Goal: Transaction & Acquisition: Purchase product/service

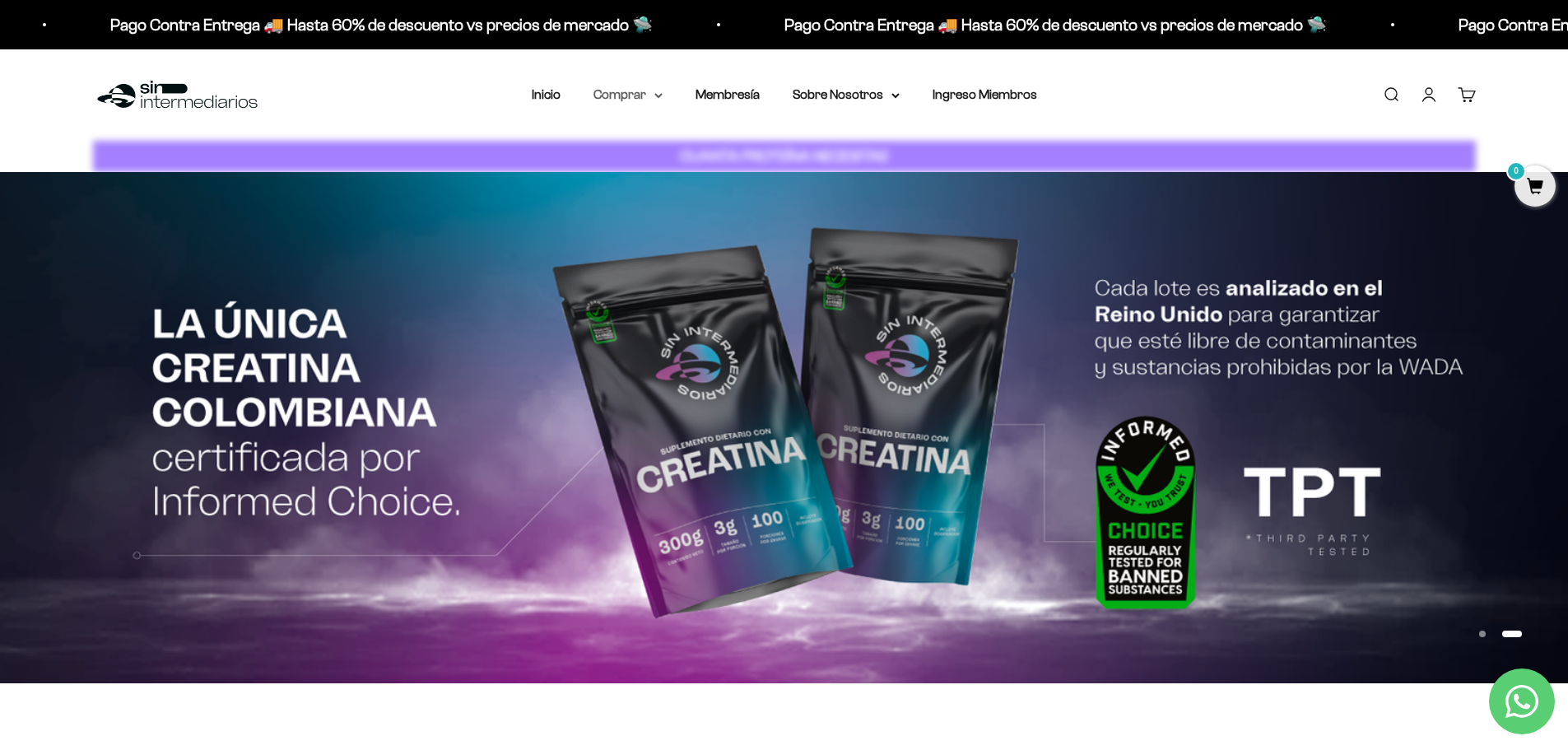
click at [651, 99] on summary "Comprar" at bounding box center [628, 95] width 69 height 22
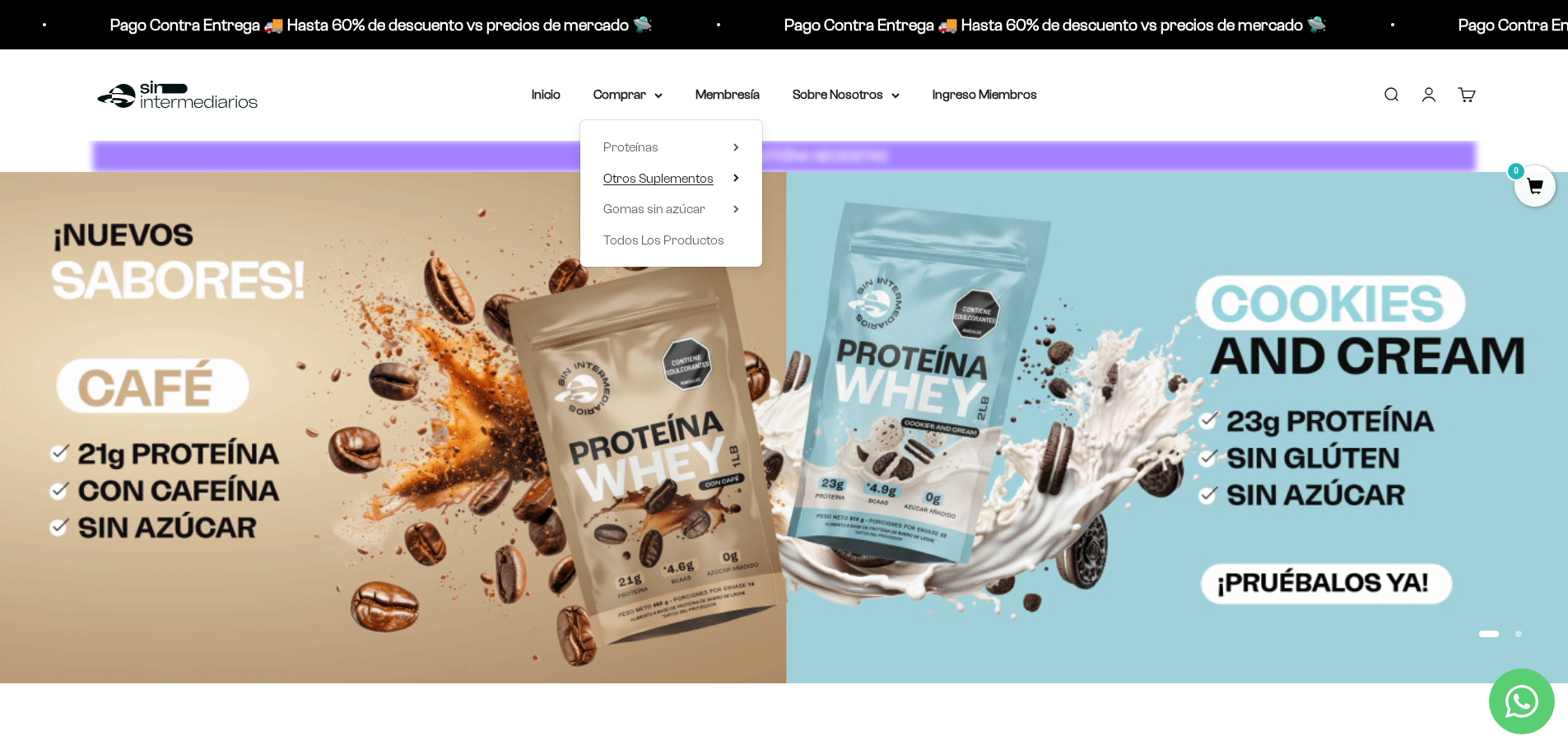
click at [673, 180] on span "Otros Suplementos" at bounding box center [658, 178] width 110 height 14
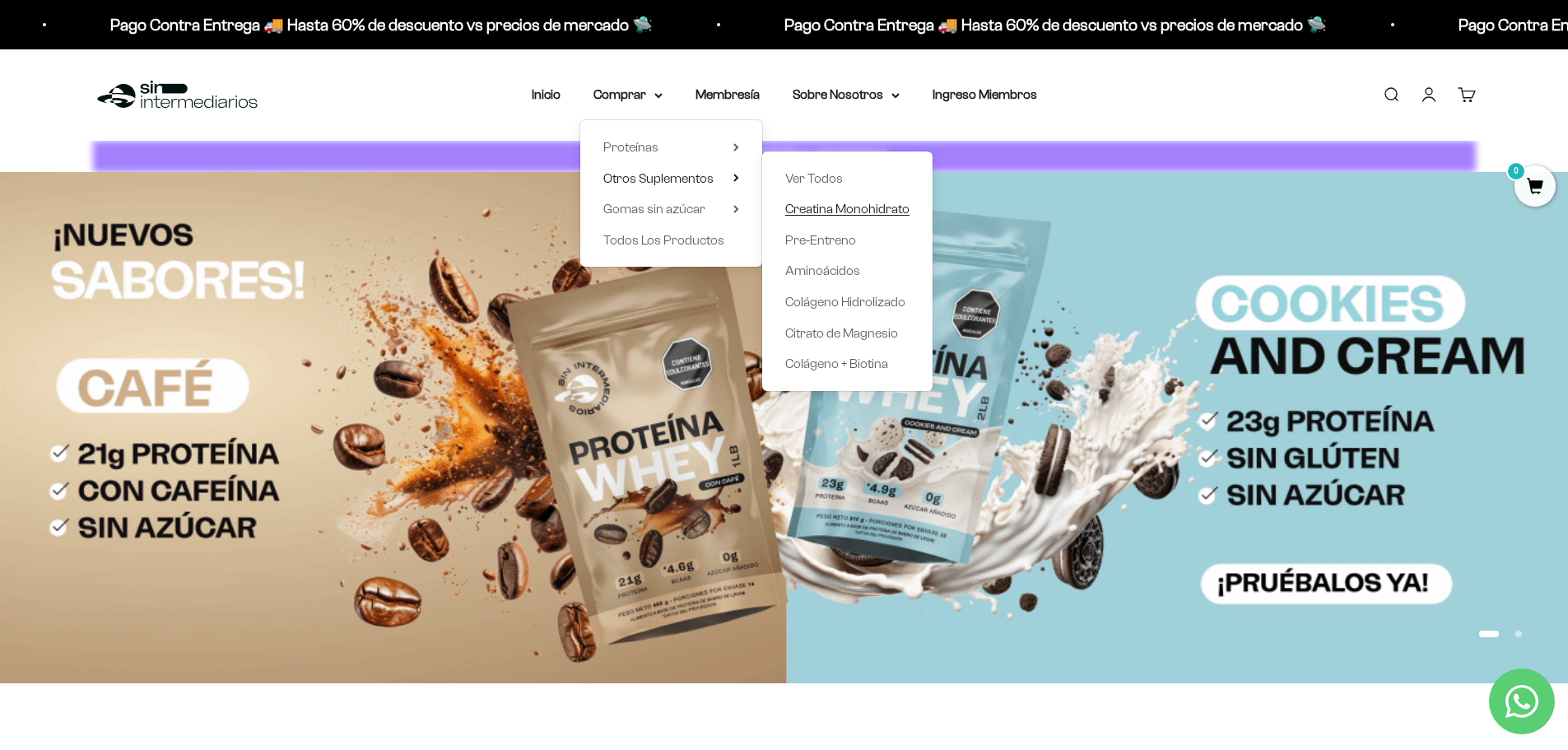
click at [826, 210] on span "Creatina Monohidrato" at bounding box center [847, 208] width 124 height 14
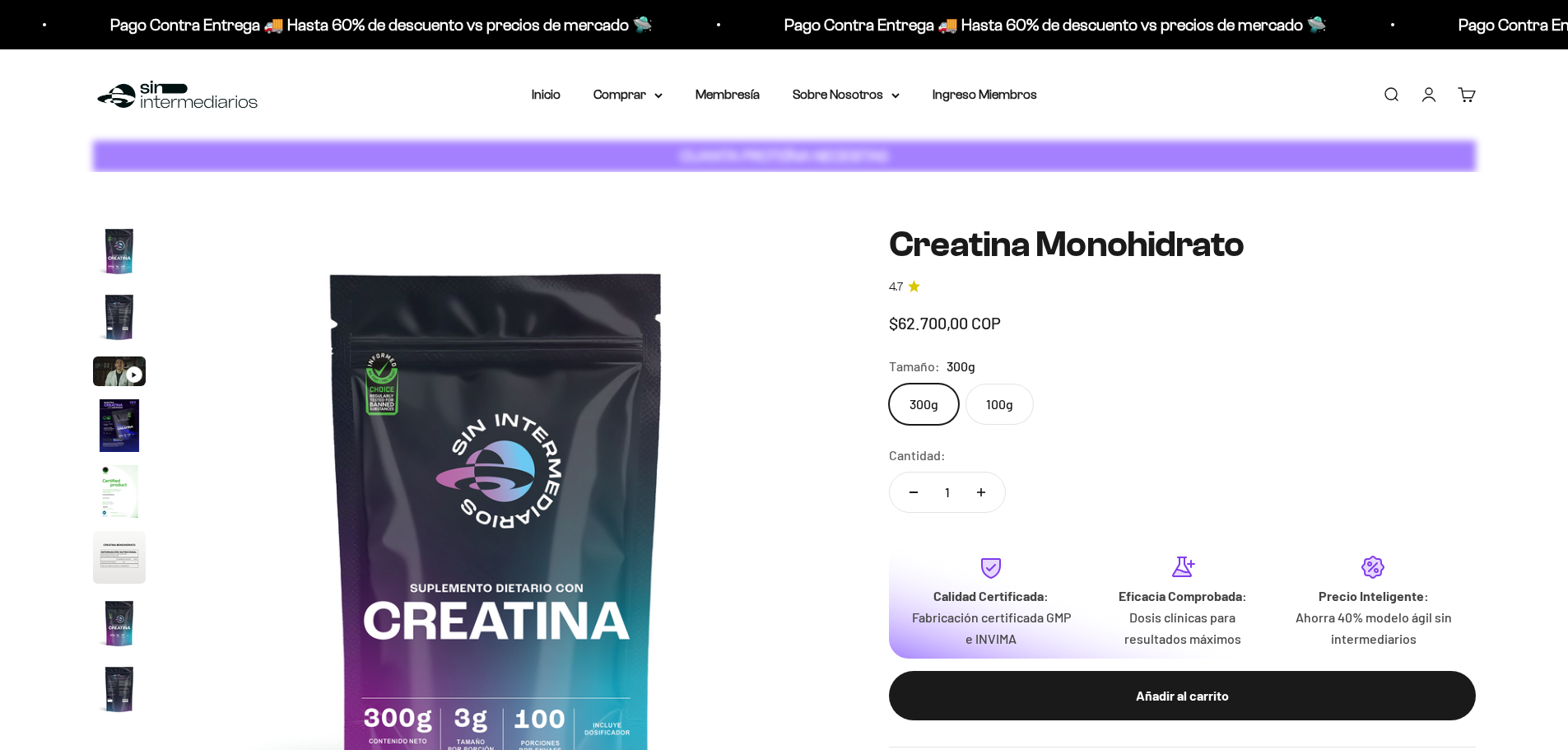
scroll to position [67, 0]
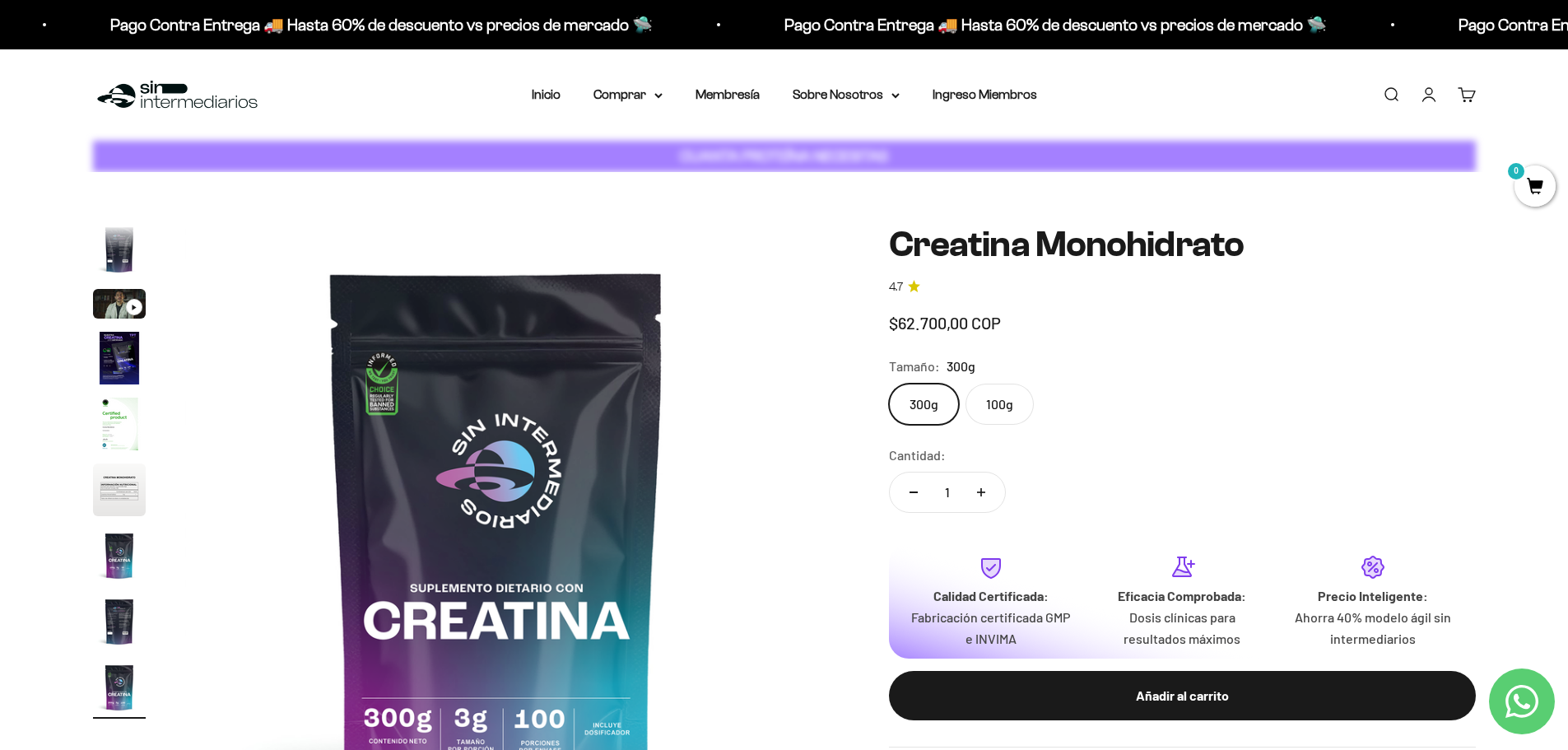
click at [991, 408] on label "100g" at bounding box center [999, 404] width 68 height 41
click at [889, 383] on input "100g" at bounding box center [888, 383] width 1 height 1
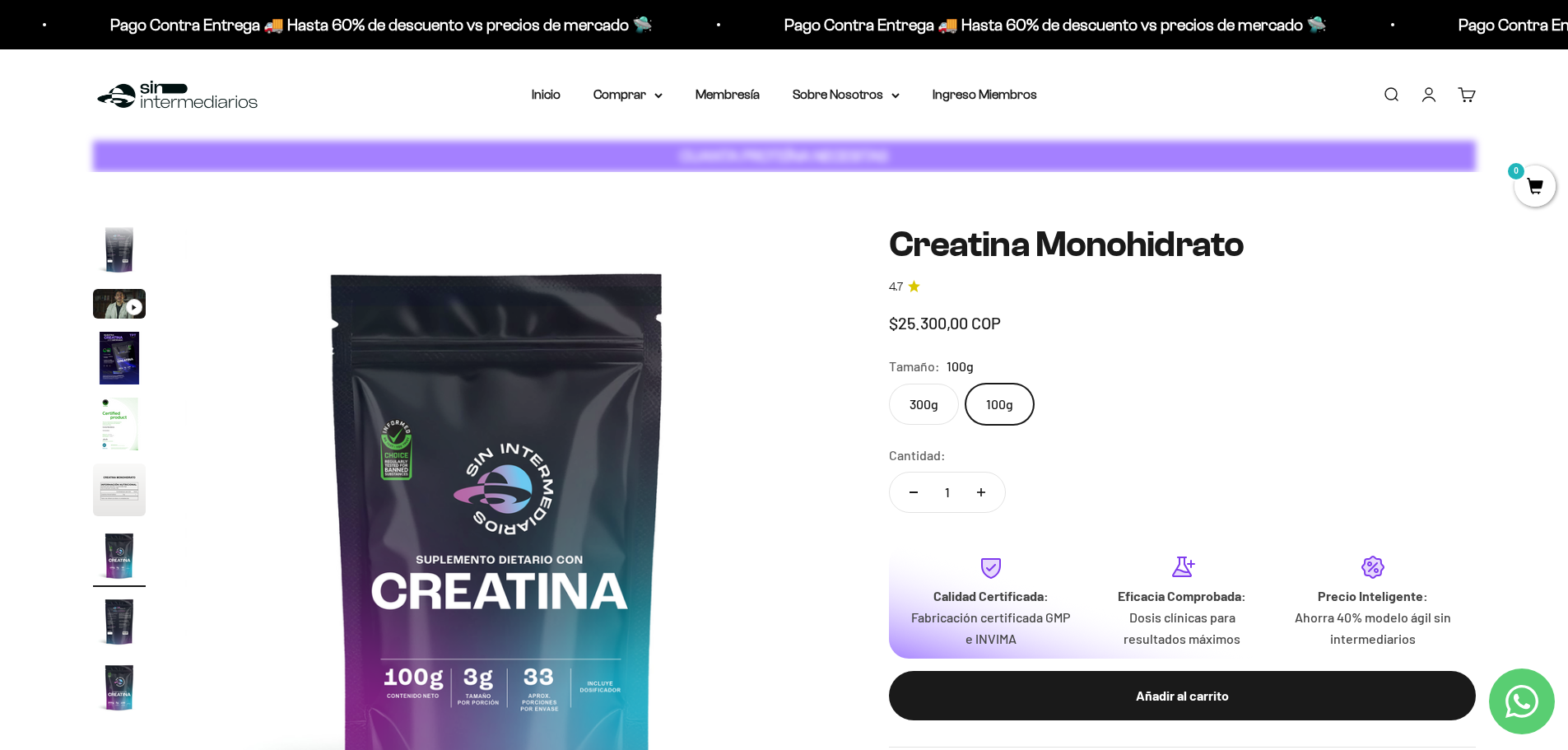
click at [919, 405] on label "300g" at bounding box center [924, 404] width 70 height 41
click at [889, 383] on input "300g" at bounding box center [888, 383] width 1 height 1
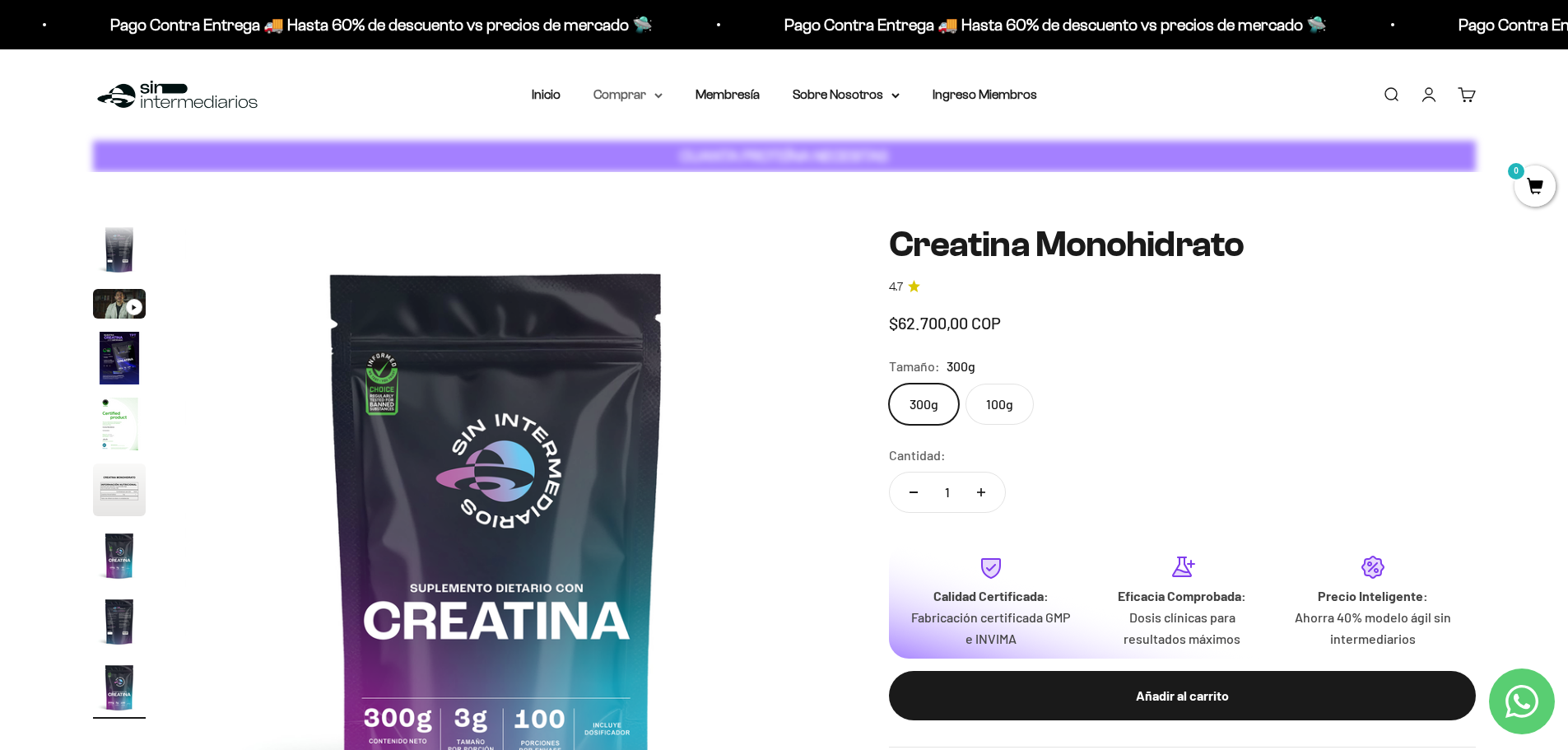
click at [649, 100] on summary "Comprar" at bounding box center [628, 95] width 69 height 22
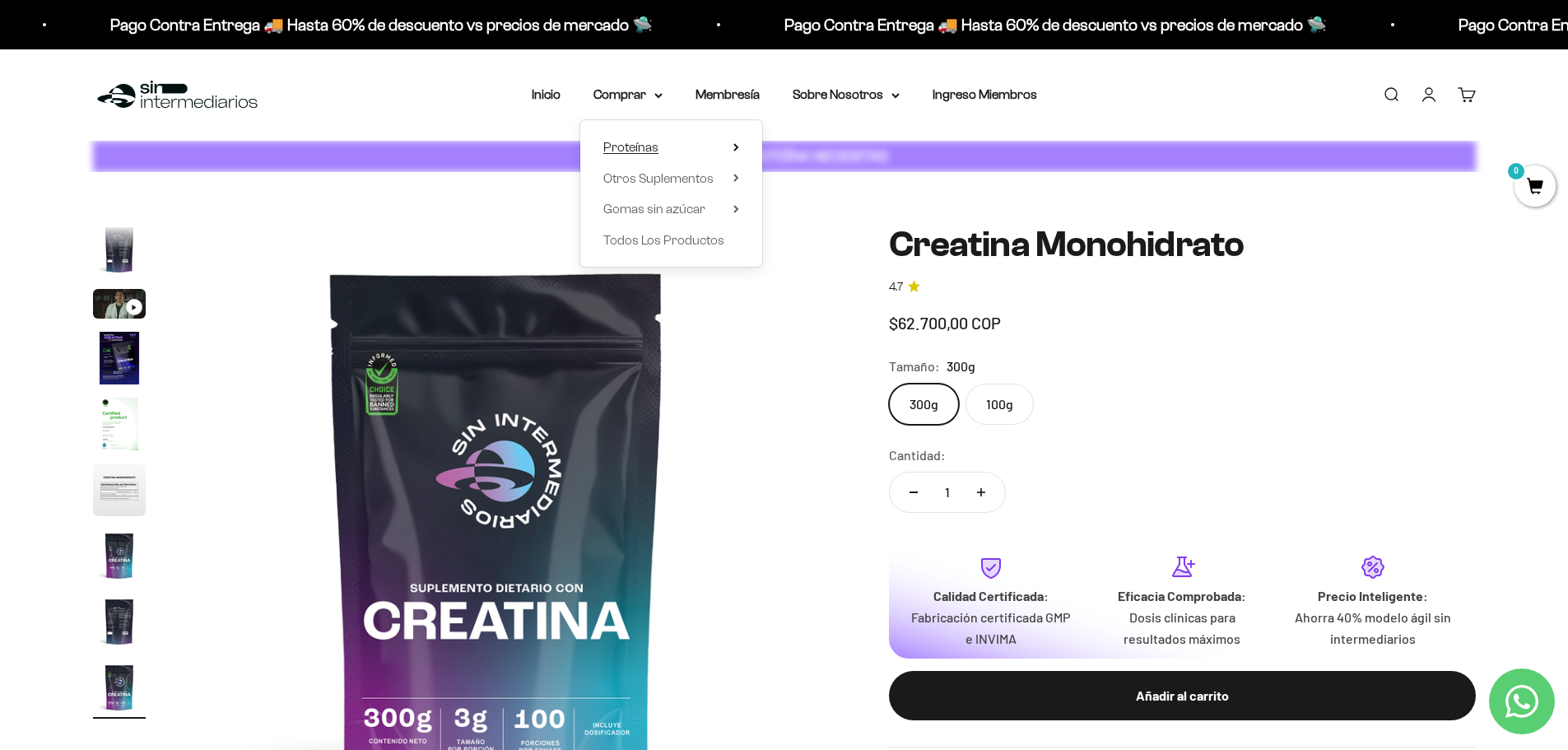
click at [639, 150] on span "Proteínas" at bounding box center [631, 147] width 55 height 14
click at [796, 204] on span "Iso" at bounding box center [794, 208] width 17 height 14
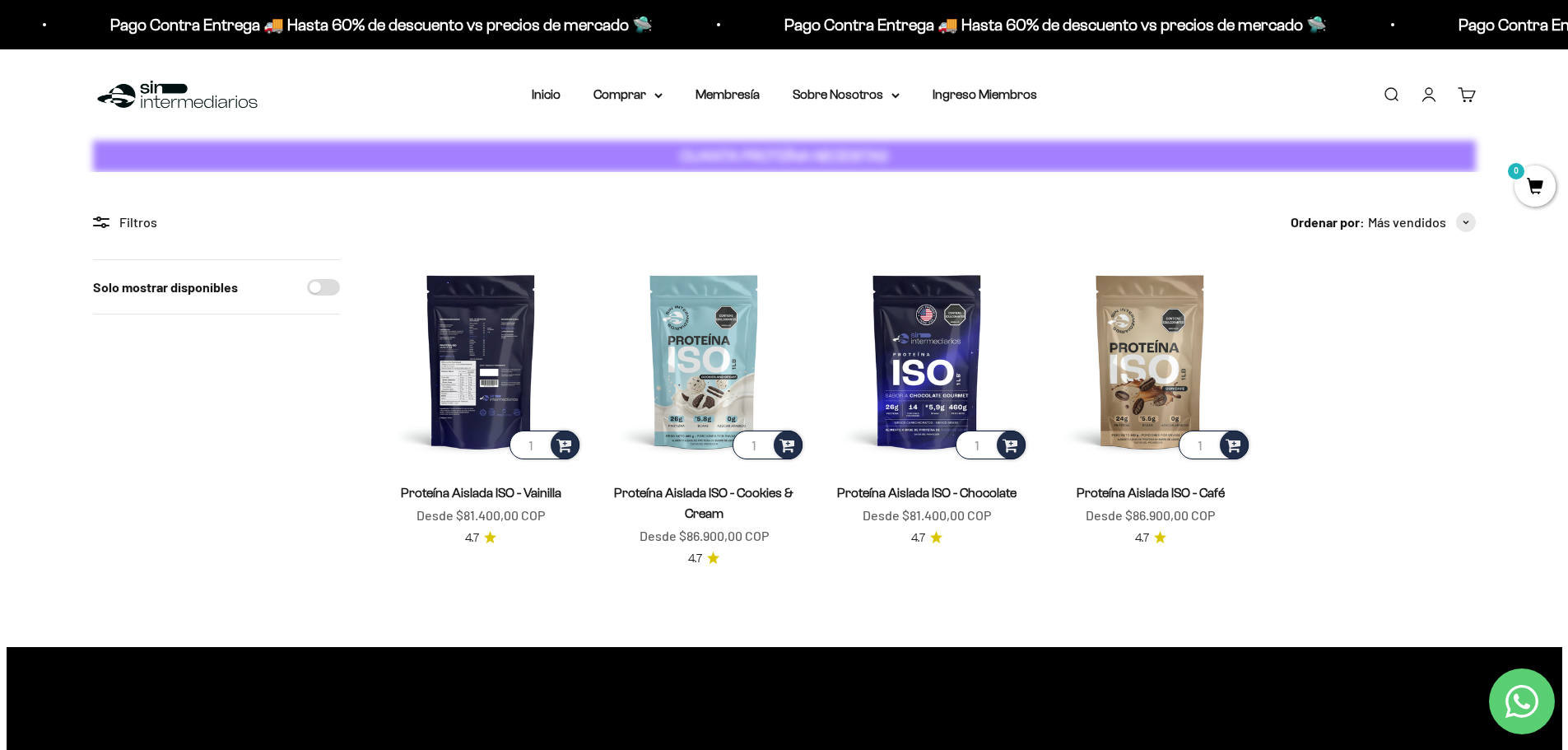
click at [485, 321] on img at bounding box center [481, 361] width 203 height 203
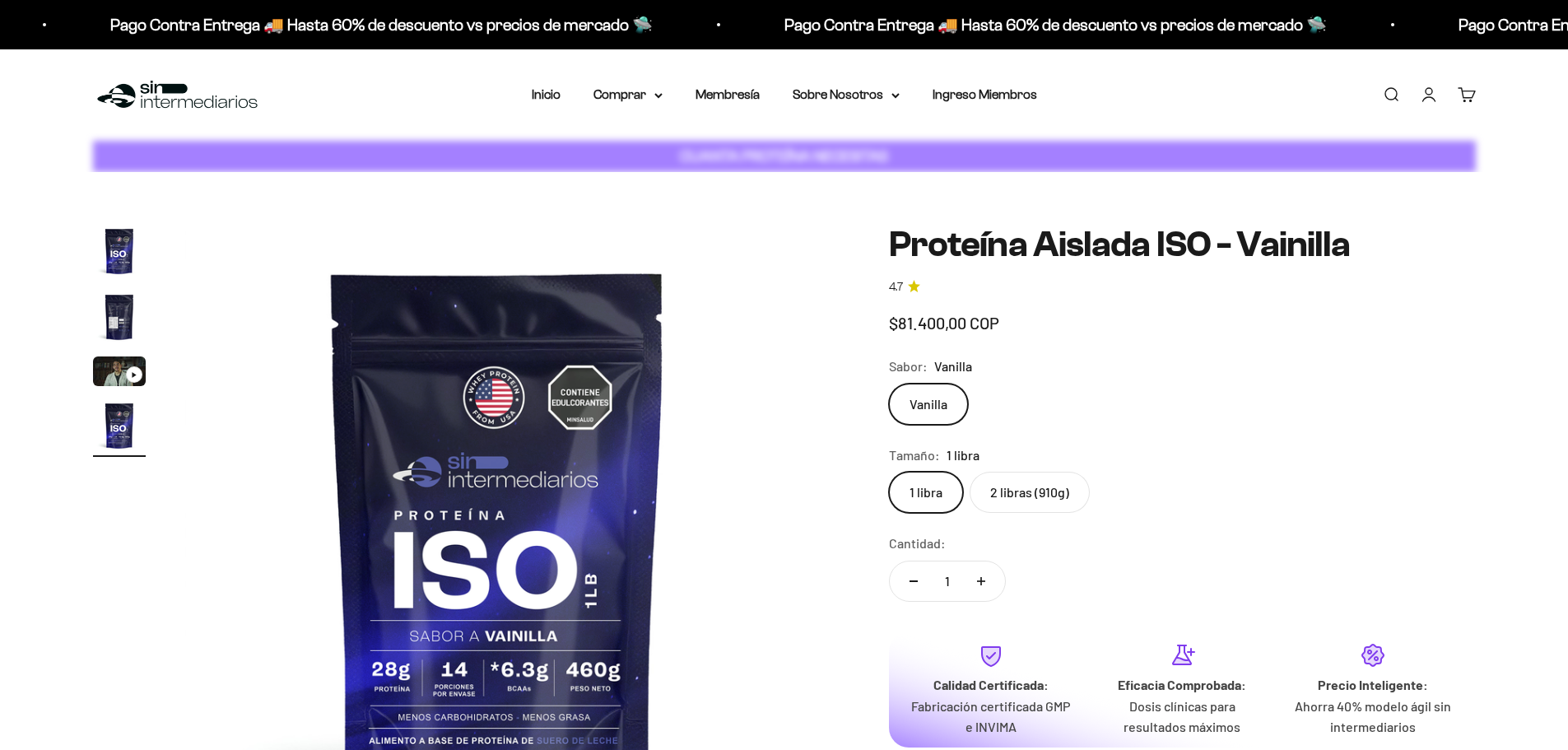
scroll to position [0, 1935]
click at [1051, 487] on label "2 libras (910g)" at bounding box center [1029, 492] width 120 height 41
click at [889, 471] on input "2 libras (910g)" at bounding box center [888, 471] width 1 height 1
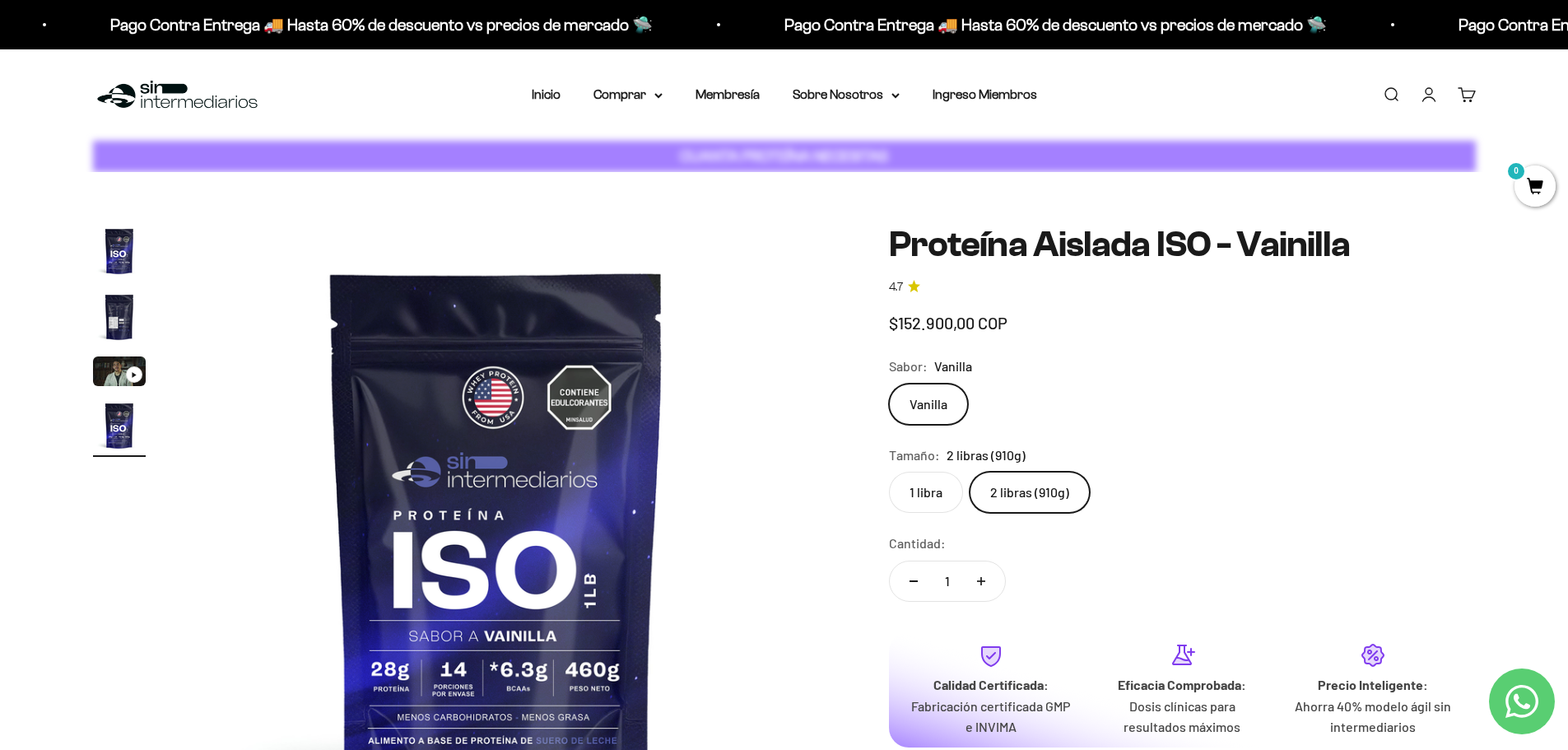
click at [783, 143] on div "CUANTA PROTEÍNA NECESITAS" at bounding box center [784, 157] width 1383 height 32
click at [784, 164] on p "CUANTA PROTEÍNA NECESITAS" at bounding box center [784, 157] width 216 height 23
click at [923, 502] on label "1 libra" at bounding box center [926, 492] width 74 height 41
click at [889, 471] on input "1 libra" at bounding box center [888, 471] width 1 height 1
click at [963, 101] on link "Ingreso Miembros" at bounding box center [985, 94] width 105 height 14
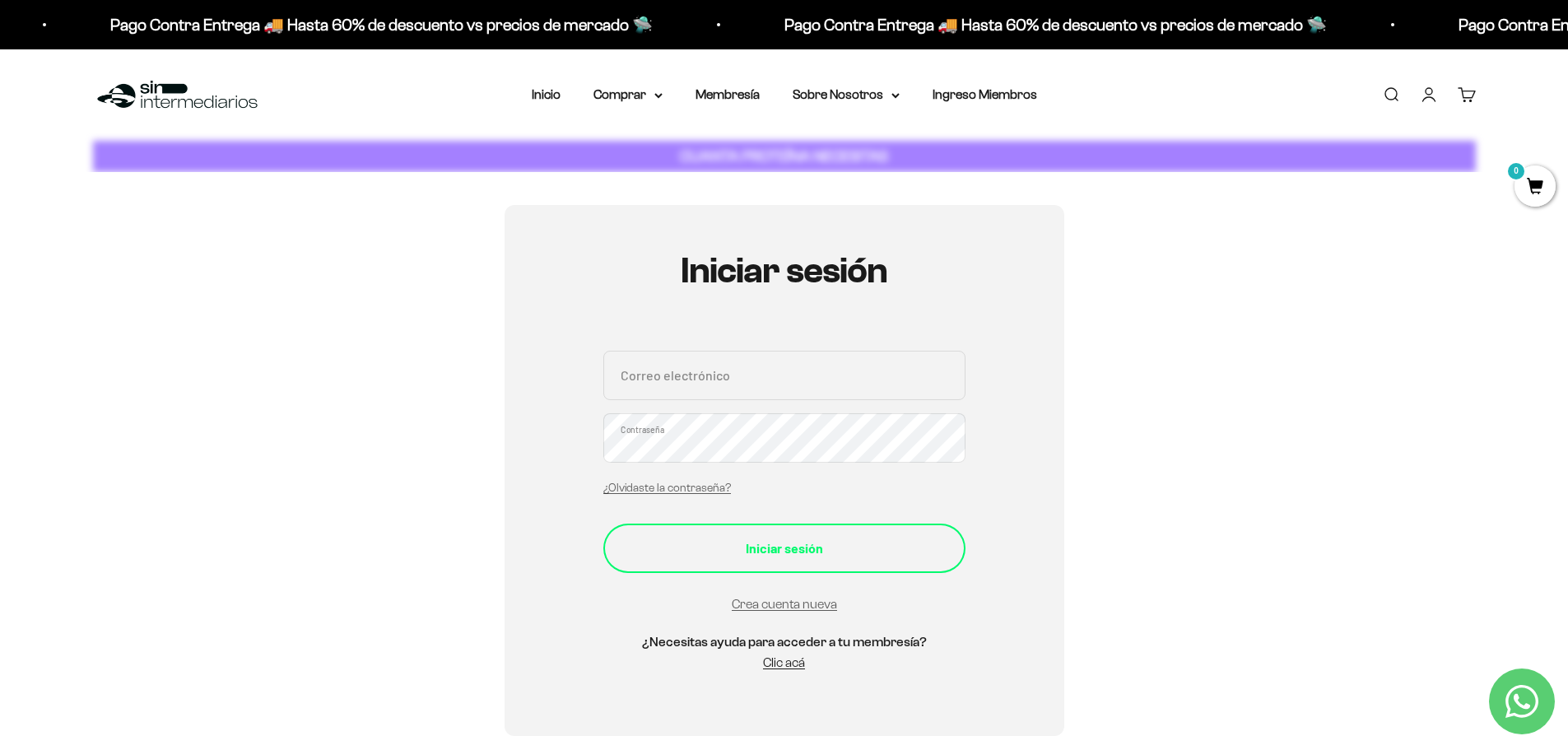
type input "[EMAIL_ADDRESS][DOMAIN_NAME]"
click at [757, 535] on button "Iniciar sesión" at bounding box center [784, 548] width 362 height 49
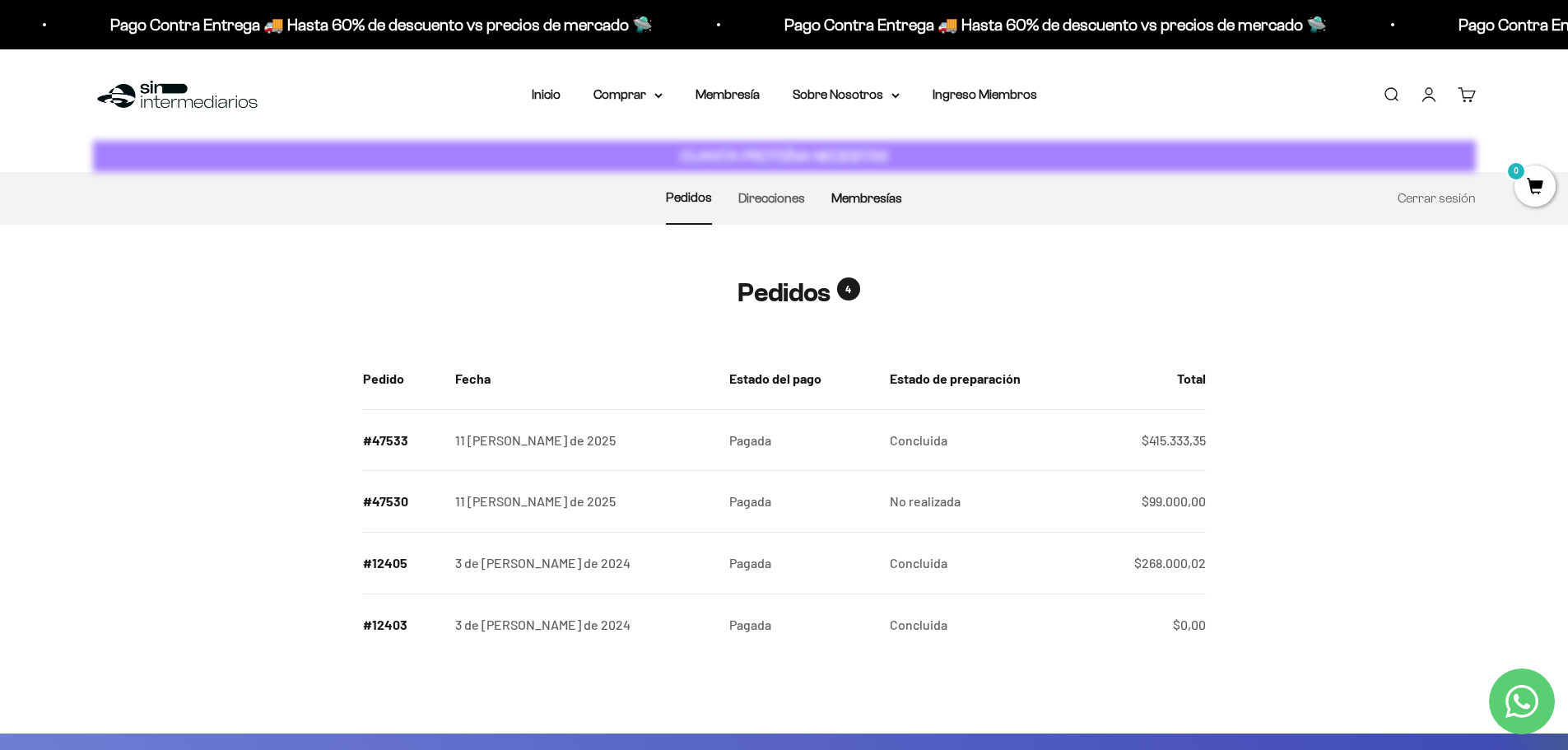
click at [880, 198] on link "Membresías" at bounding box center [867, 198] width 70 height 14
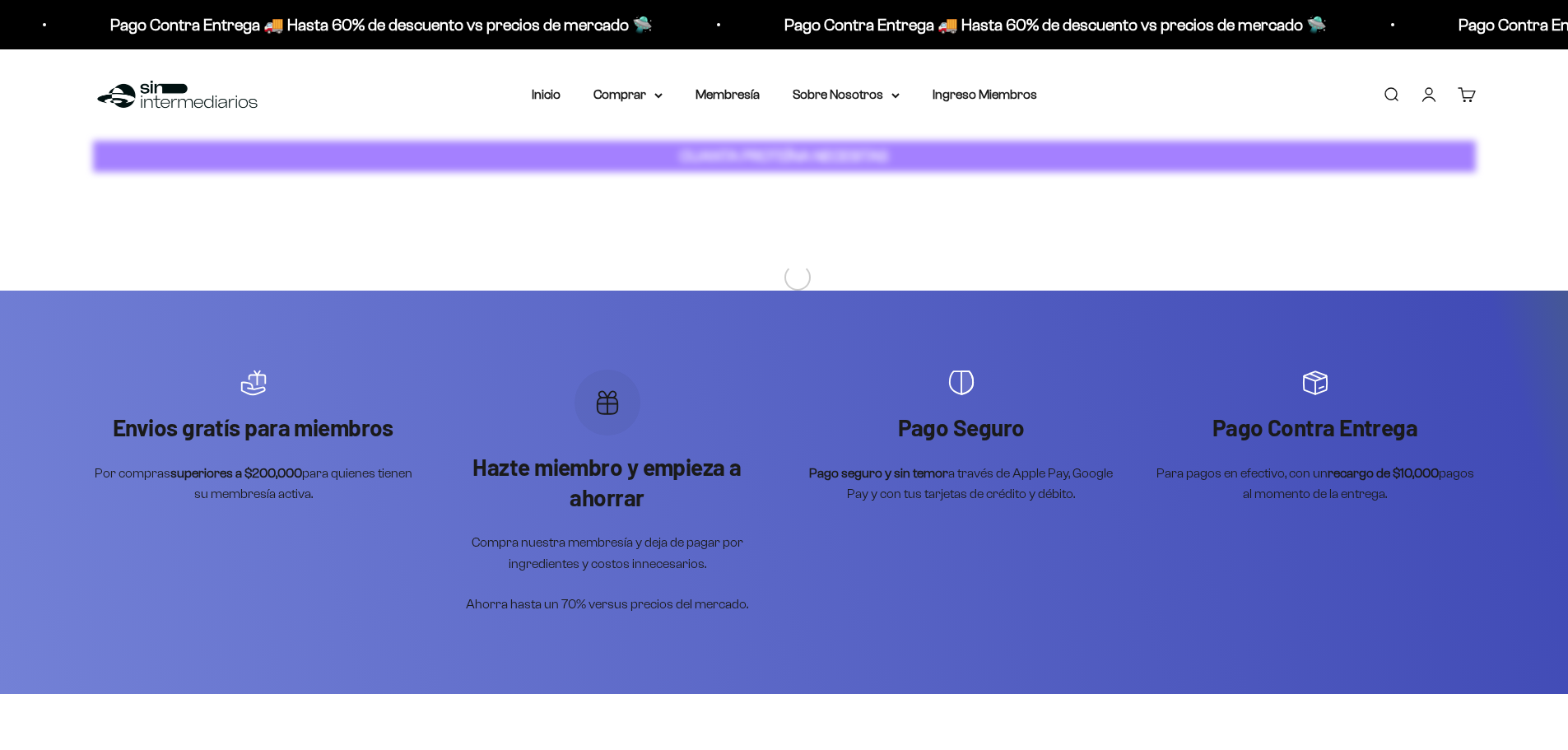
click at [857, 208] on div at bounding box center [784, 211] width 898 height 53
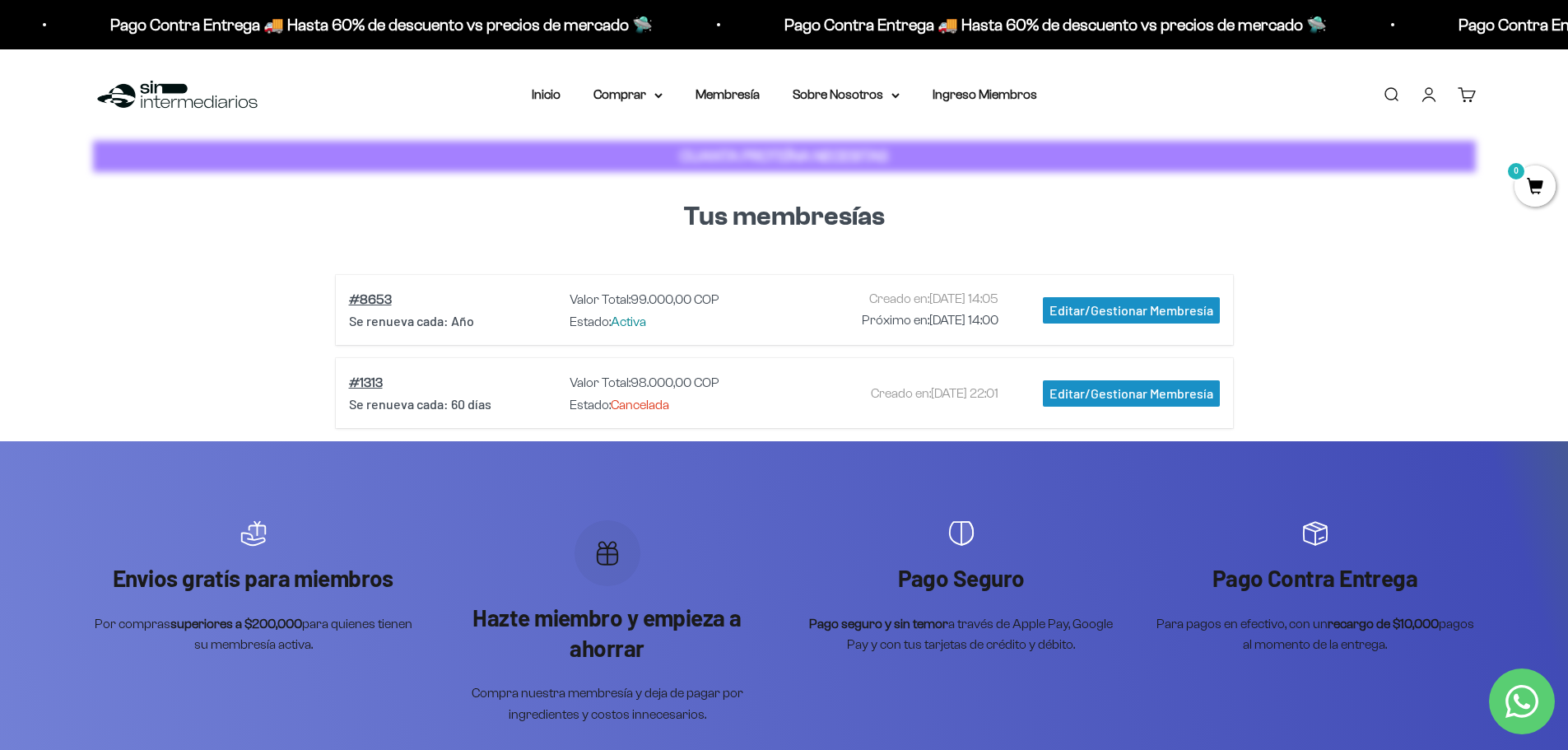
click at [1066, 314] on div "Editar/Gestionar Membresía" at bounding box center [1131, 310] width 177 height 26
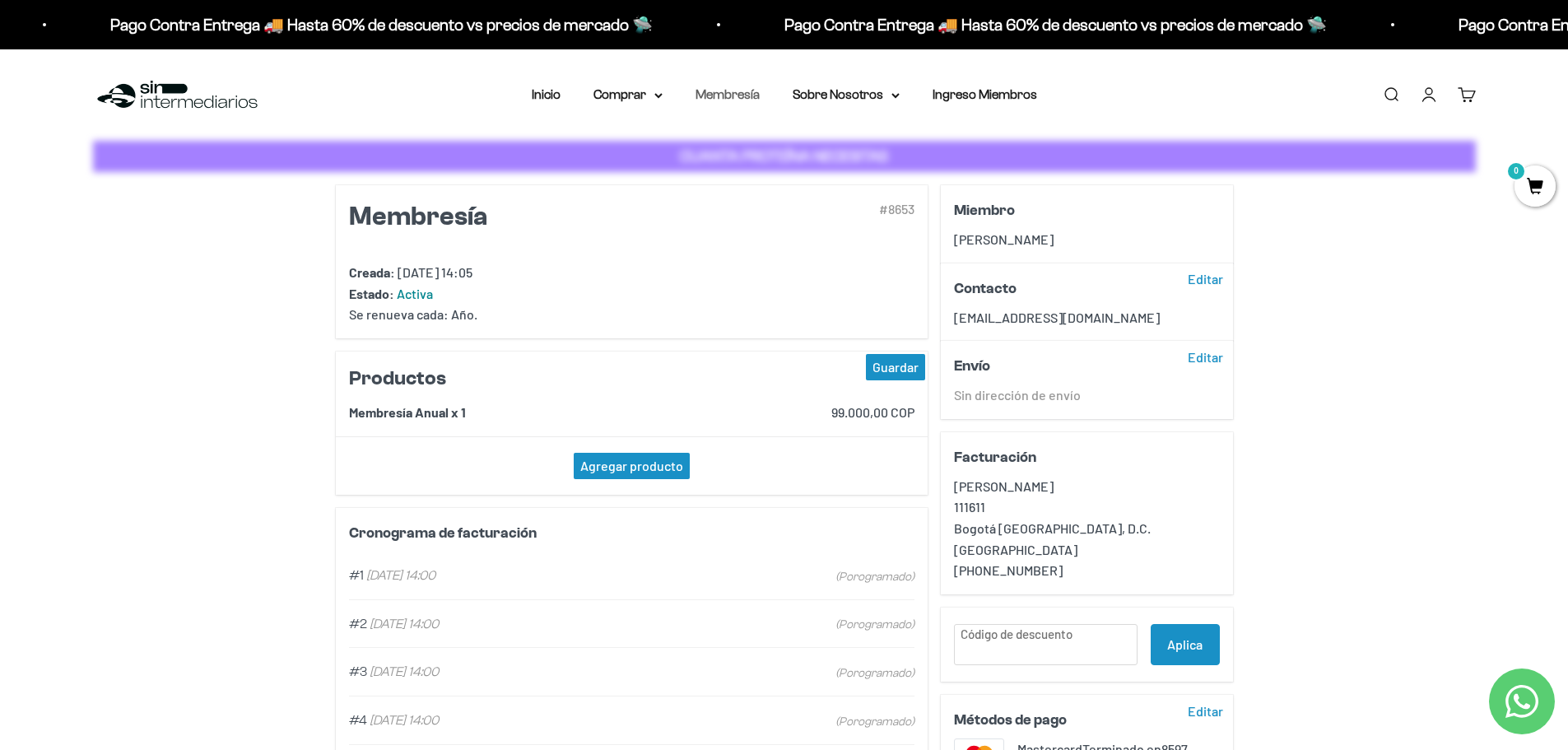
click at [710, 99] on link "Membresía" at bounding box center [727, 94] width 65 height 14
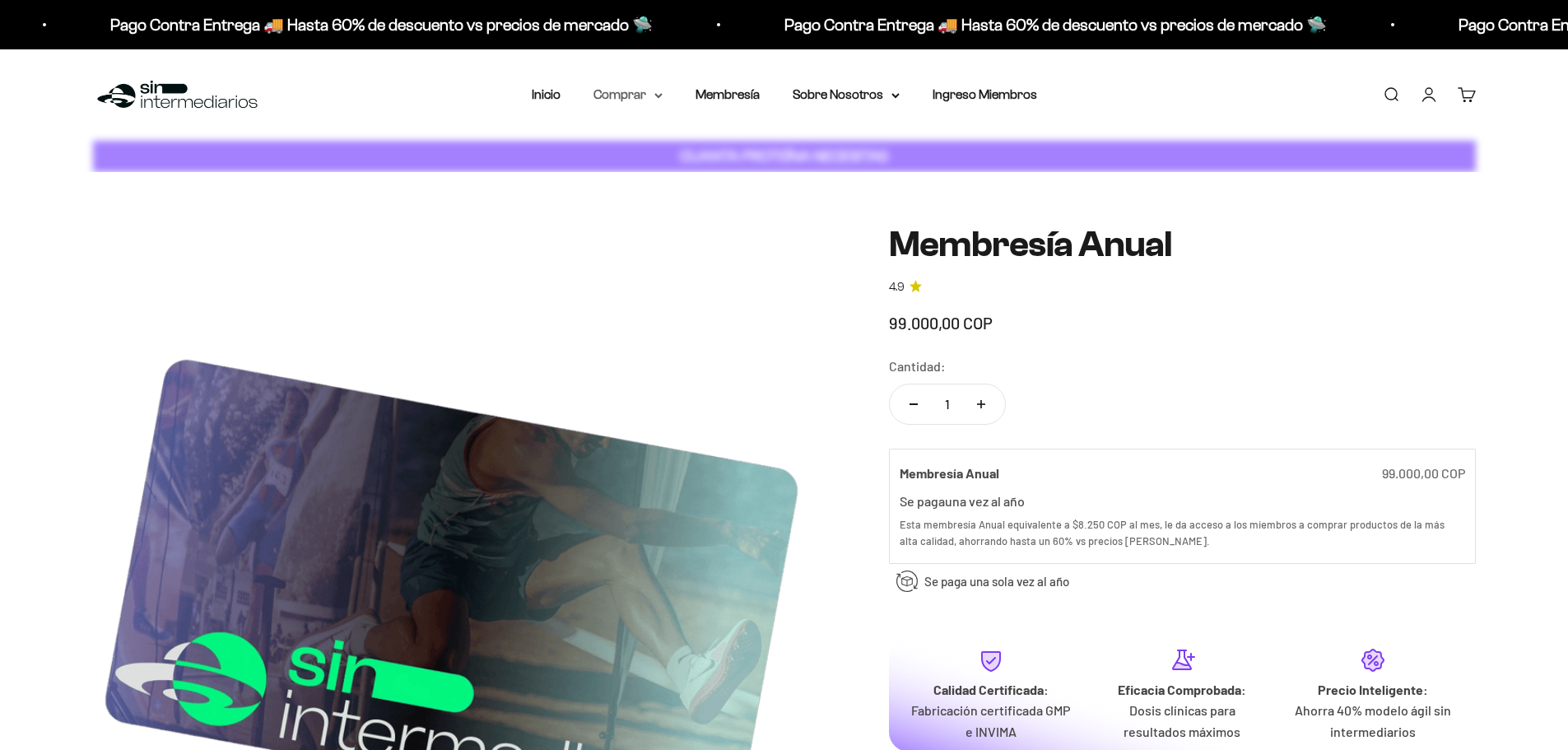
click at [642, 97] on summary "Comprar" at bounding box center [628, 95] width 69 height 22
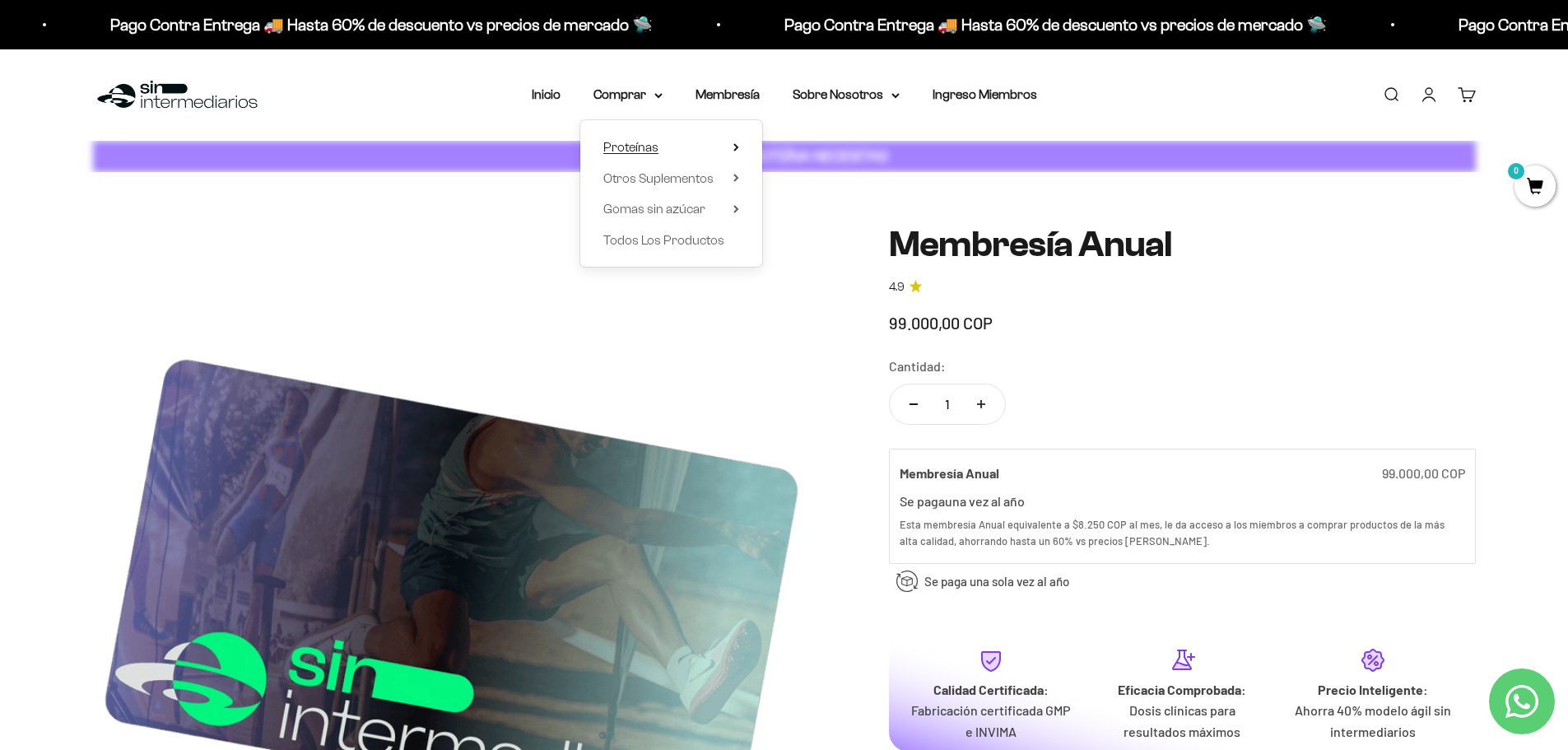
click at [678, 143] on summary "Proteínas" at bounding box center [671, 148] width 136 height 22
click at [800, 213] on span "Iso" at bounding box center [794, 208] width 17 height 14
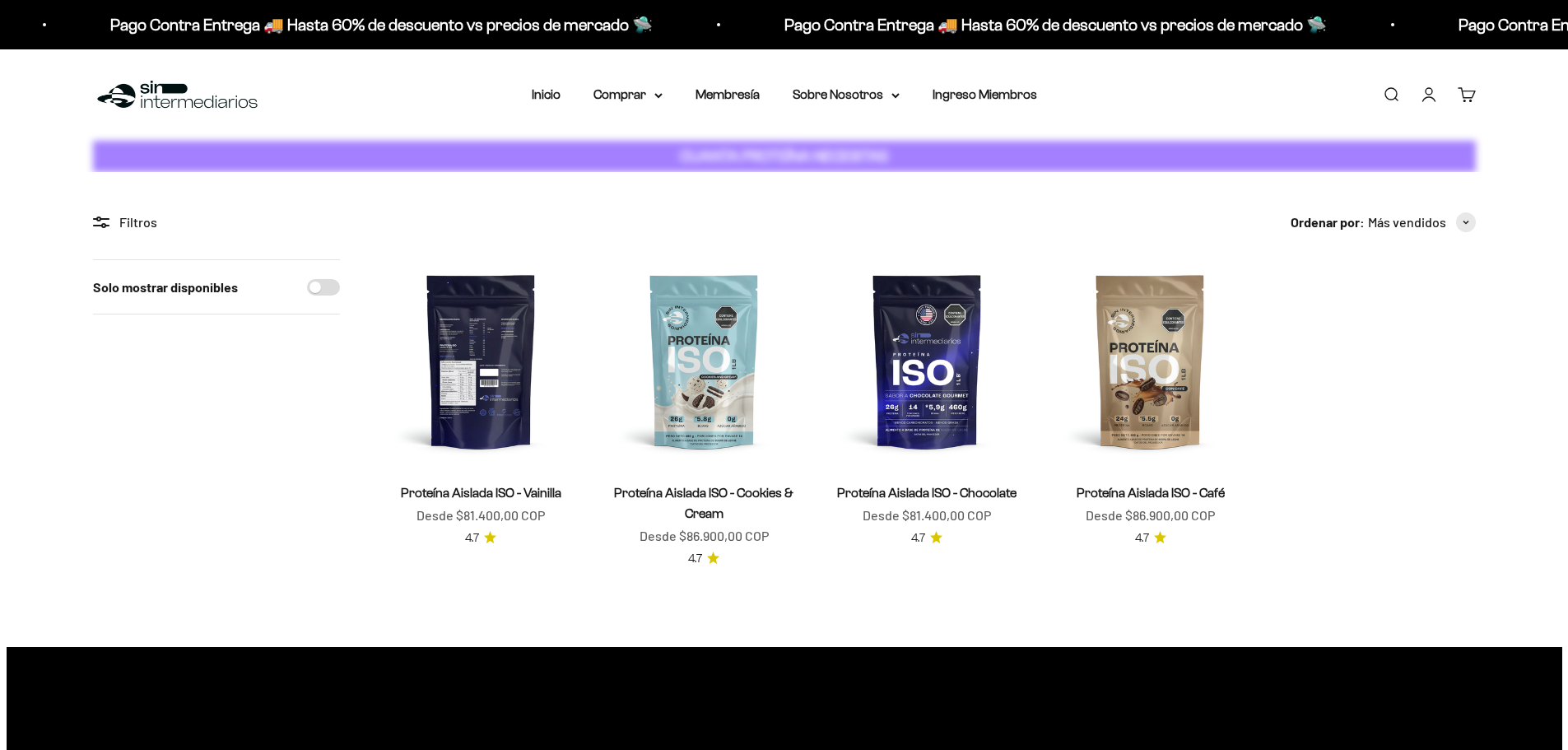
click at [489, 410] on img at bounding box center [481, 361] width 203 height 203
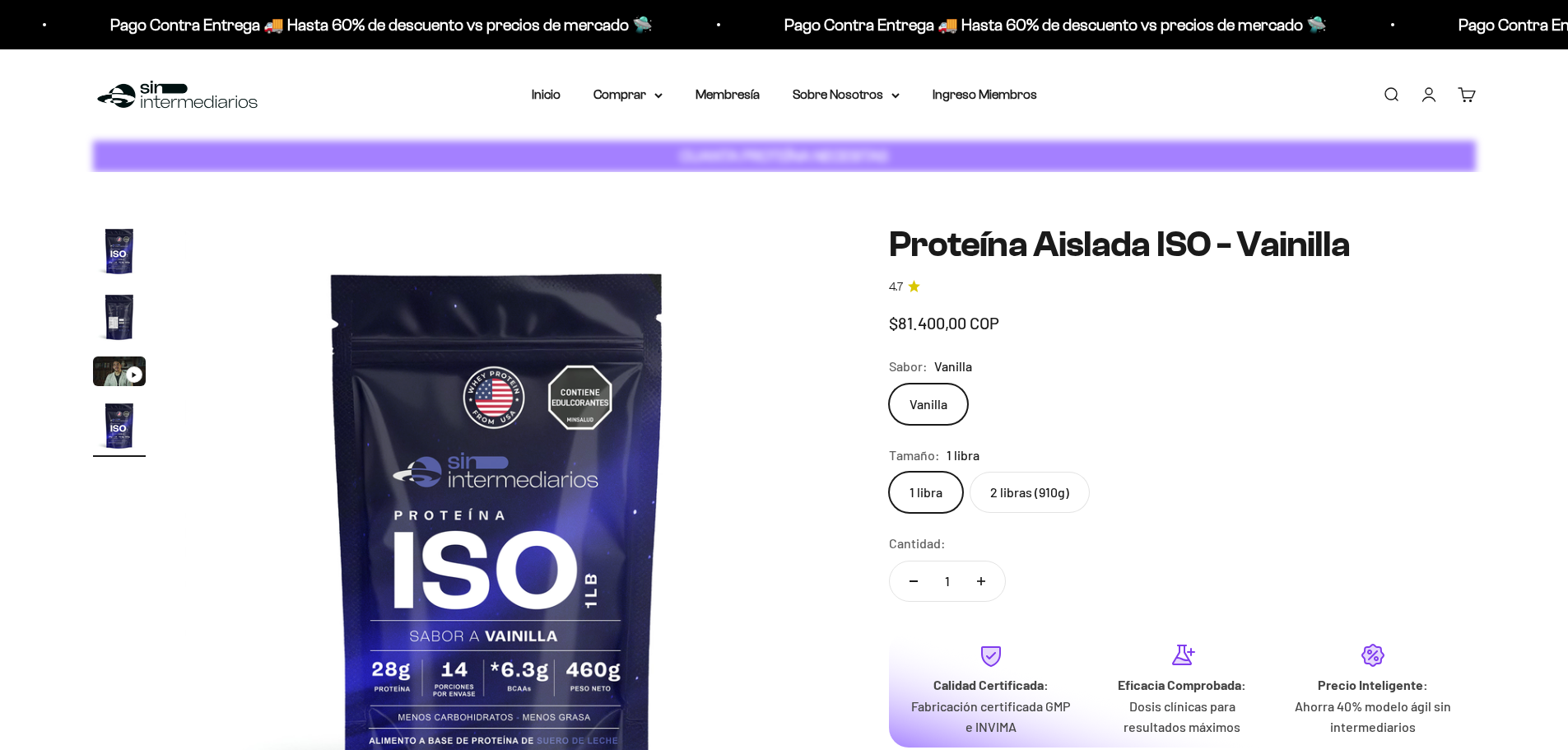
scroll to position [0, 1935]
click at [1433, 104] on link "Cuenta" at bounding box center [1430, 95] width 18 height 18
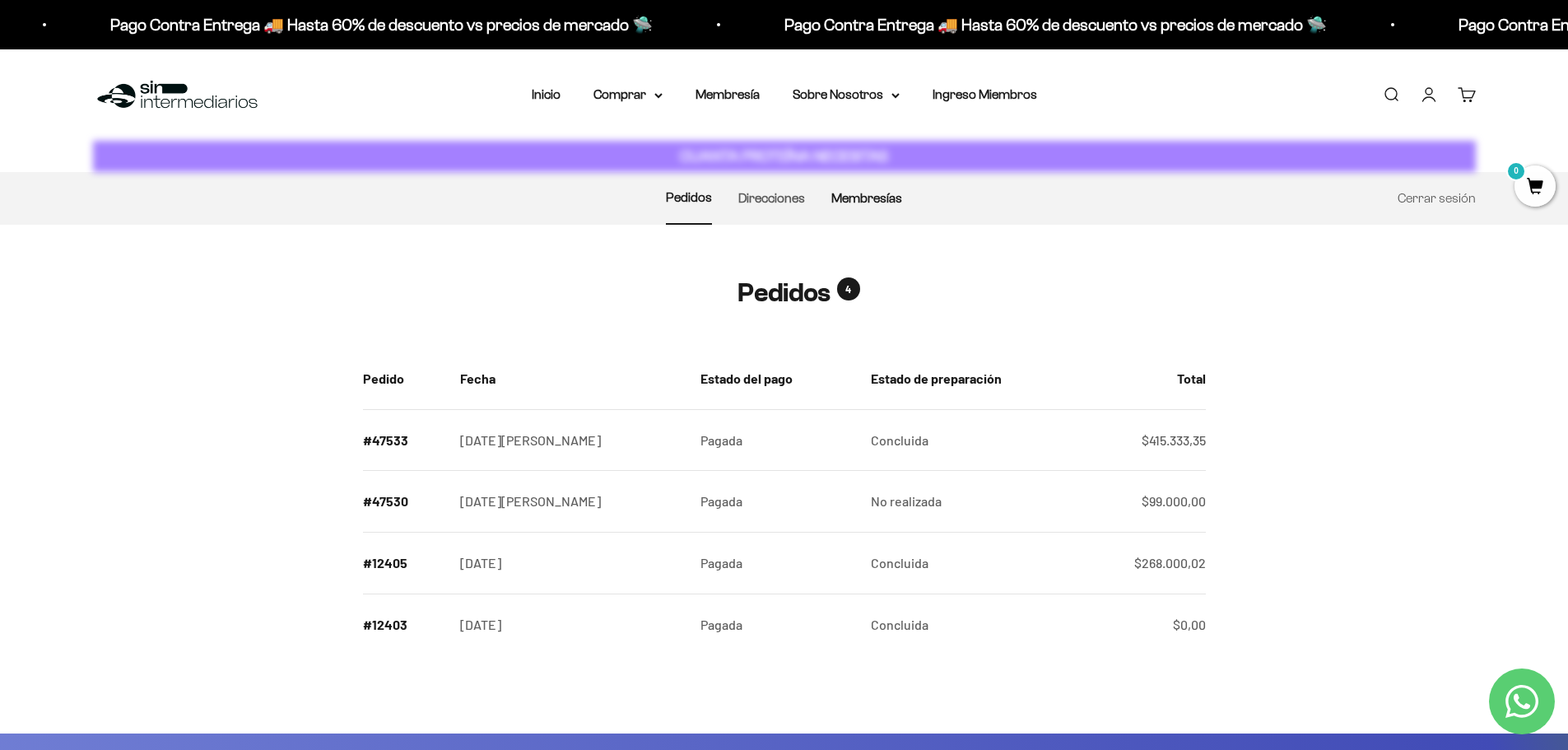
click at [879, 204] on link "Membresías" at bounding box center [867, 198] width 70 height 14
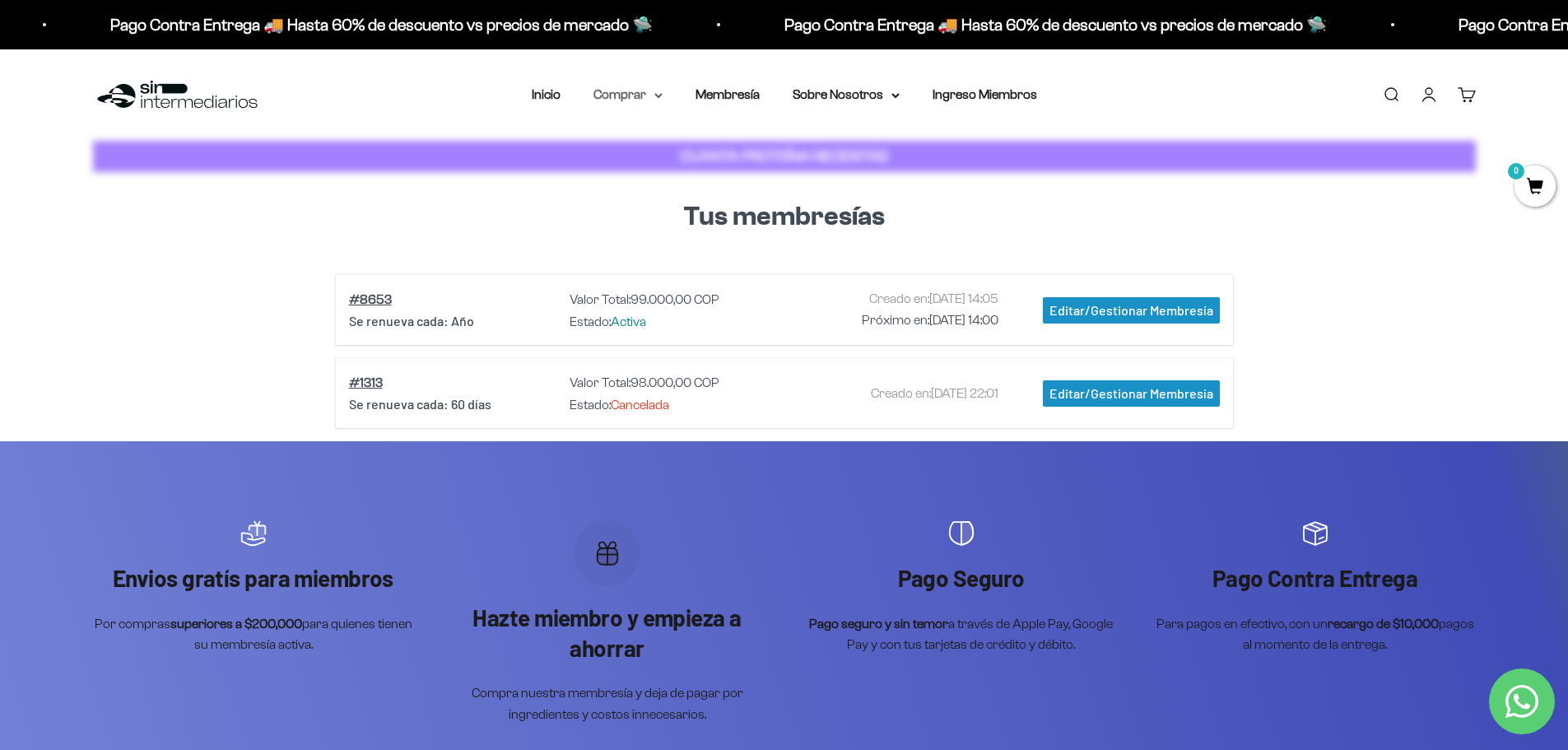
click at [635, 96] on summary "Comprar" at bounding box center [628, 95] width 69 height 22
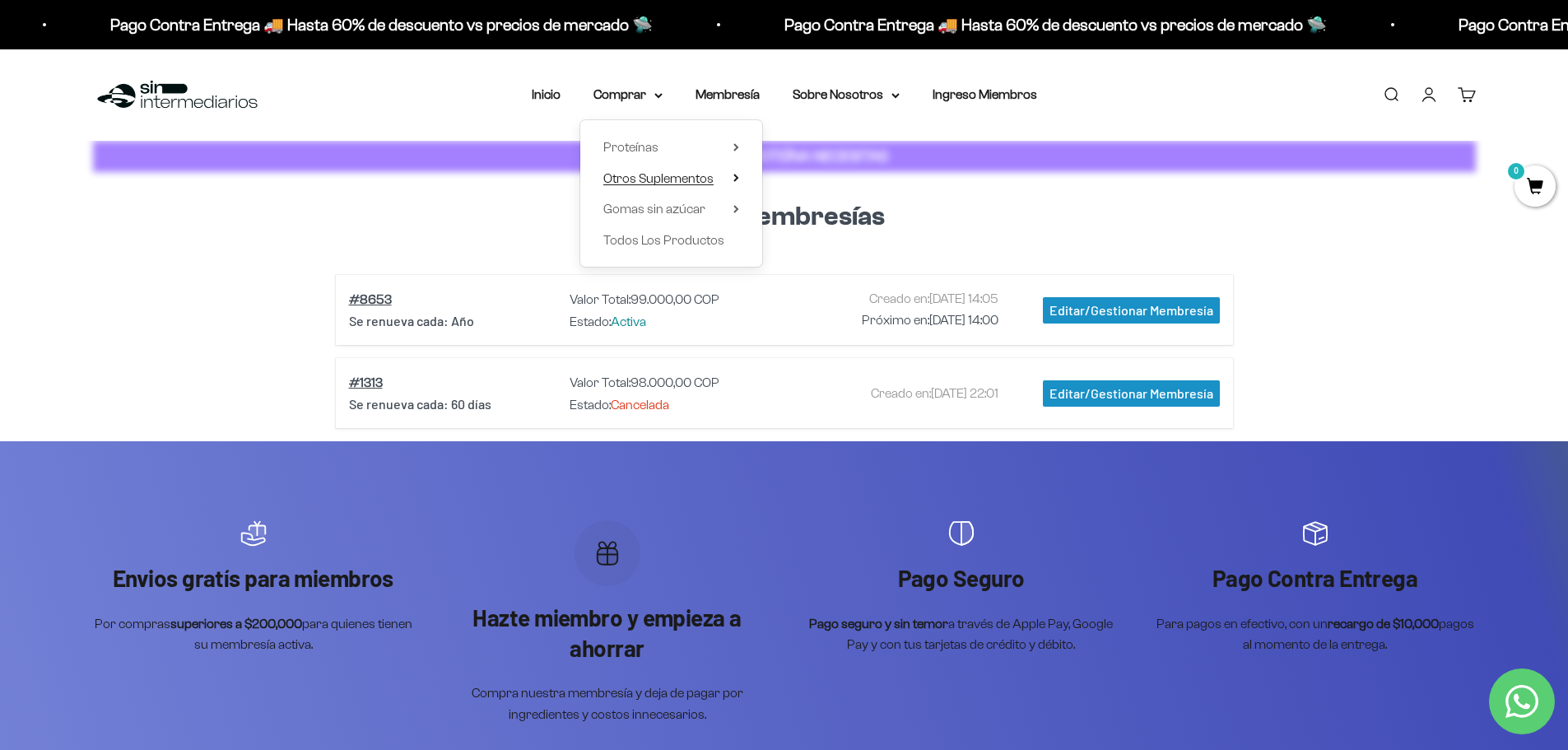
click at [655, 180] on span "Otros Suplementos" at bounding box center [658, 178] width 110 height 14
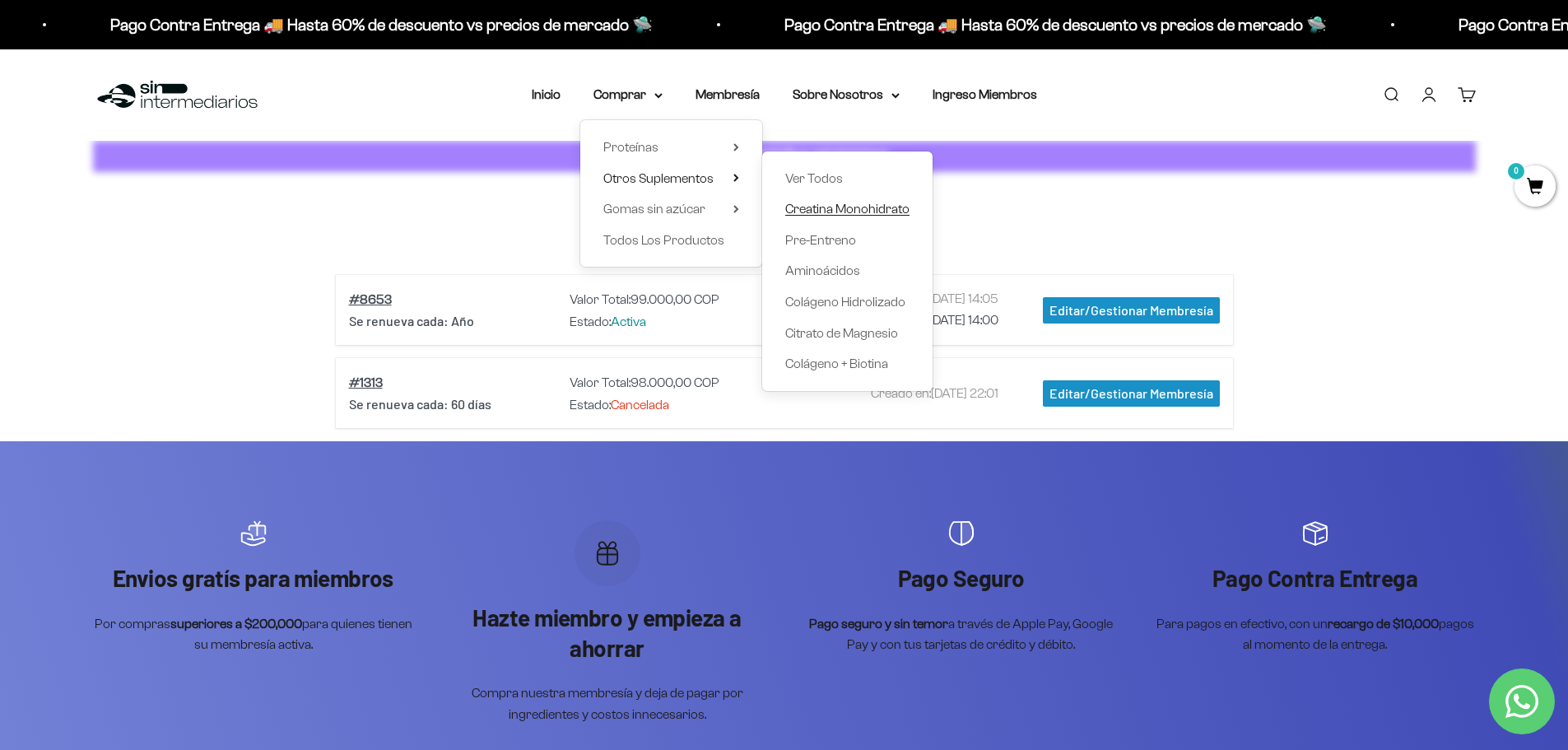
click at [849, 211] on span "Creatina Monohidrato" at bounding box center [847, 208] width 124 height 14
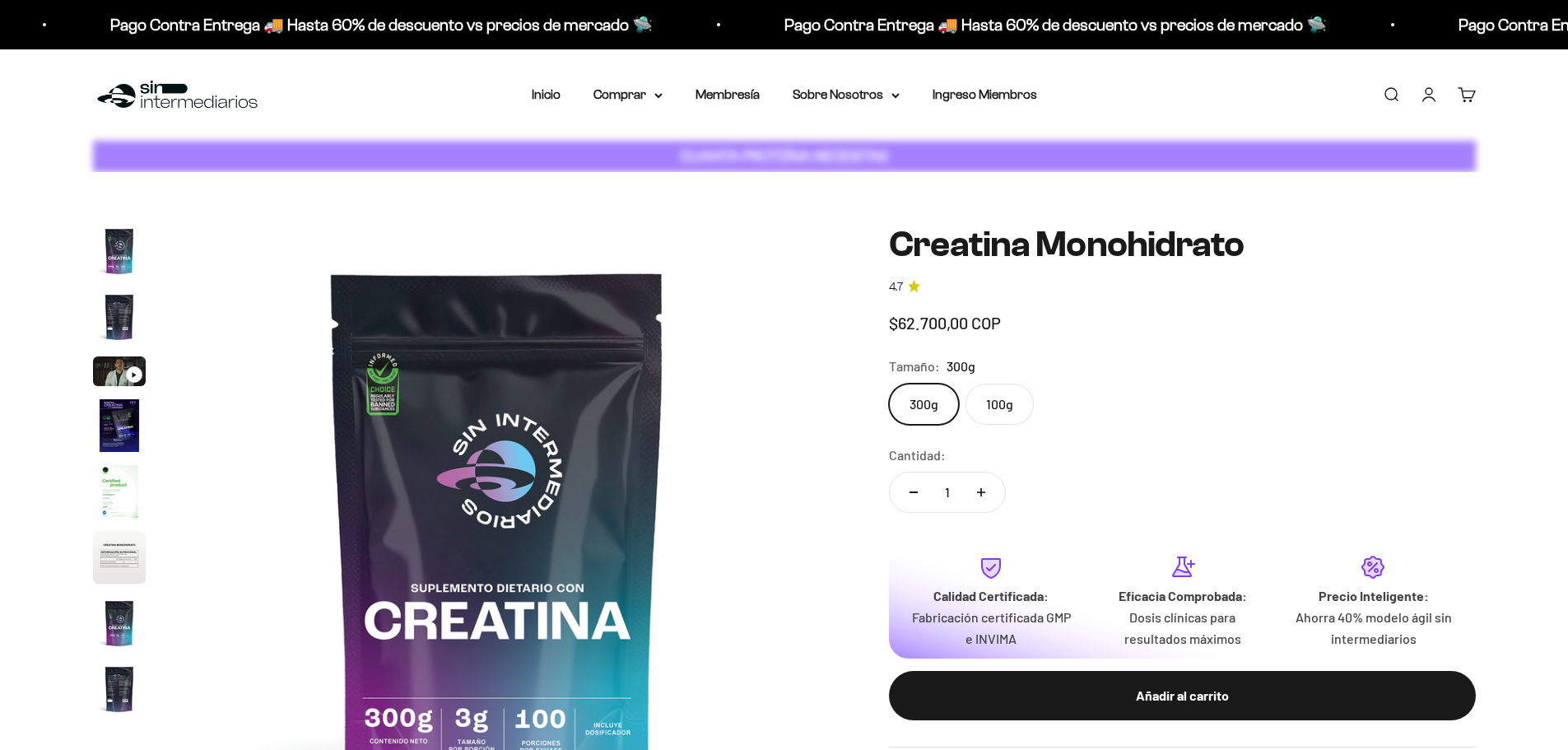
scroll to position [67, 0]
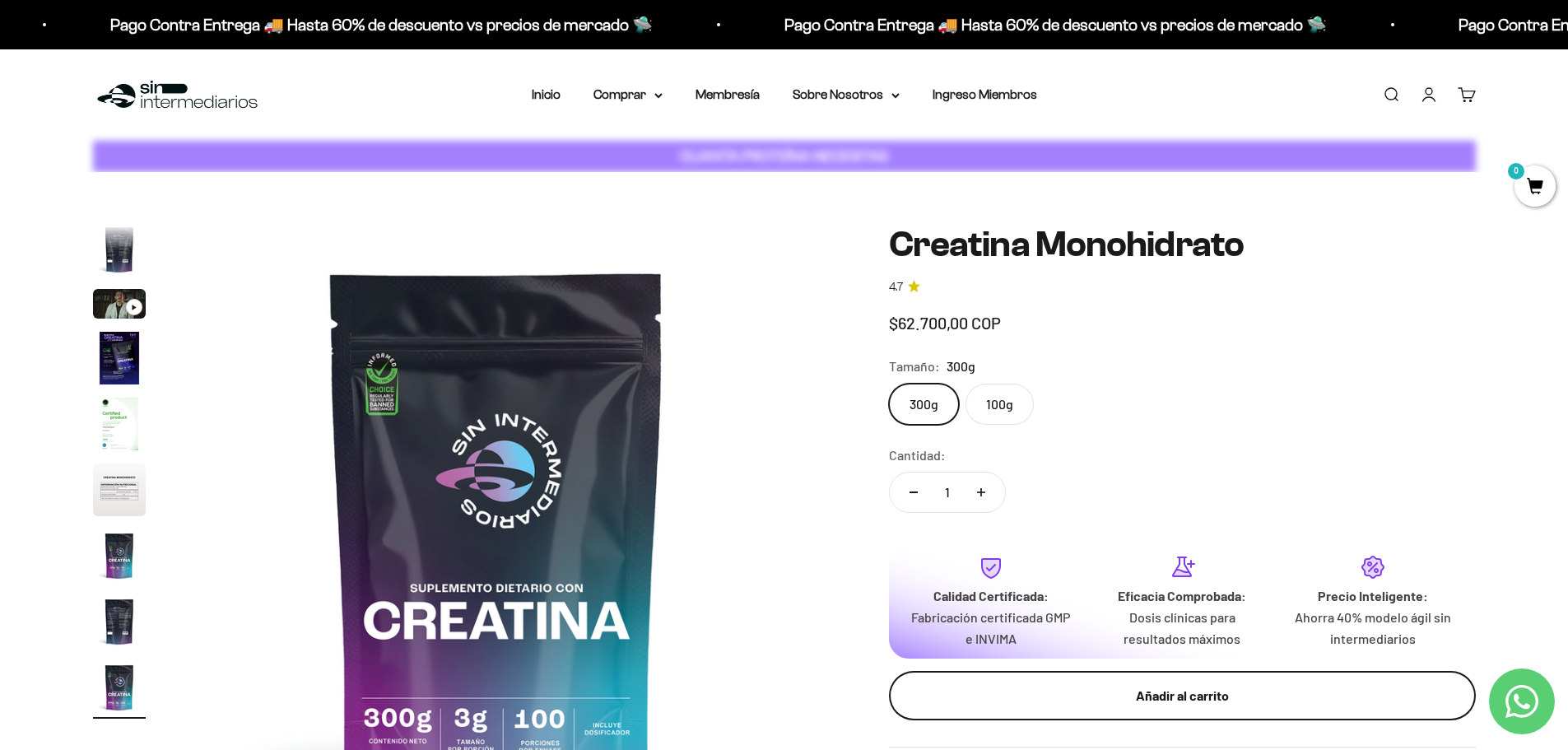
click at [1101, 702] on div "Añadir al carrito" at bounding box center [1182, 695] width 521 height 22
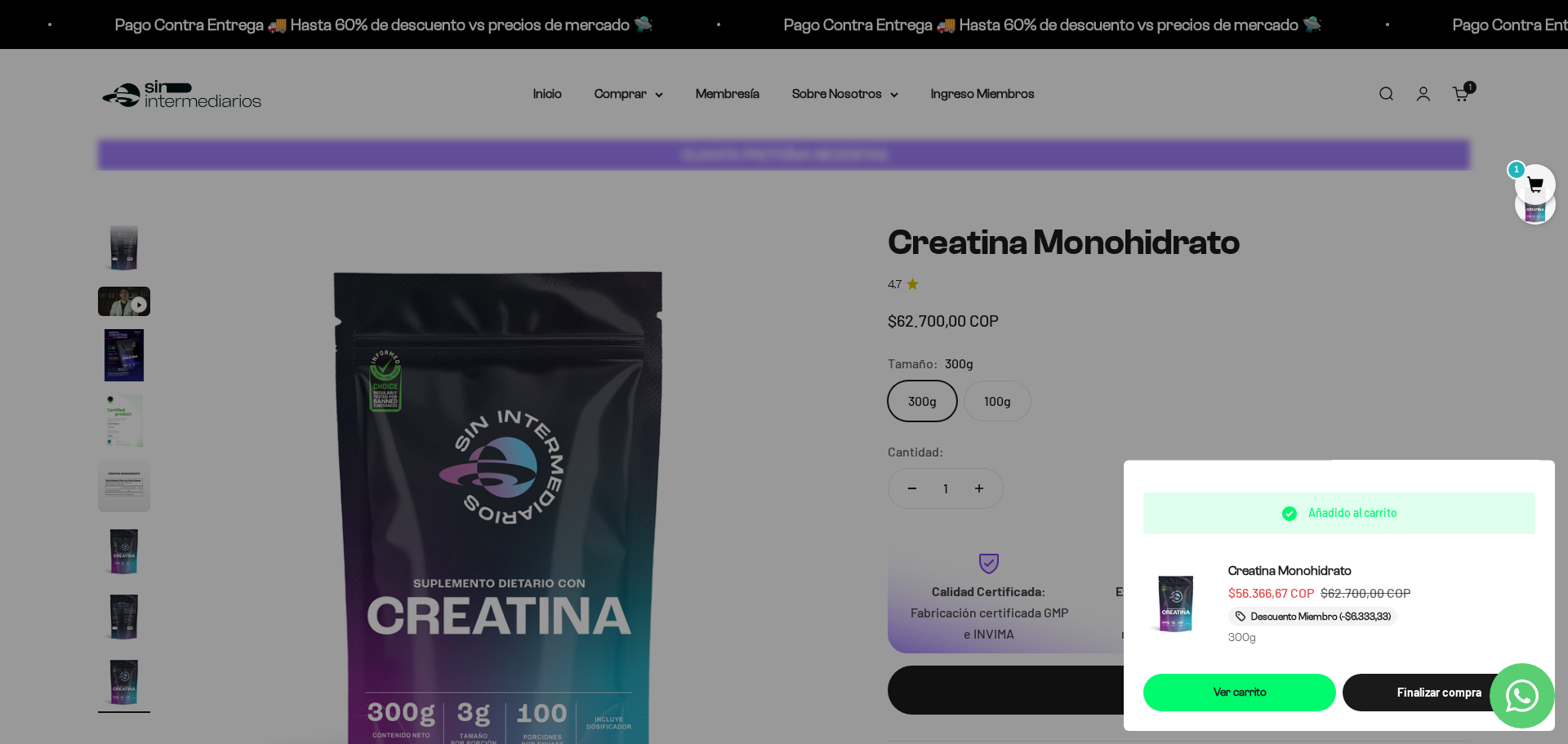
click at [772, 325] on div at bounding box center [784, 372] width 1568 height 744
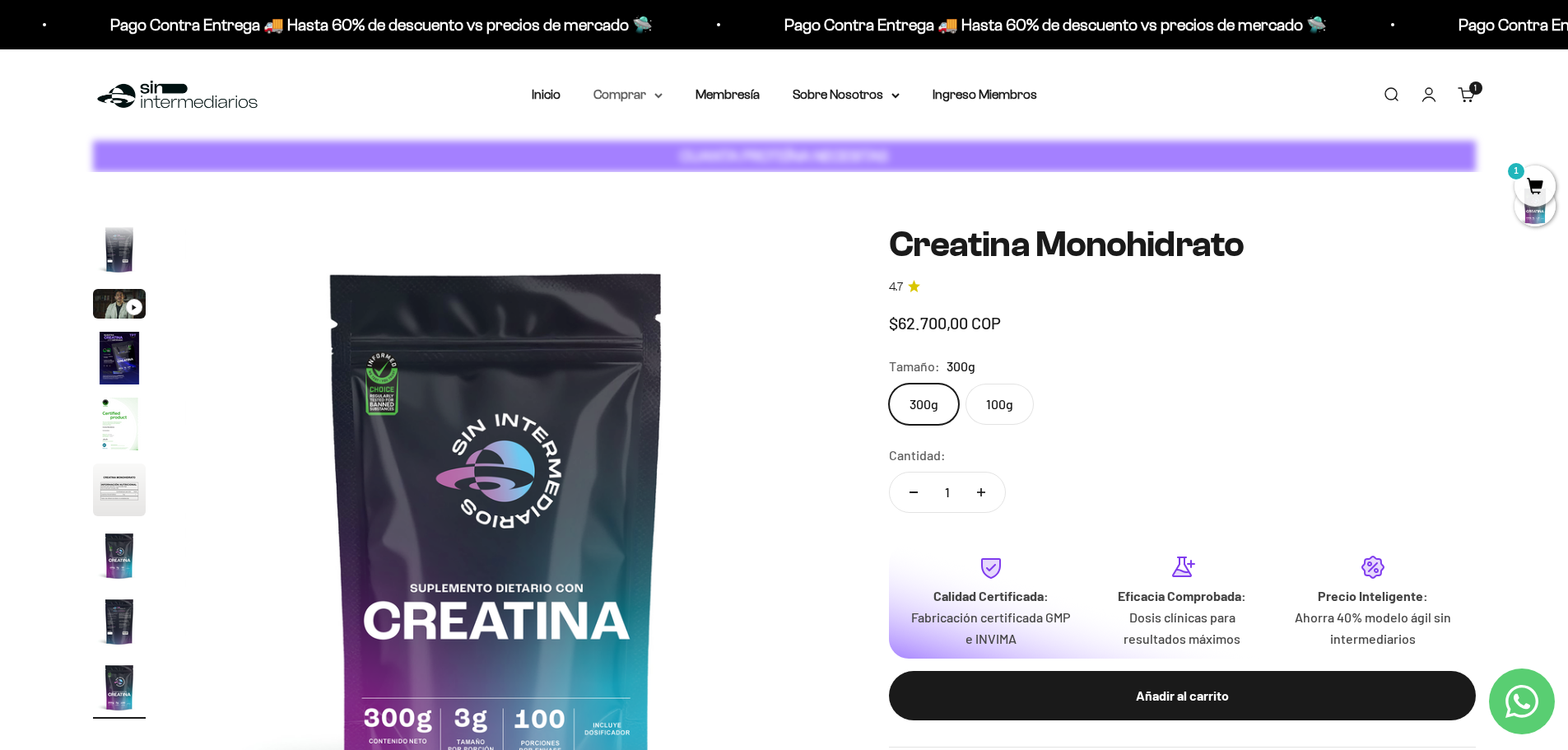
click at [658, 93] on icon at bounding box center [659, 96] width 8 height 6
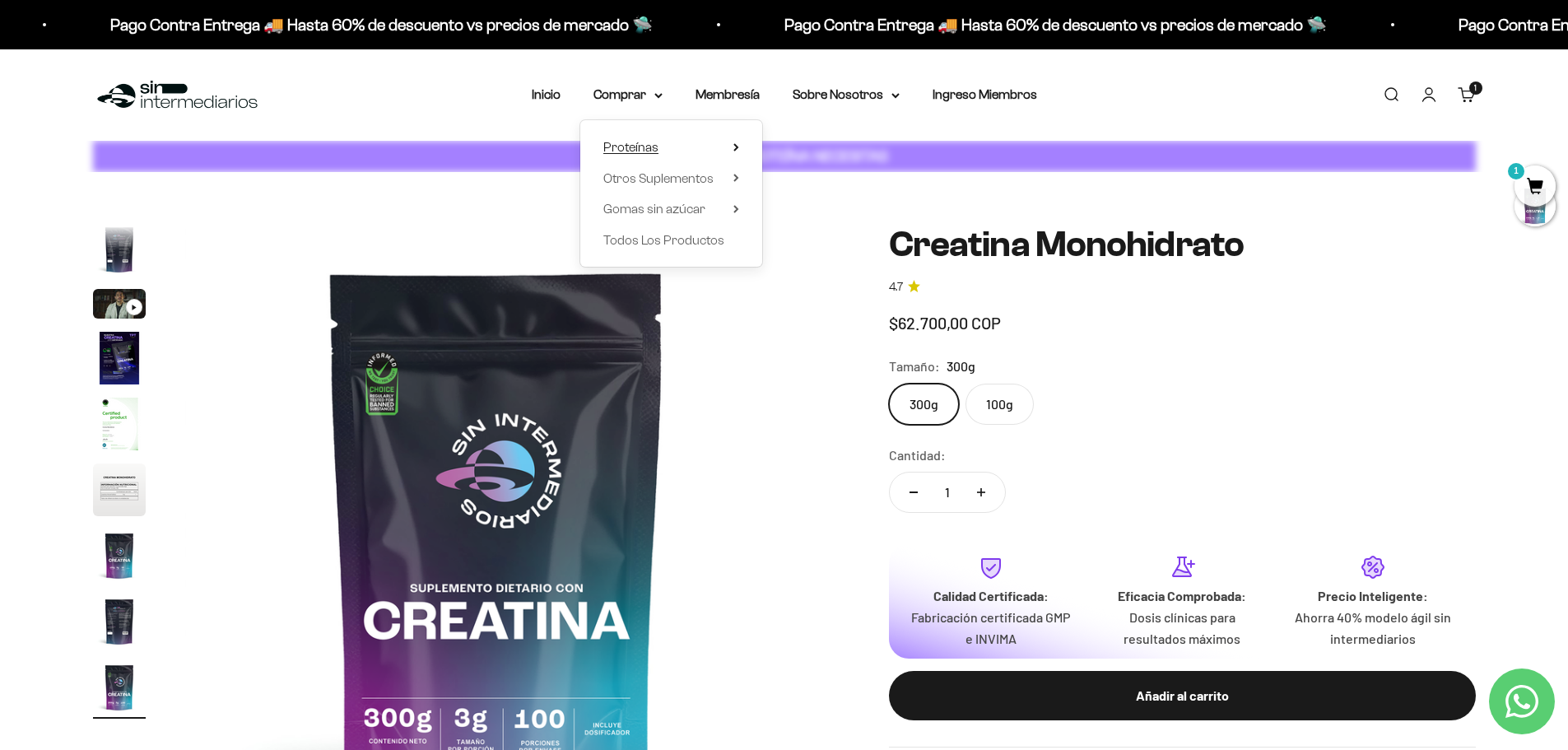
click at [669, 146] on summary "Proteínas" at bounding box center [671, 148] width 136 height 22
click at [792, 207] on span "Iso" at bounding box center [794, 208] width 17 height 14
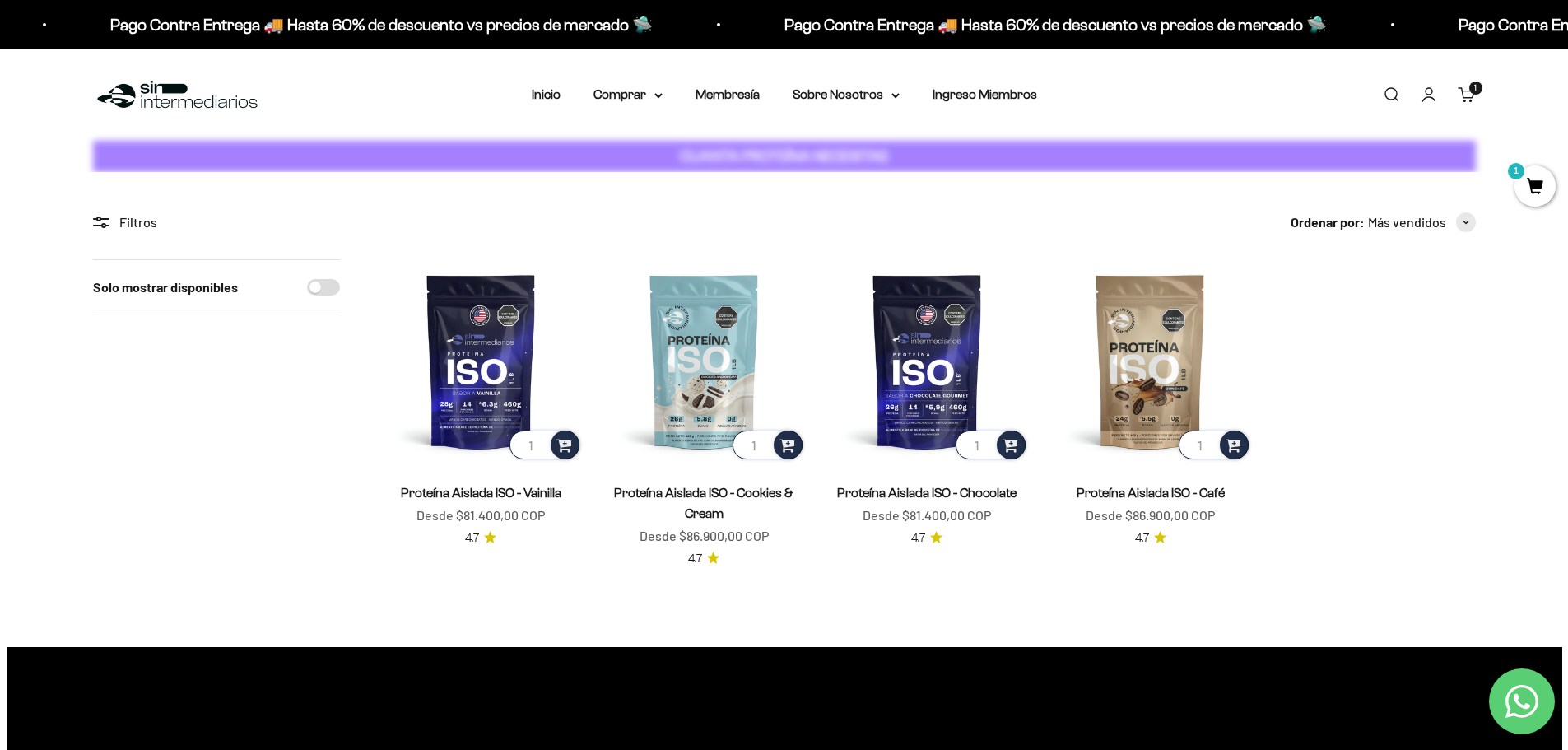
click at [1475, 101] on link "Carrito 1 artículo 1" at bounding box center [1467, 95] width 18 height 18
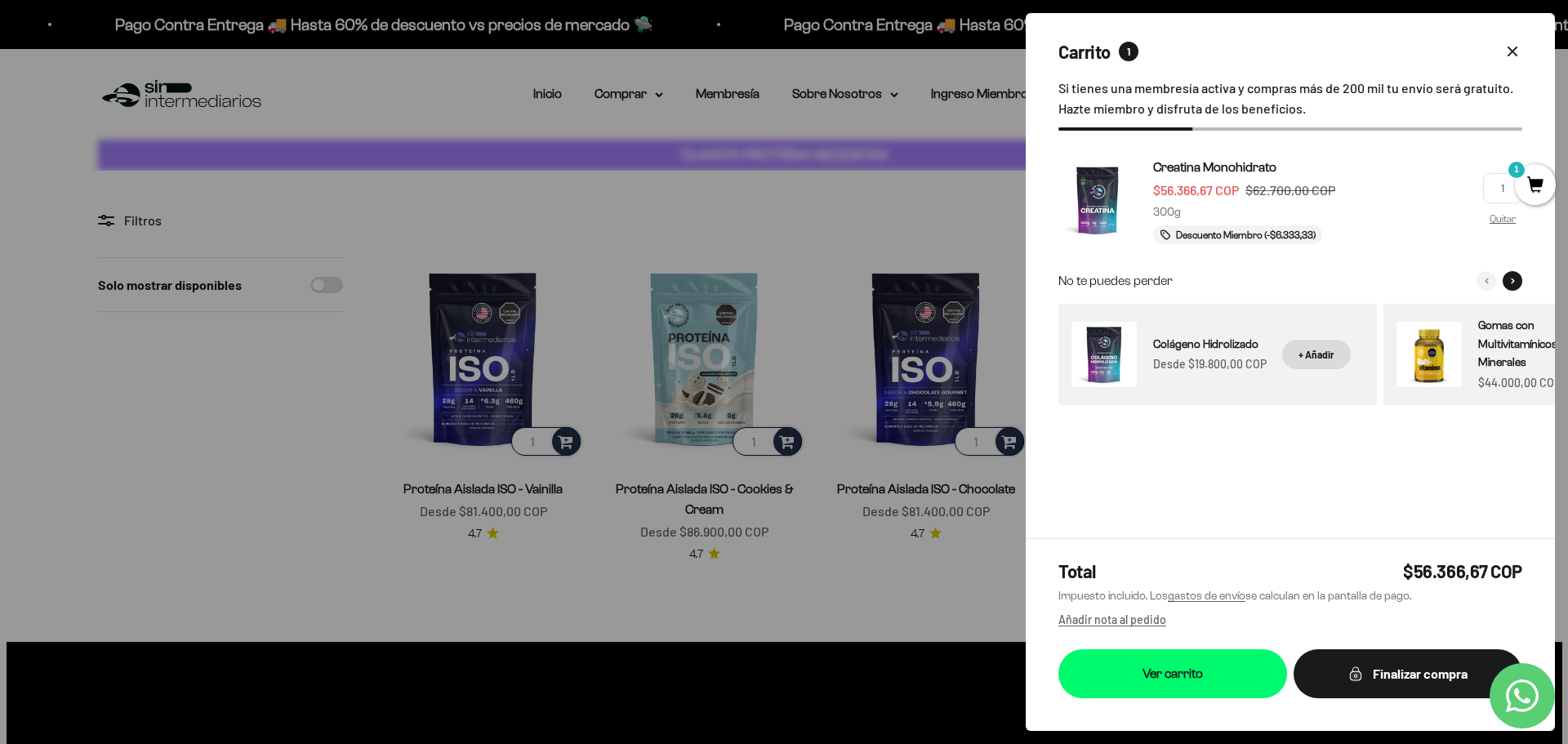
click at [1511, 276] on button "Siguiente" at bounding box center [1513, 281] width 20 height 20
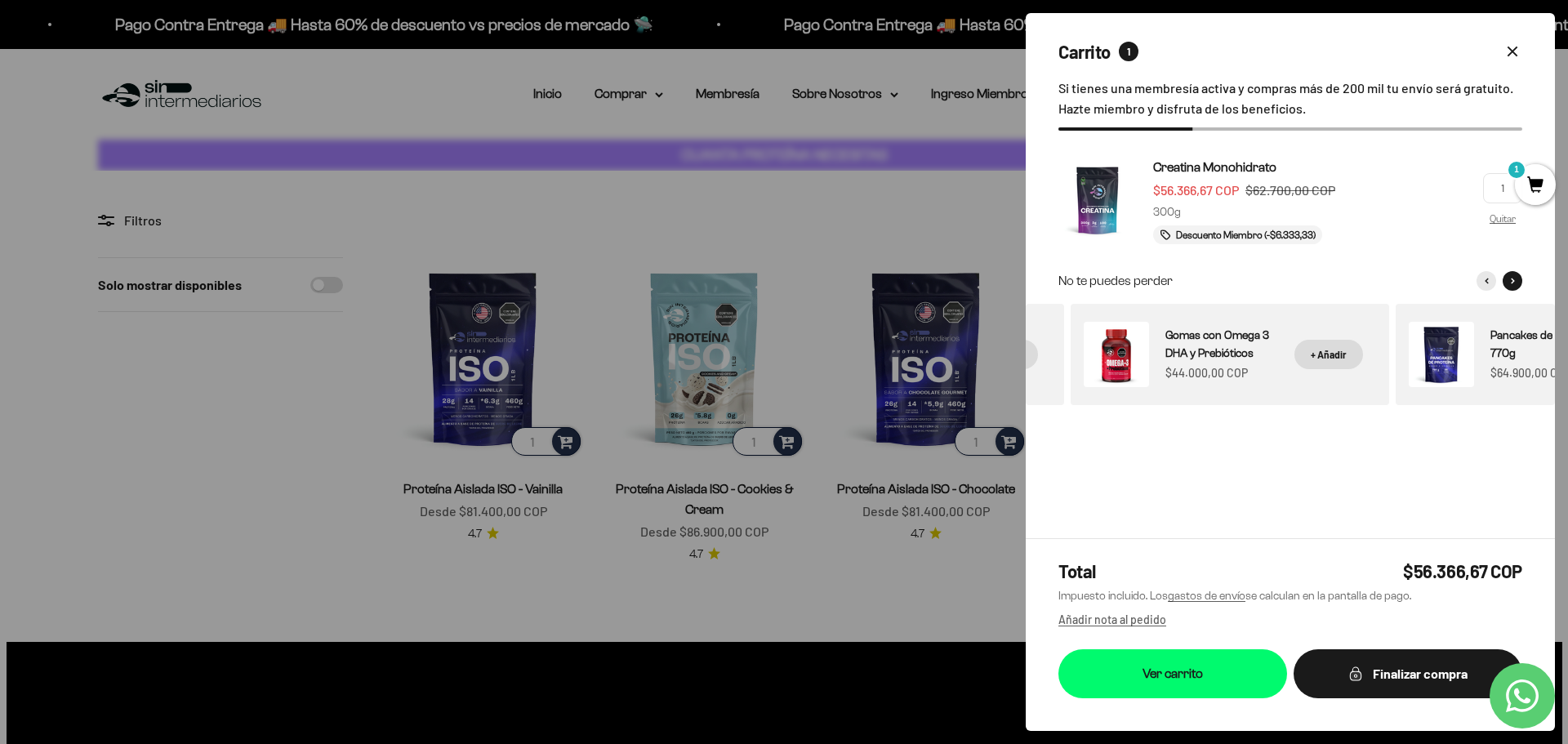
scroll to position [0, 650]
click at [1511, 276] on button "Siguiente" at bounding box center [1513, 281] width 20 height 20
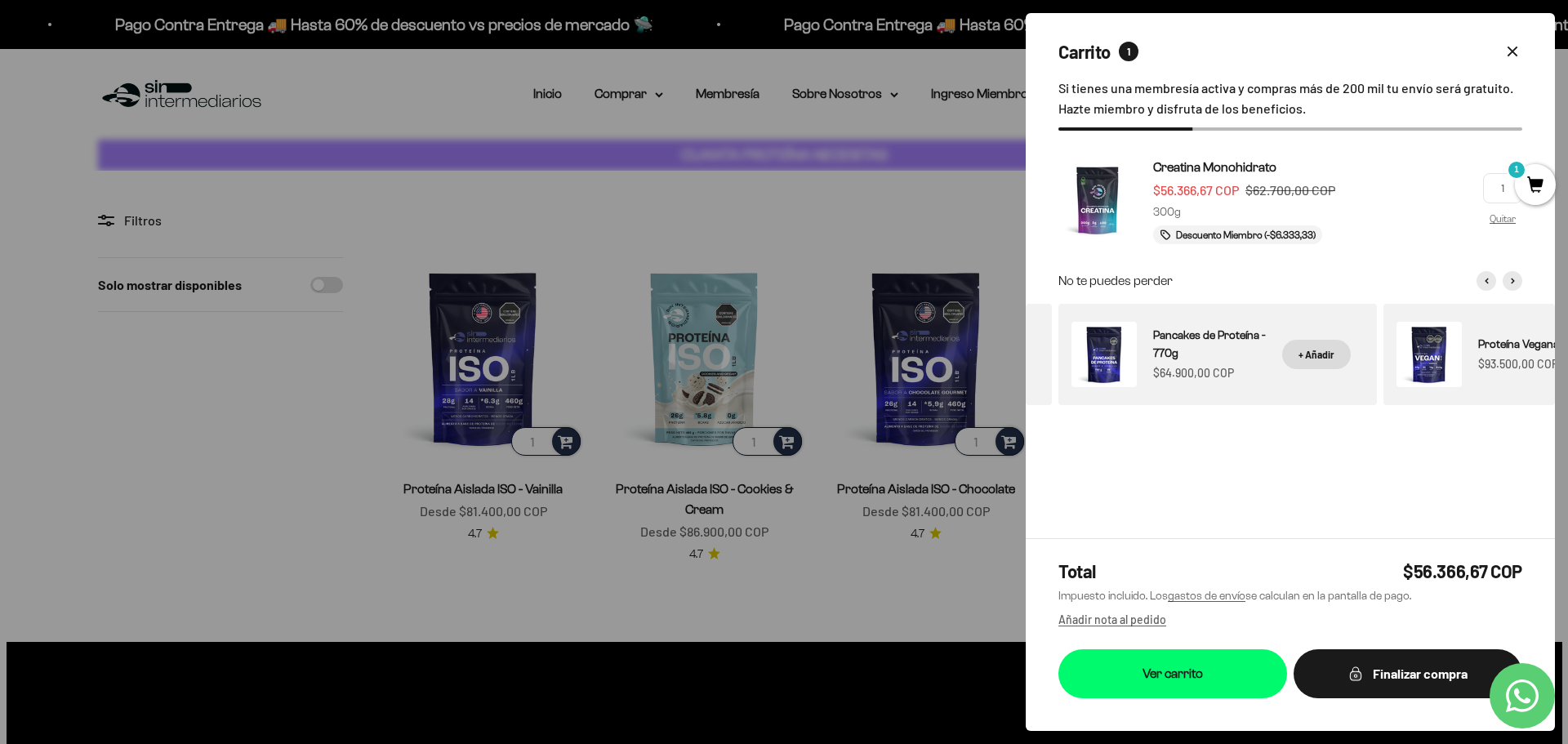
drag, startPoint x: 1511, startPoint y: 276, endPoint x: 682, endPoint y: 270, distance: 829.0
click at [1013, 272] on cart-drawer "Carrito 1 Cerrar Si tienes una membresía activa y compras más de 200 mil tu env…" at bounding box center [1290, 372] width 555 height 744
click at [1258, 166] on span "Creatina Monohidrato" at bounding box center [1215, 166] width 123 height 14
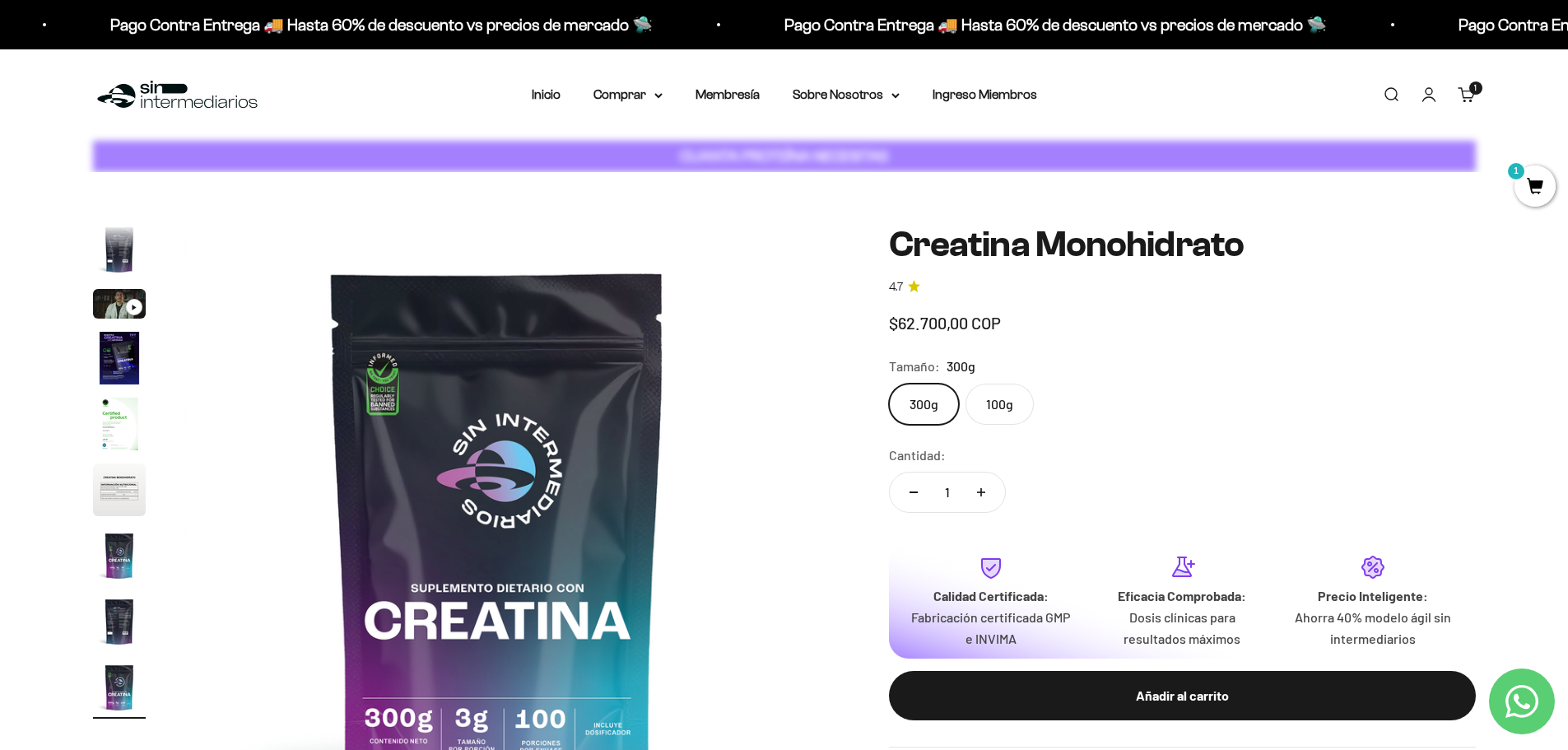
click at [1490, 104] on div "Menú [GEOGRAPHIC_DATA] Inicio Comprar Proteínas Ver Todos Whey Iso Vegan Pancak…" at bounding box center [784, 95] width 1568 height 91
click at [1474, 96] on link "Carrito 1 artículo 1" at bounding box center [1467, 95] width 18 height 18
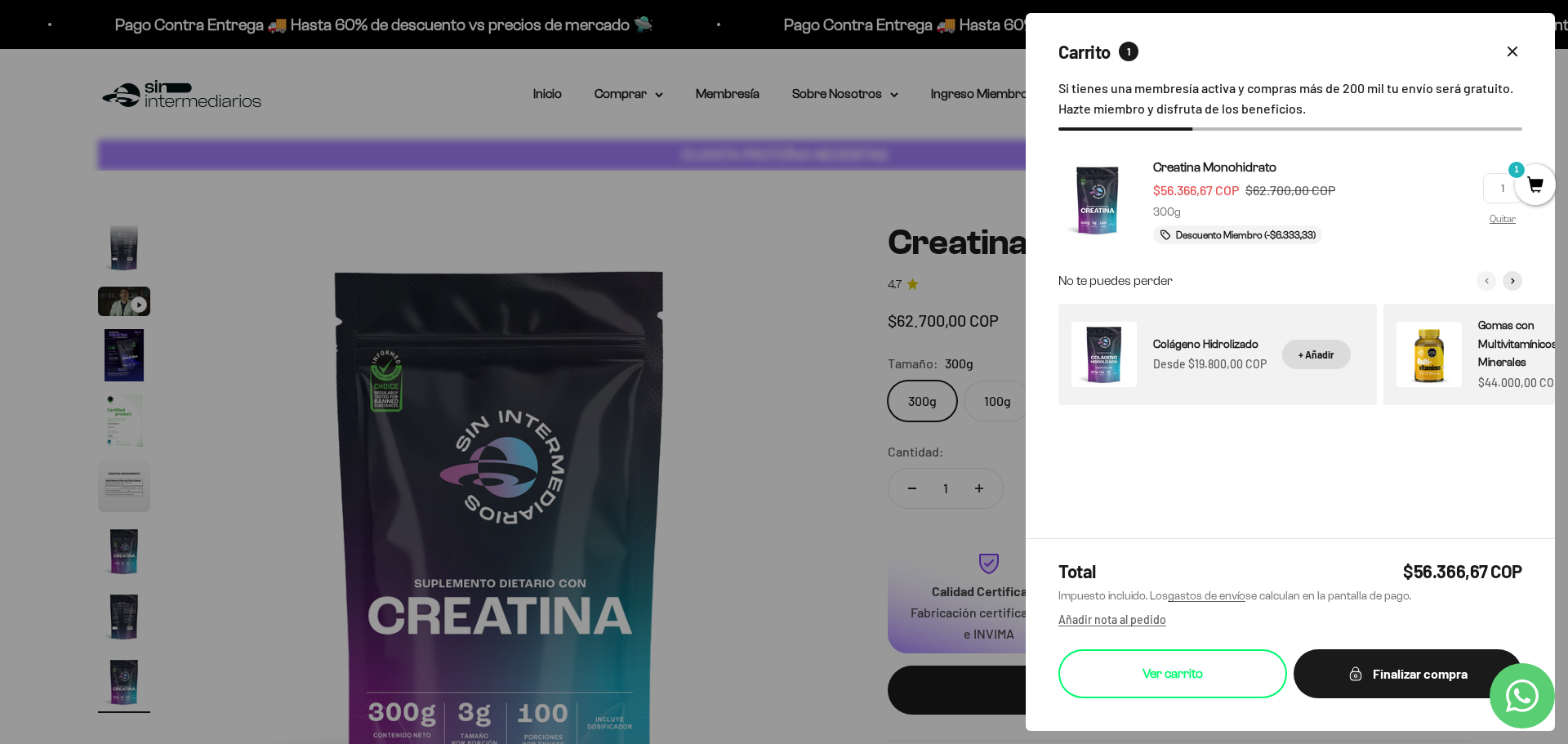
click at [1169, 690] on link "Ver carrito" at bounding box center [1173, 673] width 229 height 49
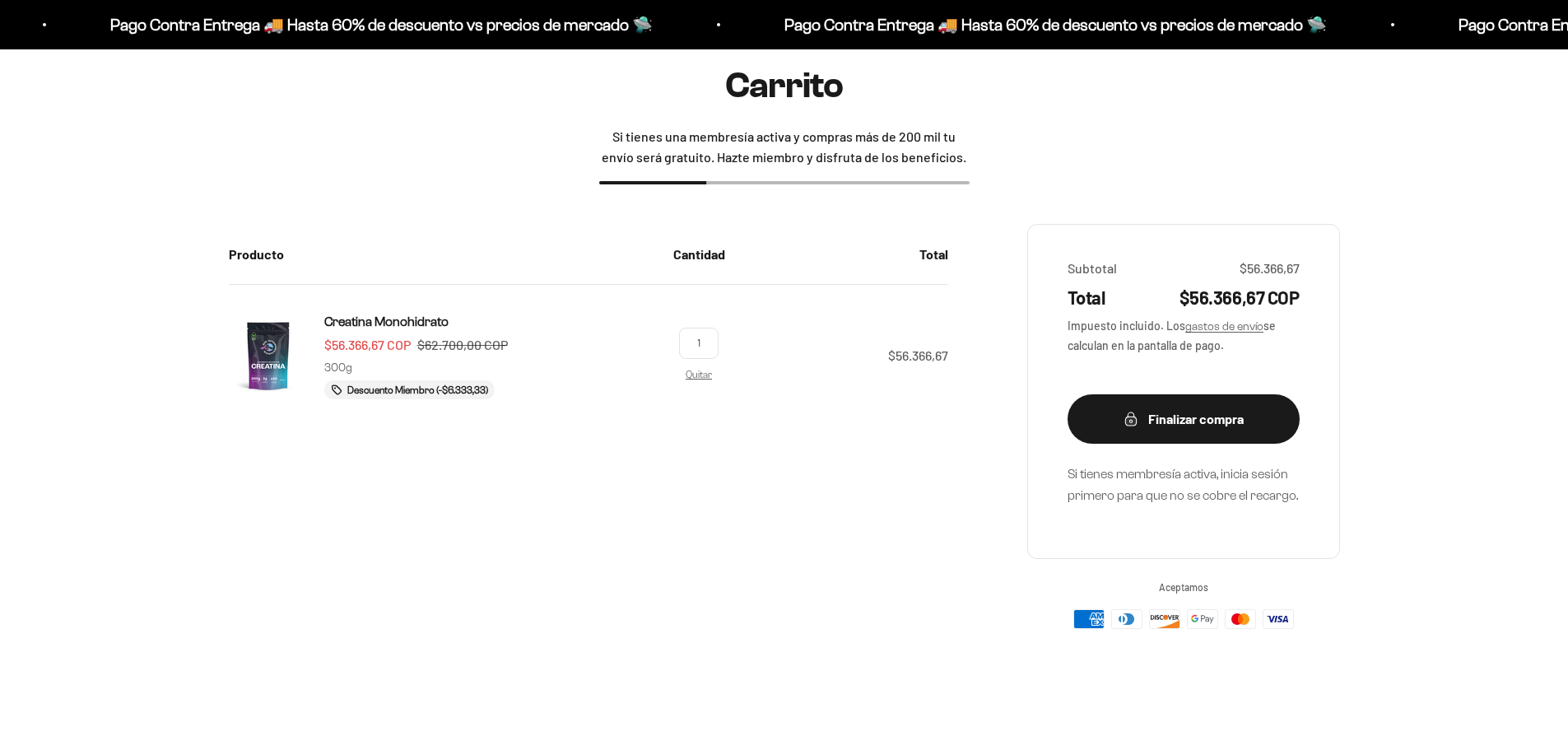
scroll to position [164, 0]
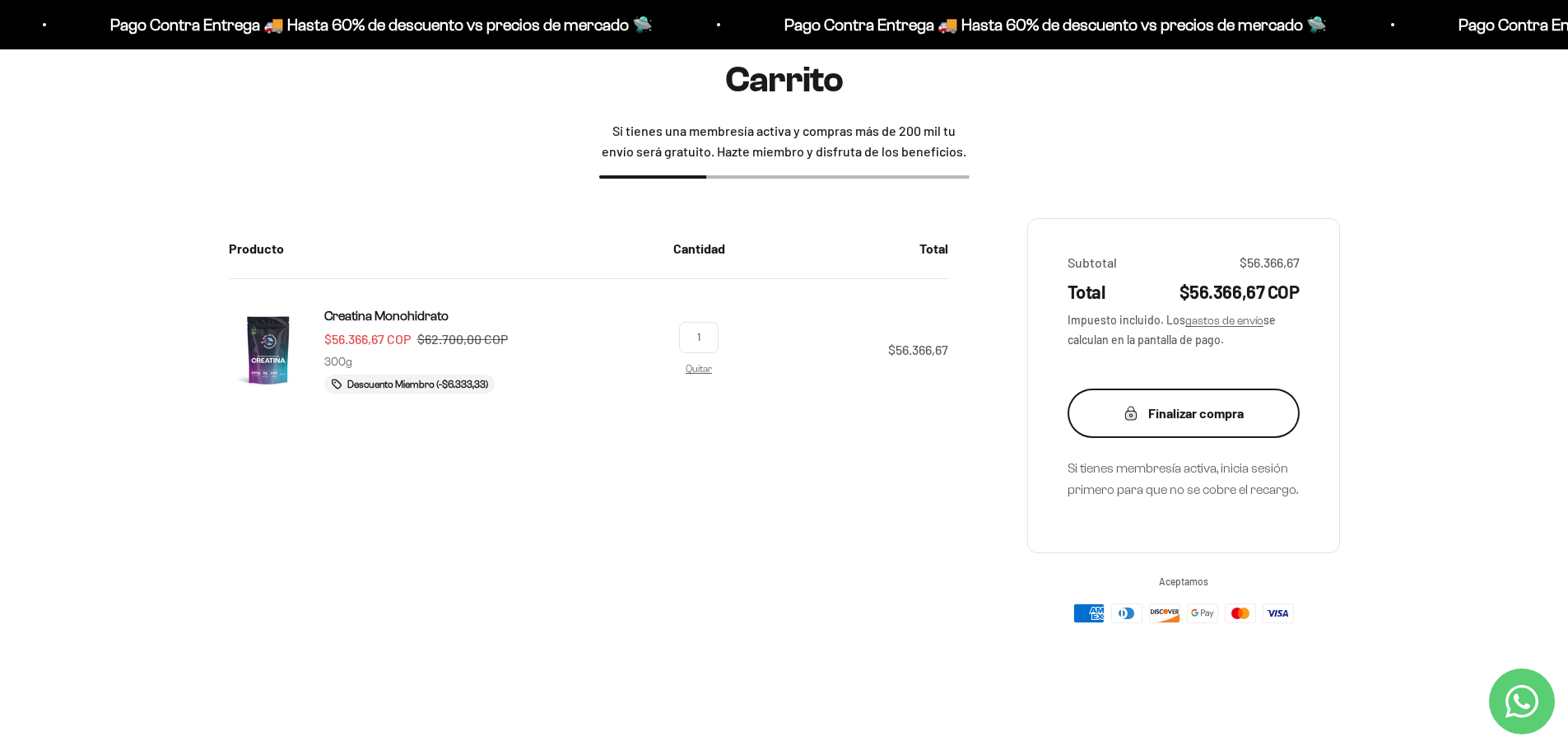
click at [1206, 409] on div "Finalizar compra" at bounding box center [1184, 414] width 166 height 22
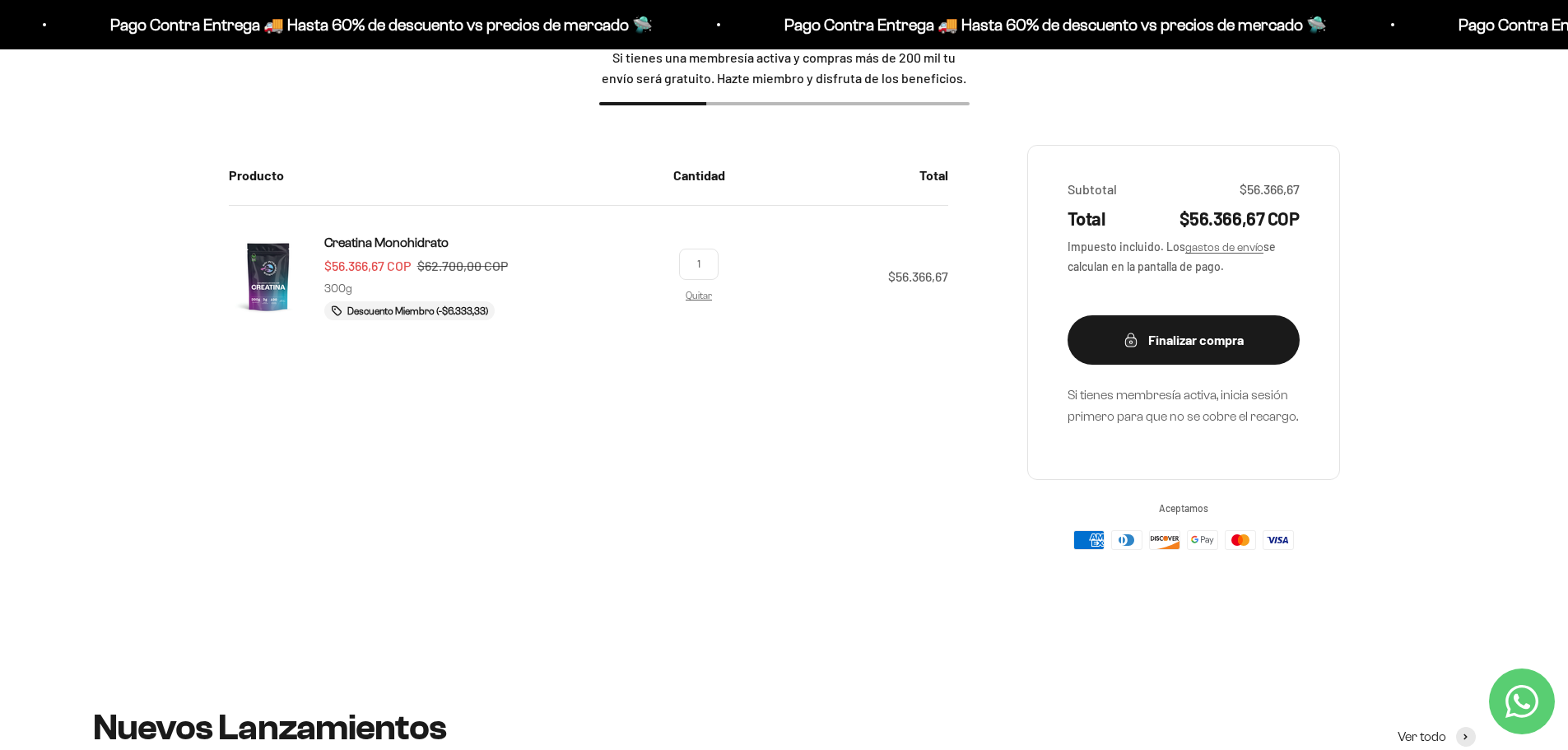
scroll to position [164, 0]
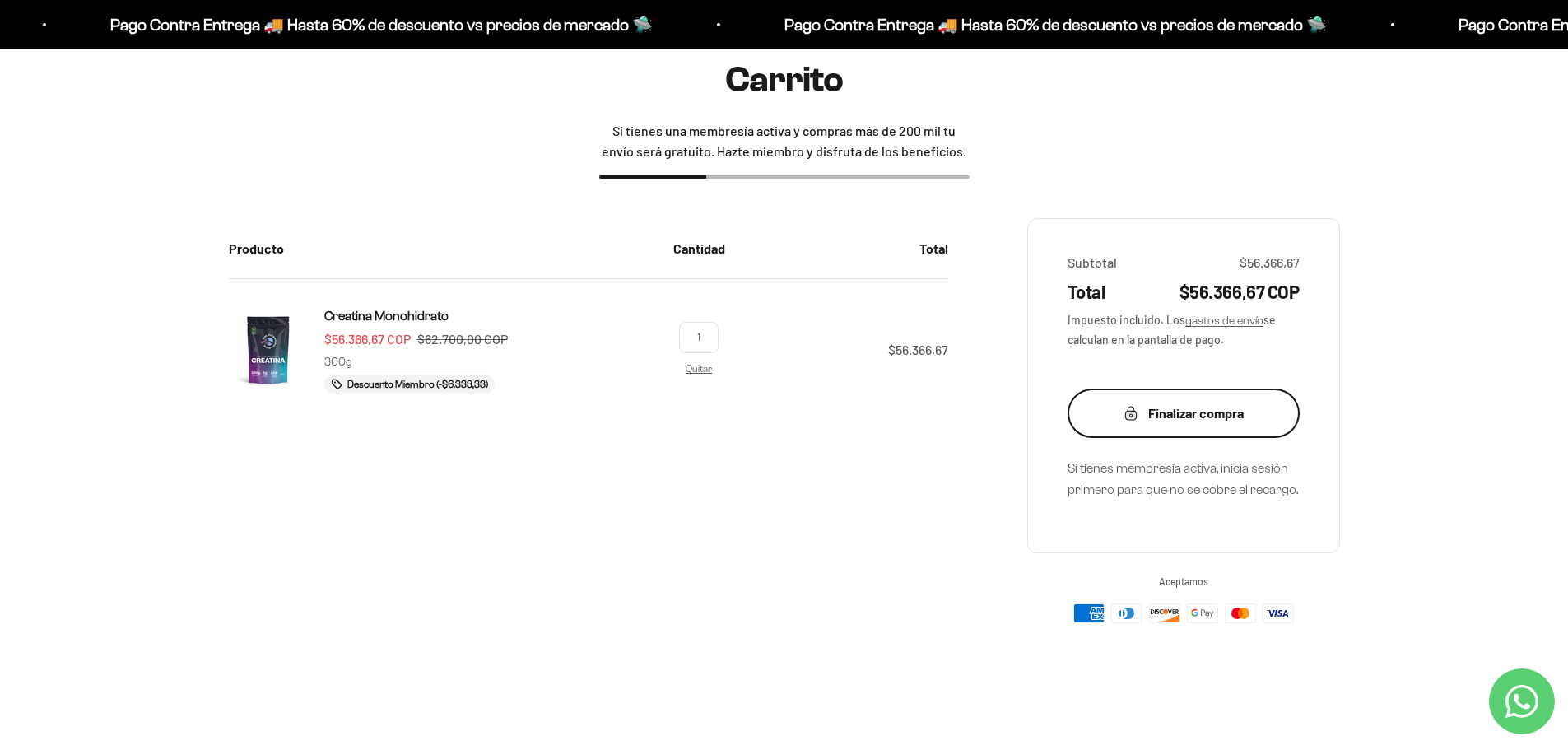
click at [1173, 414] on div "Finalizar compra" at bounding box center [1184, 414] width 166 height 22
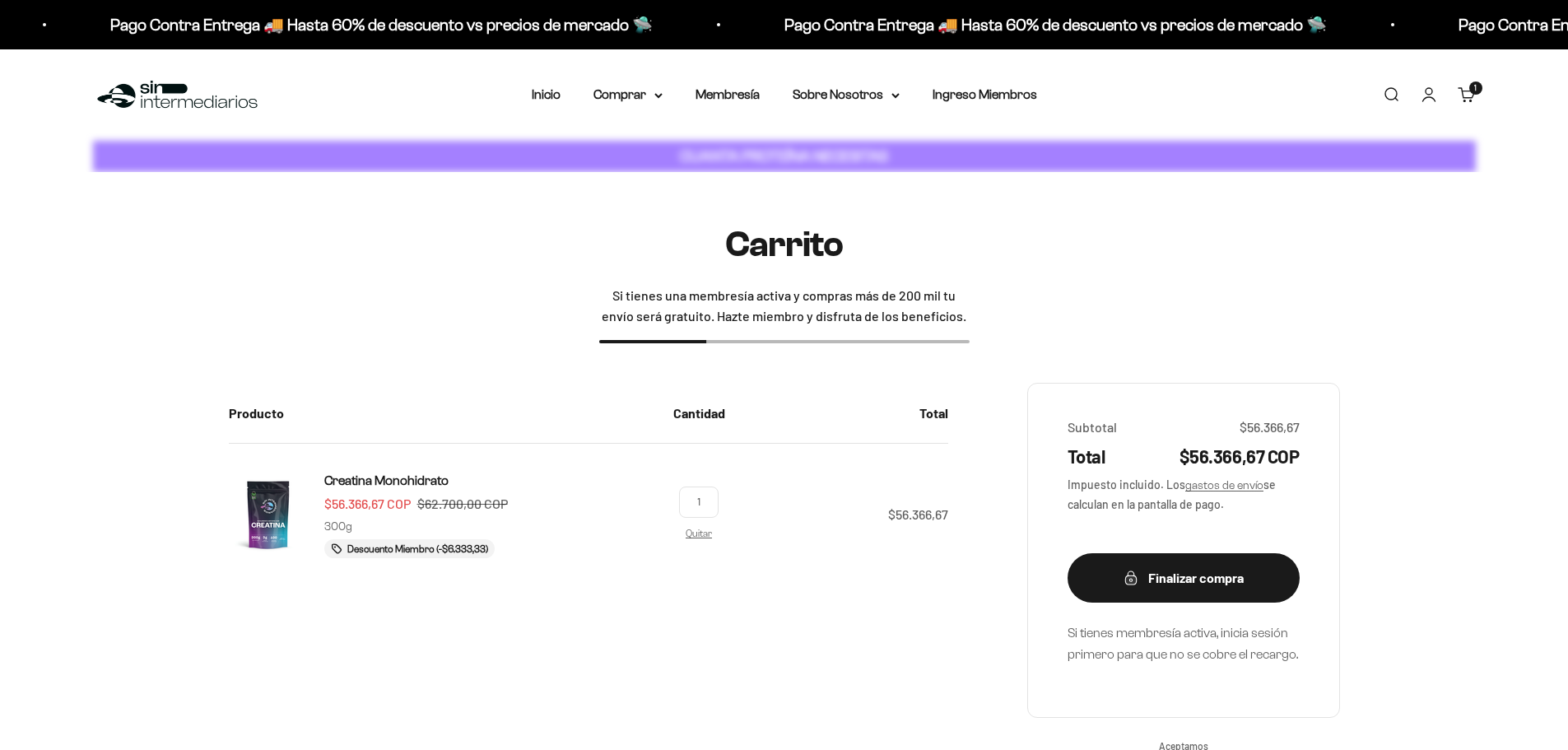
scroll to position [164, 0]
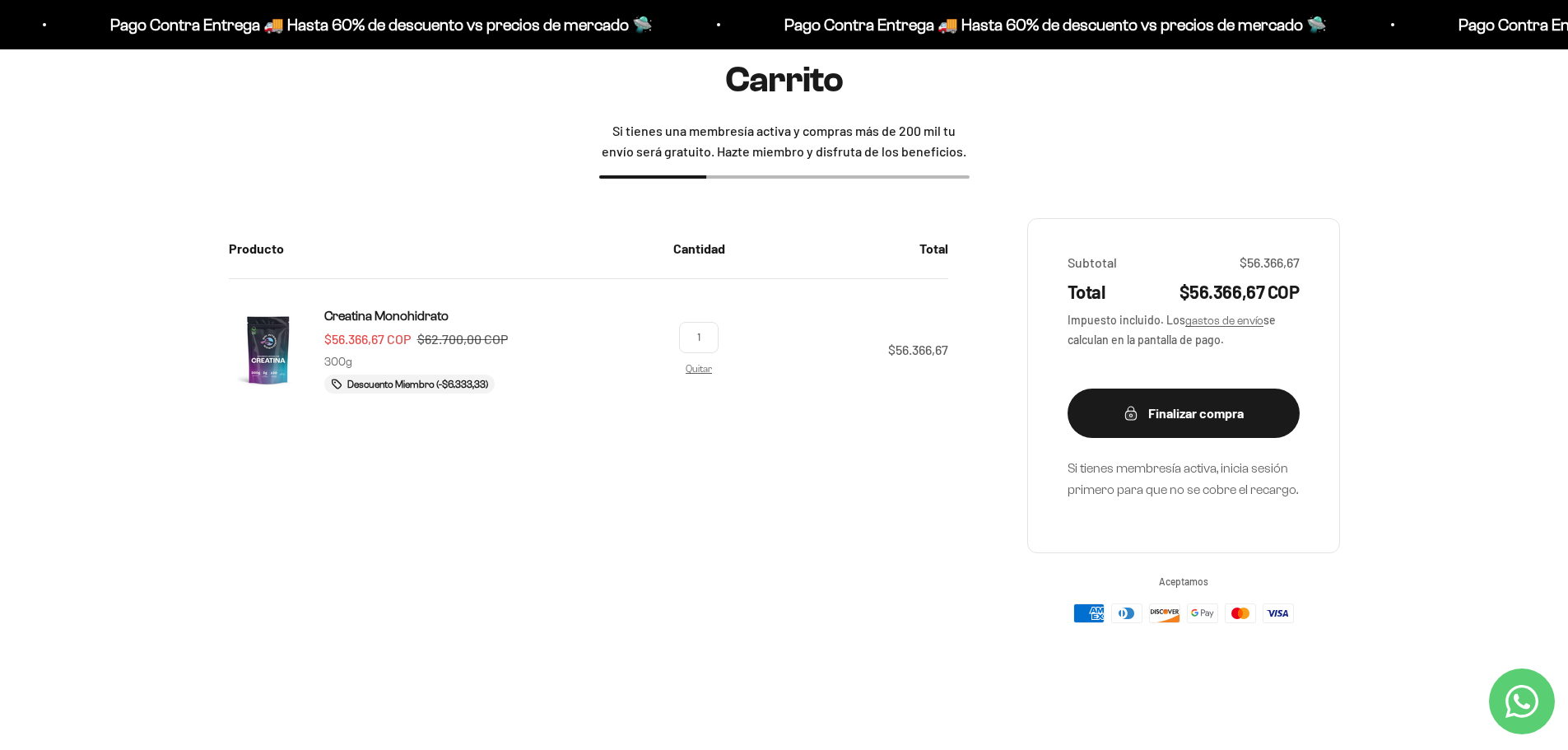
click at [263, 361] on img at bounding box center [268, 350] width 79 height 79
click at [273, 362] on img at bounding box center [268, 350] width 79 height 79
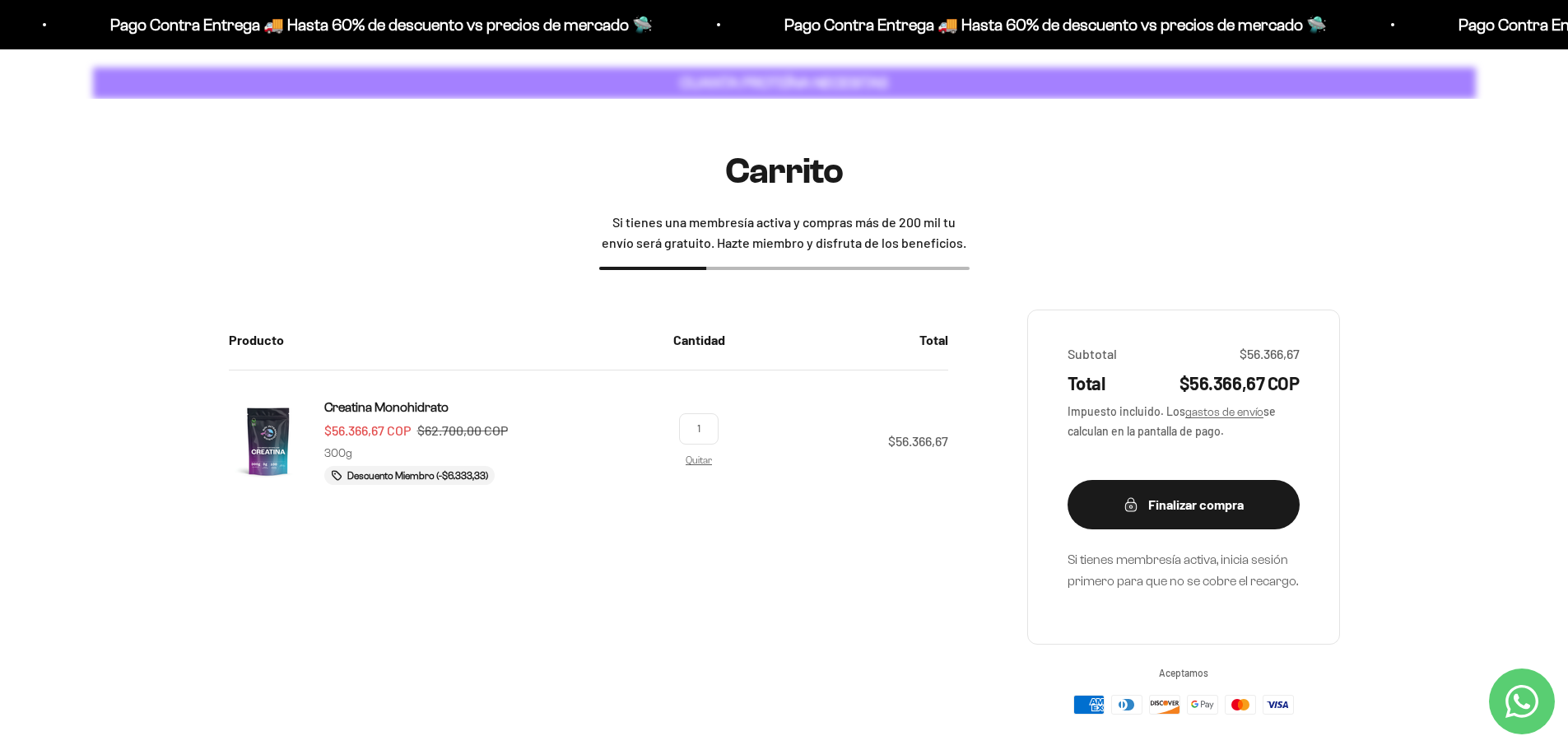
scroll to position [0, 0]
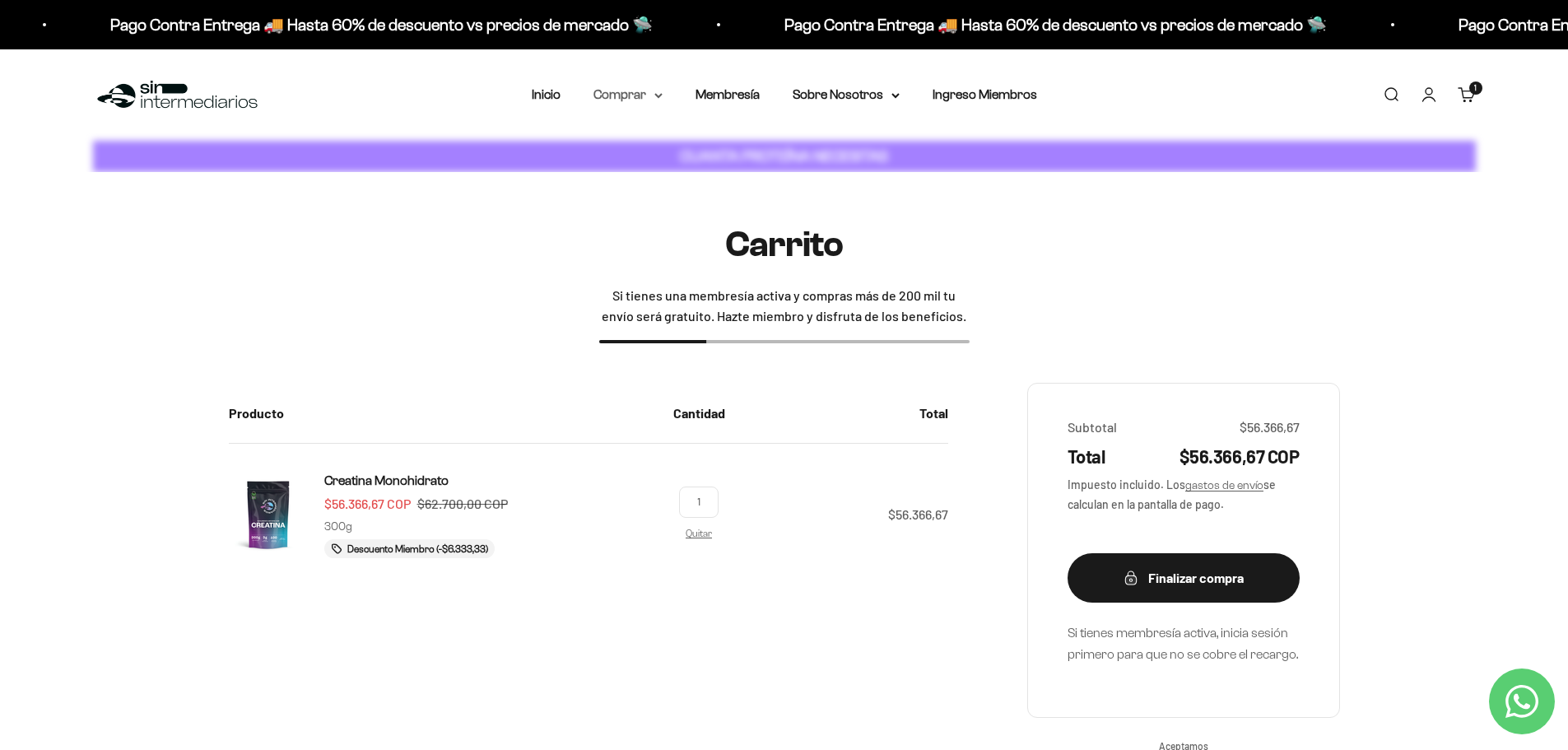
click at [660, 101] on summary "Comprar" at bounding box center [628, 95] width 69 height 22
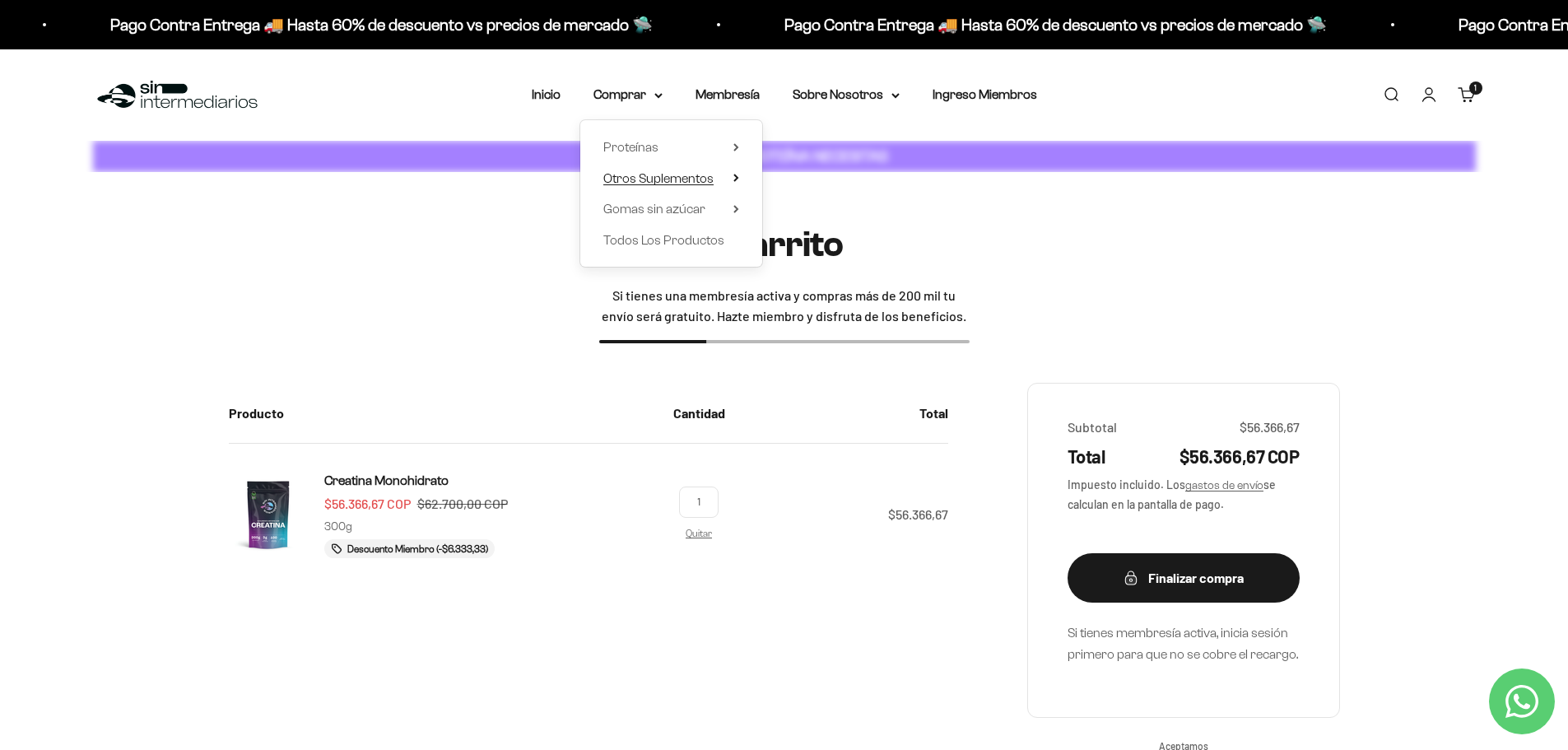
click at [685, 178] on span "Otros Suplementos" at bounding box center [658, 178] width 110 height 14
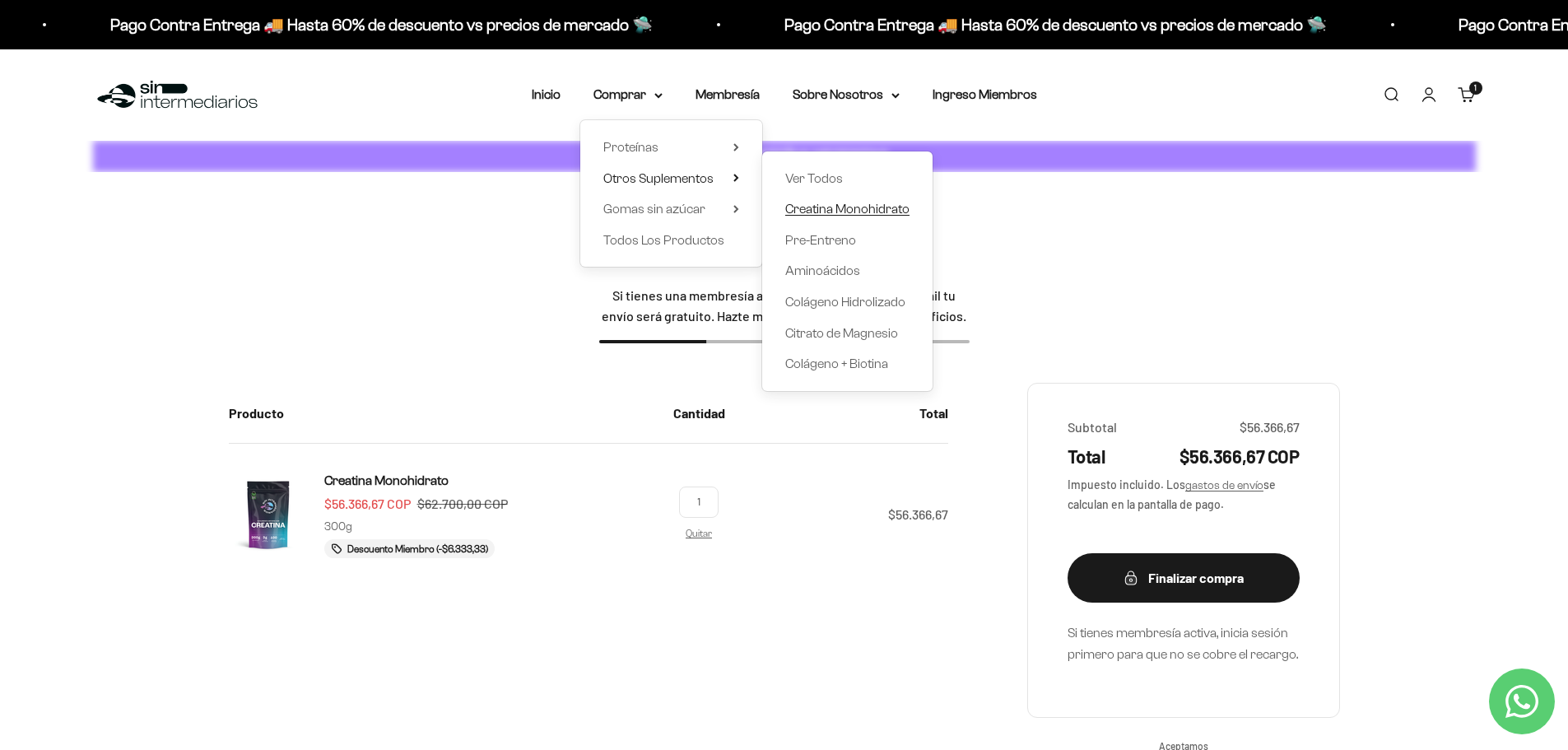
click at [819, 211] on span "Creatina Monohidrato" at bounding box center [847, 208] width 124 height 14
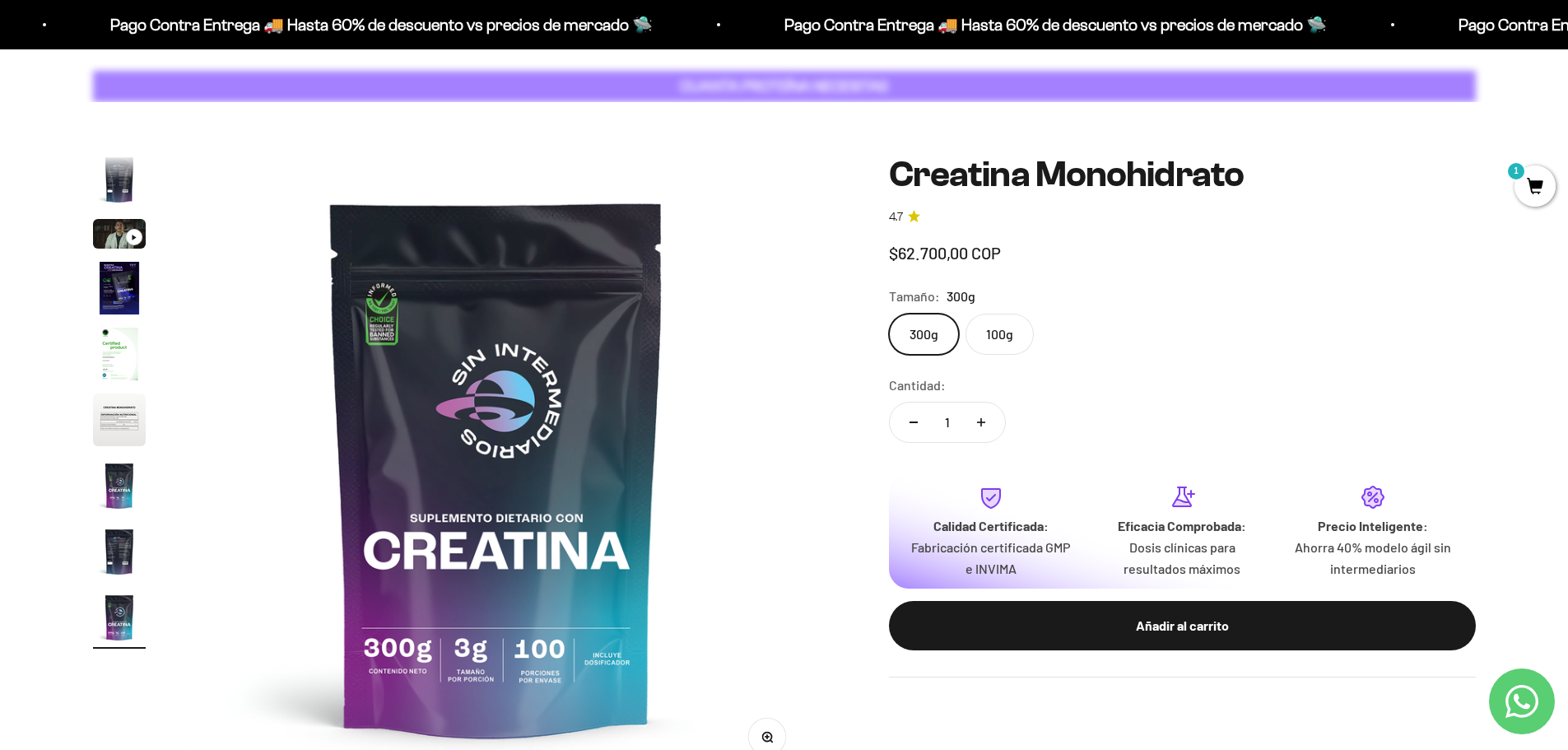
scroll to position [164, 0]
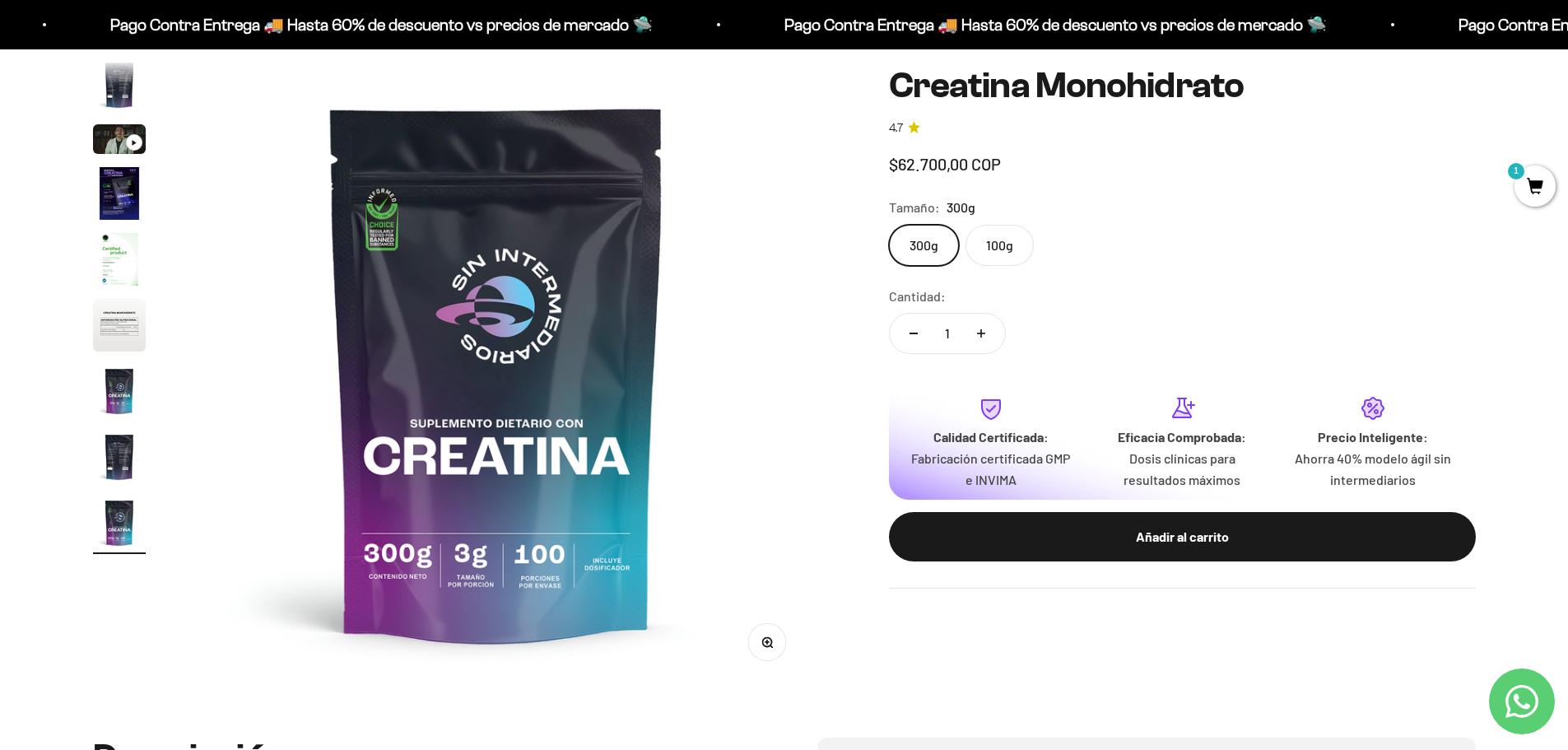
drag, startPoint x: 988, startPoint y: 620, endPoint x: 982, endPoint y: 598, distance: 22.8
click at [988, 620] on div "Zoom Ir al artículo 1 Ir al artículo 2 Ir al artículo 3 Ir al artículo 4 Ir al …" at bounding box center [784, 372] width 1383 height 625
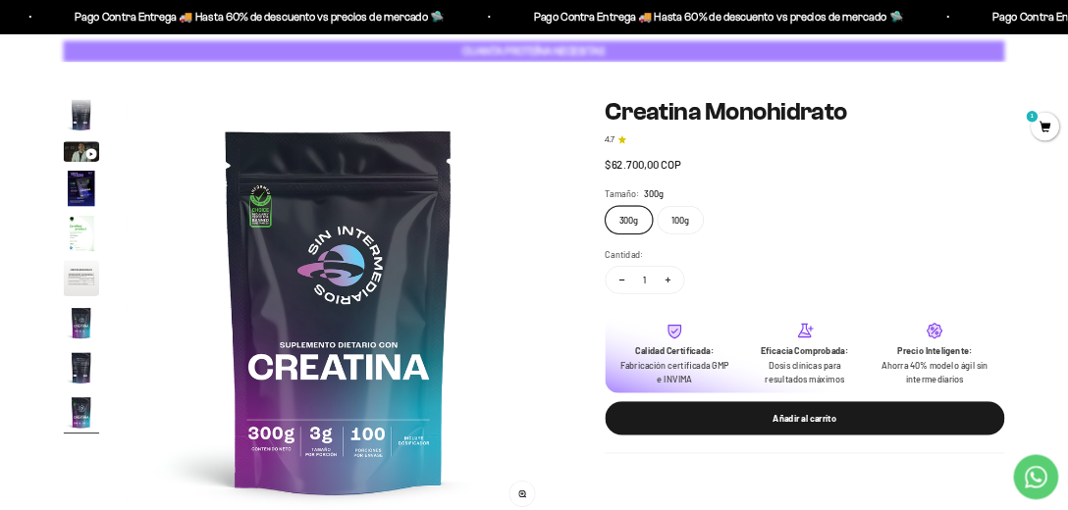
scroll to position [0, 0]
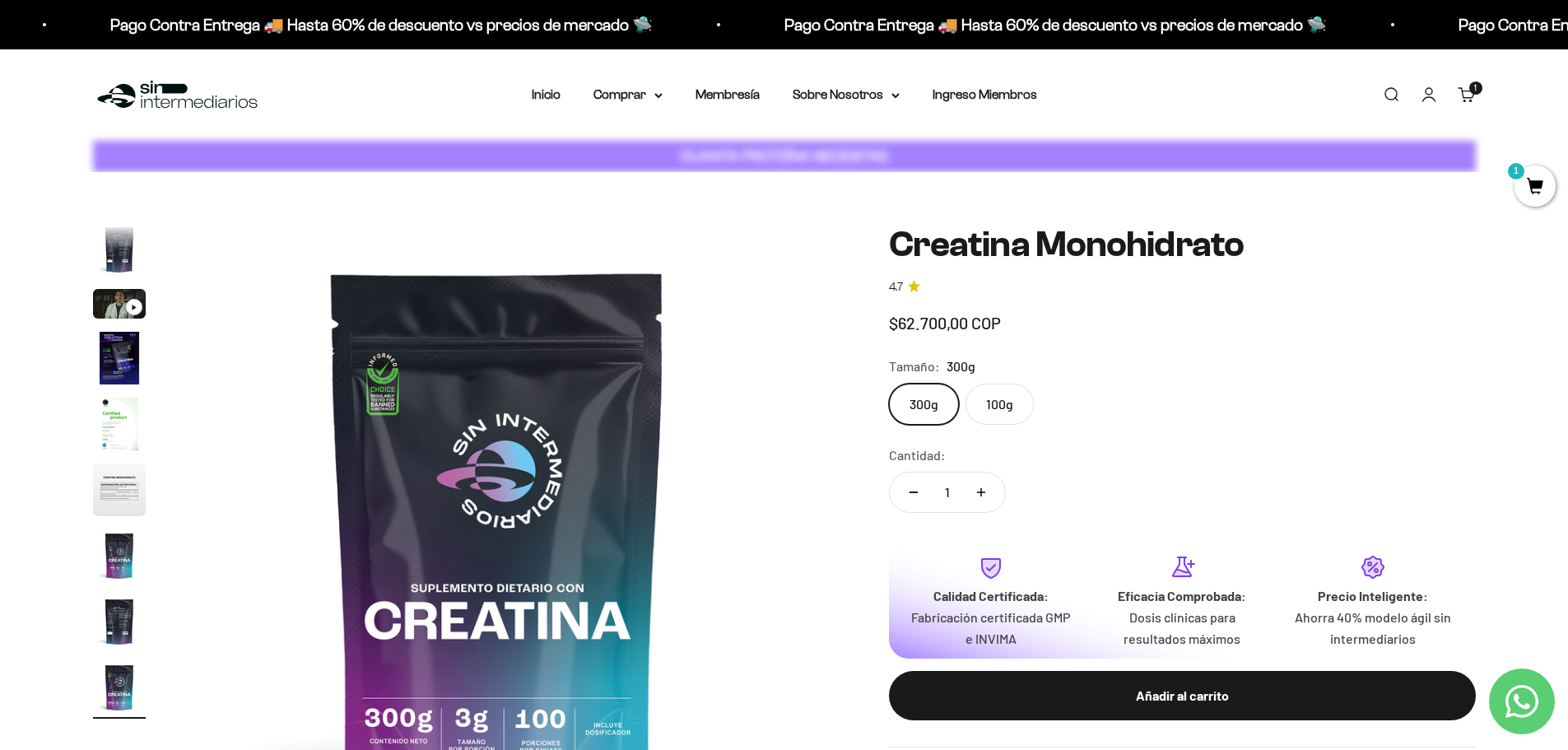
click at [841, 167] on p "CUANTA PROTEÍNA NECESITAS" at bounding box center [784, 157] width 216 height 23
drag, startPoint x: 785, startPoint y: 358, endPoint x: 797, endPoint y: 358, distance: 12.0
click at [788, 358] on img at bounding box center [497, 537] width 625 height 625
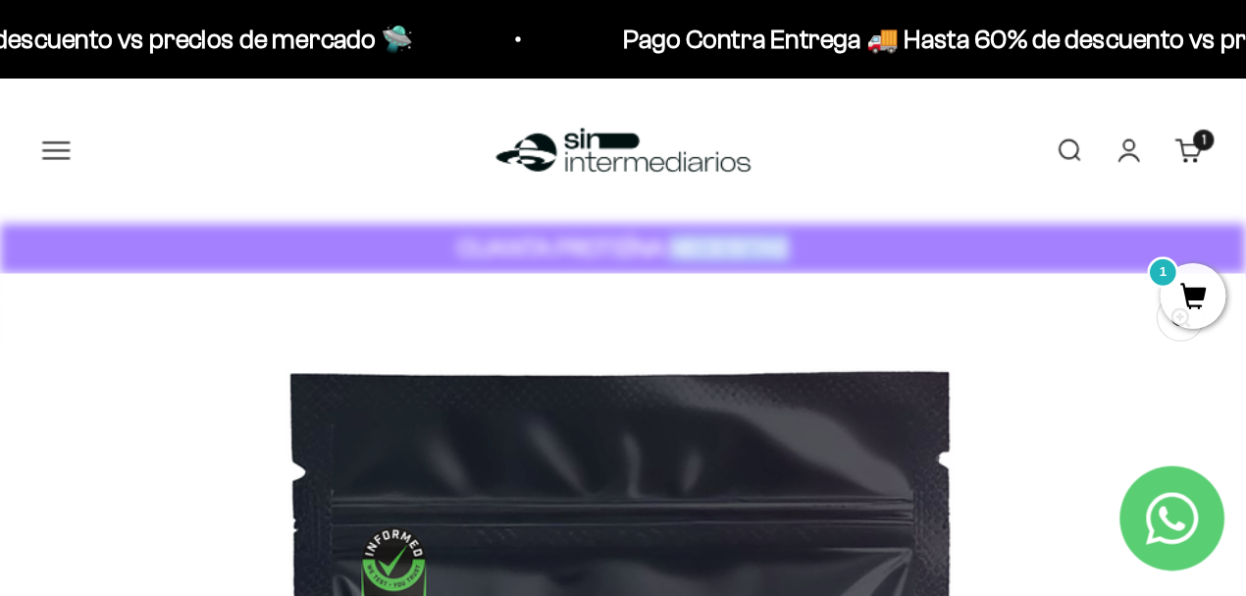
scroll to position [0, 4076]
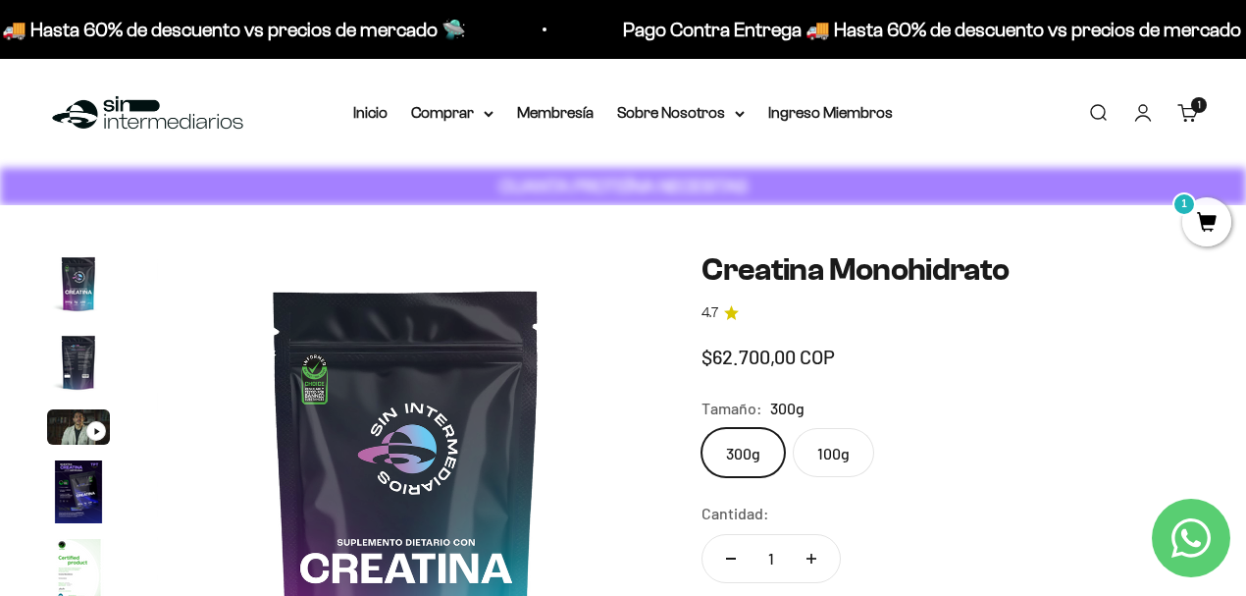
click at [609, 198] on p "CUANTA PROTEÍNA NECESITAS" at bounding box center [624, 187] width 258 height 28
click at [611, 195] on strong "CUANTA PROTEÍNA NECESITAS" at bounding box center [623, 186] width 248 height 21
copy body "CUANTA PROTEÍNA NECESITAS Carrito 1 Cerrar Si tienes una membresía activa y com…"
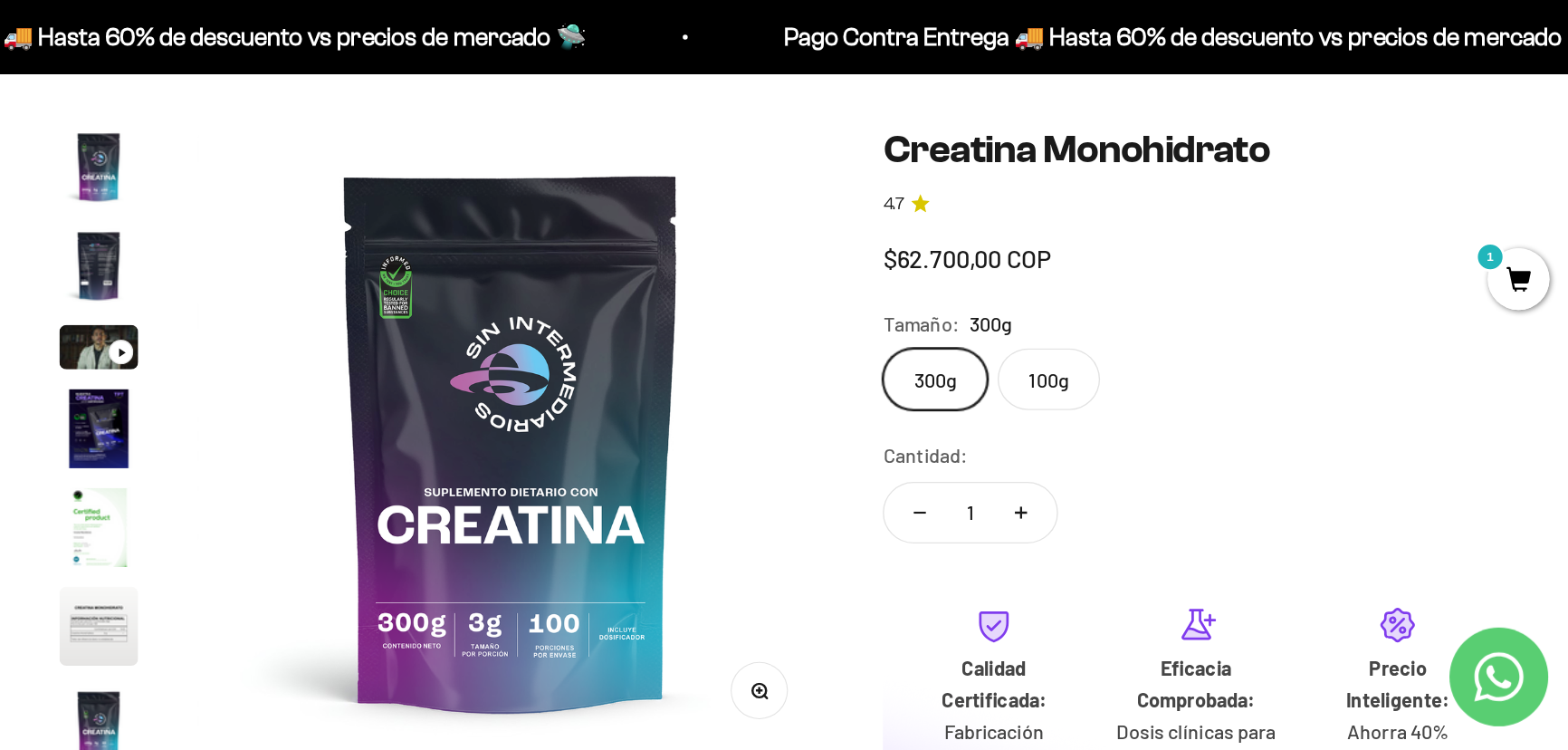
scroll to position [0, 0]
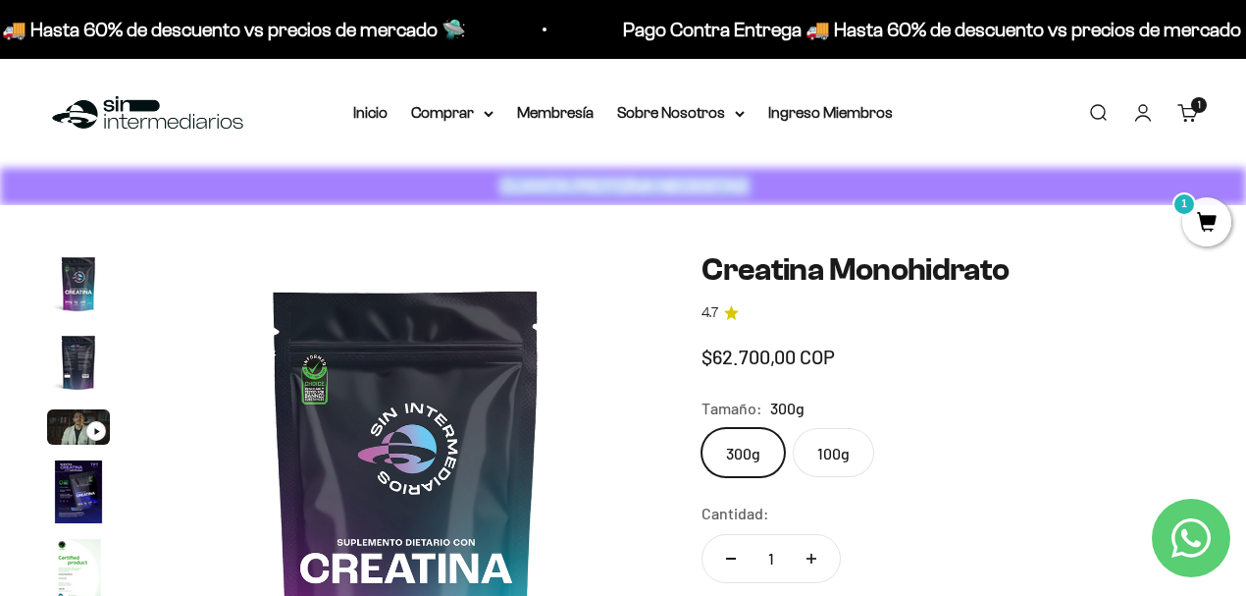
click at [663, 175] on p "CUANTA PROTEÍNA NECESITAS" at bounding box center [624, 187] width 258 height 28
click at [658, 186] on strong "CUANTA PROTEÍNA NECESITAS" at bounding box center [623, 186] width 248 height 21
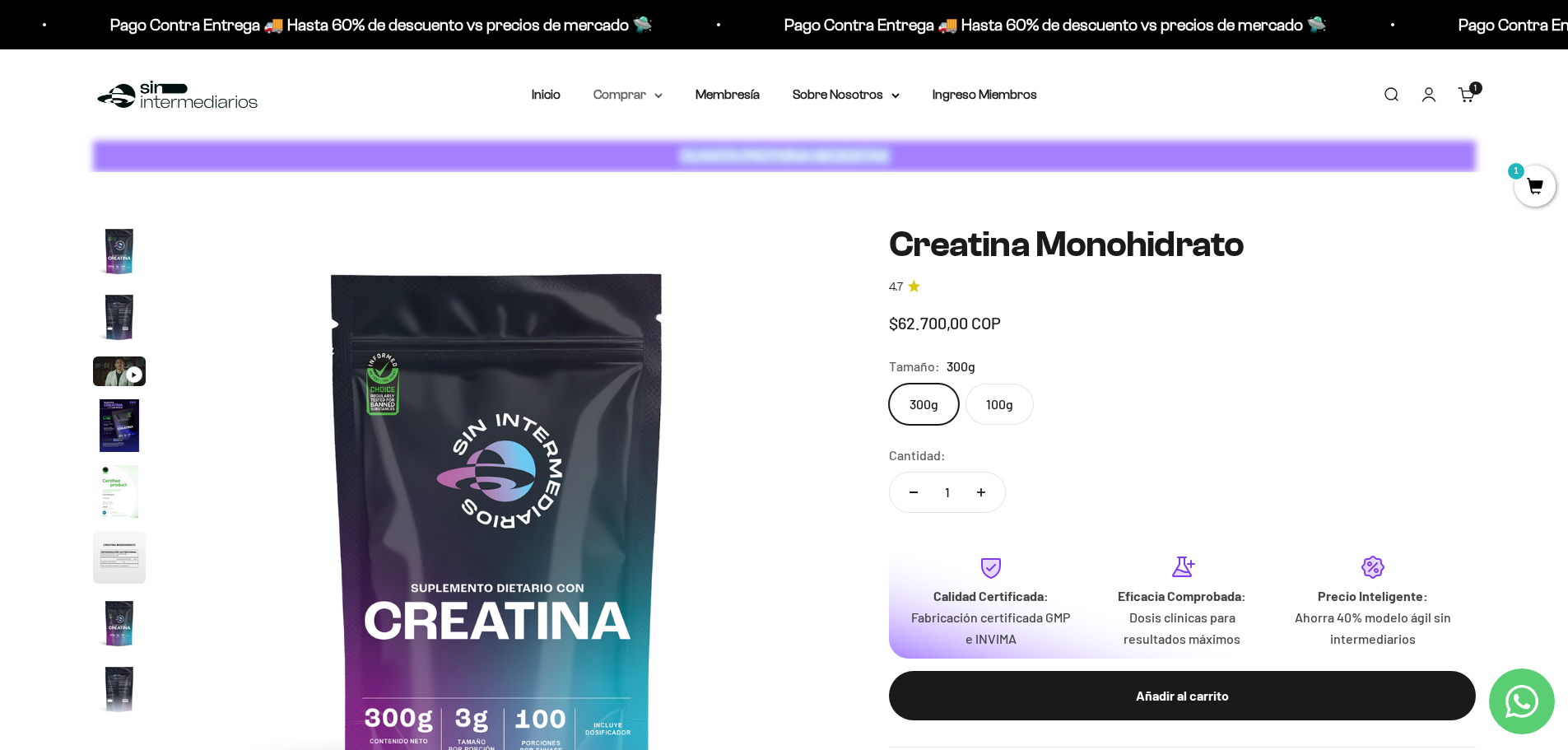
click at [658, 93] on icon at bounding box center [659, 96] width 8 height 6
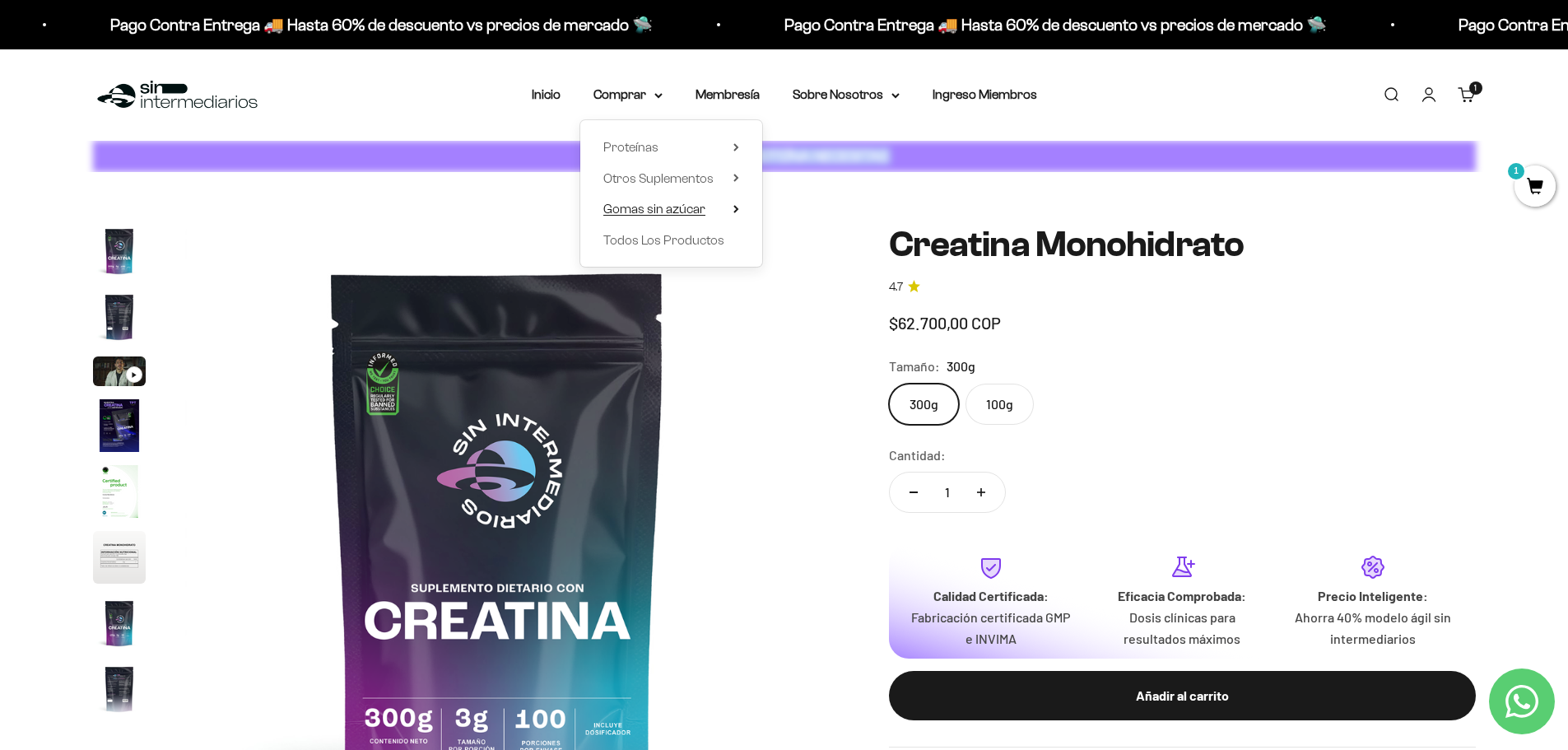
click at [671, 212] on span "Gomas sin azúcar" at bounding box center [654, 208] width 102 height 14
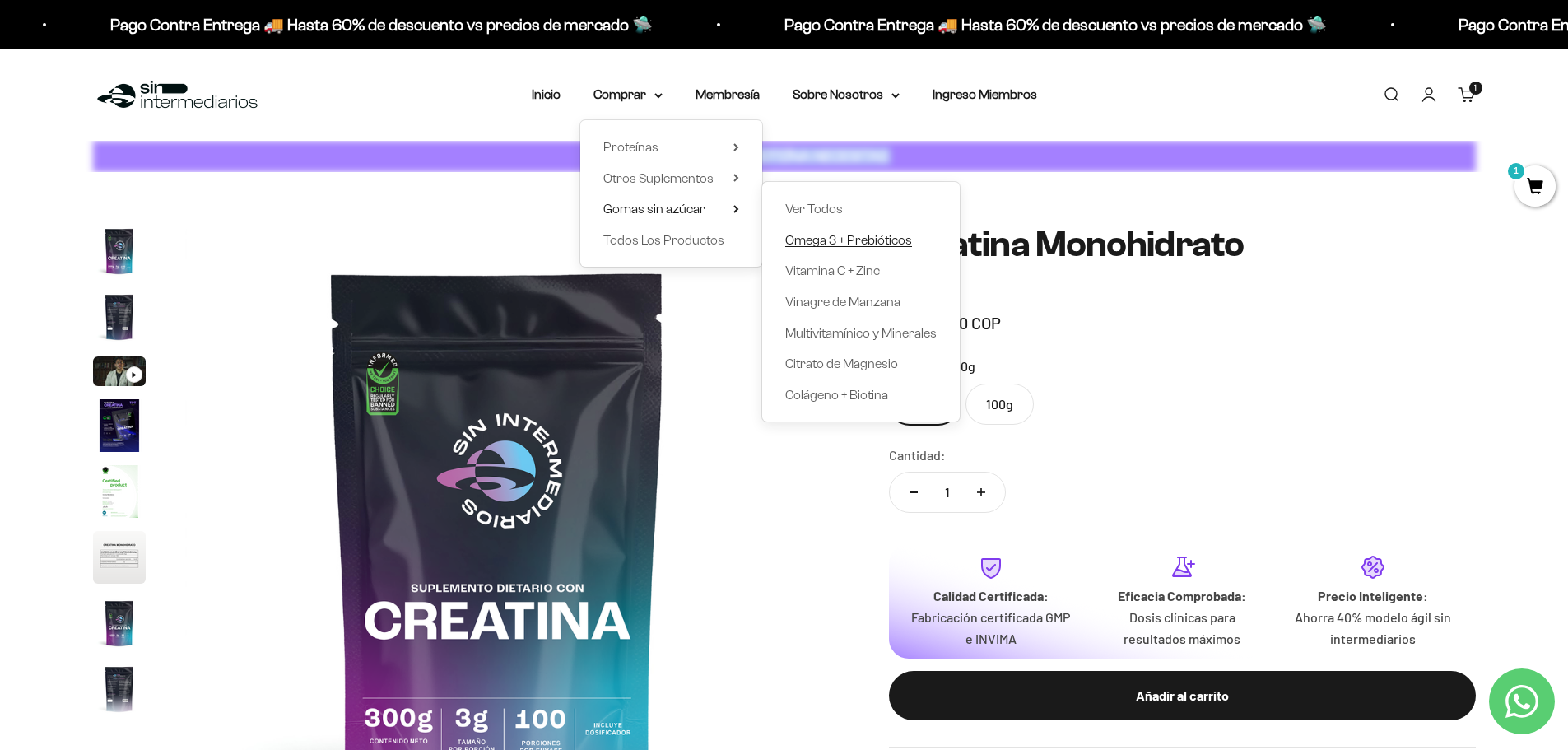
click at [895, 242] on span "Omega 3 + Prebióticos" at bounding box center [848, 240] width 127 height 14
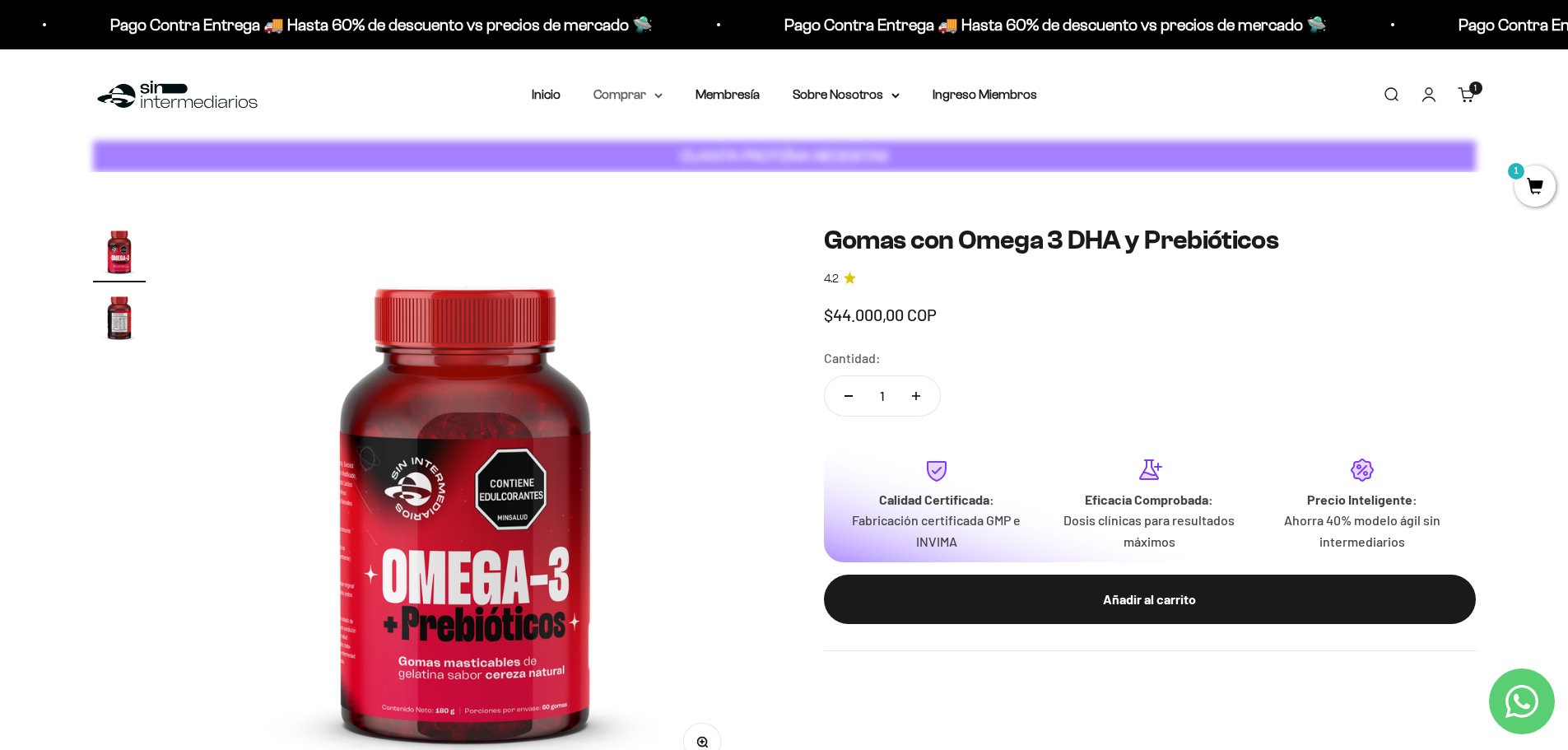
click at [613, 87] on summary "Comprar" at bounding box center [628, 95] width 69 height 22
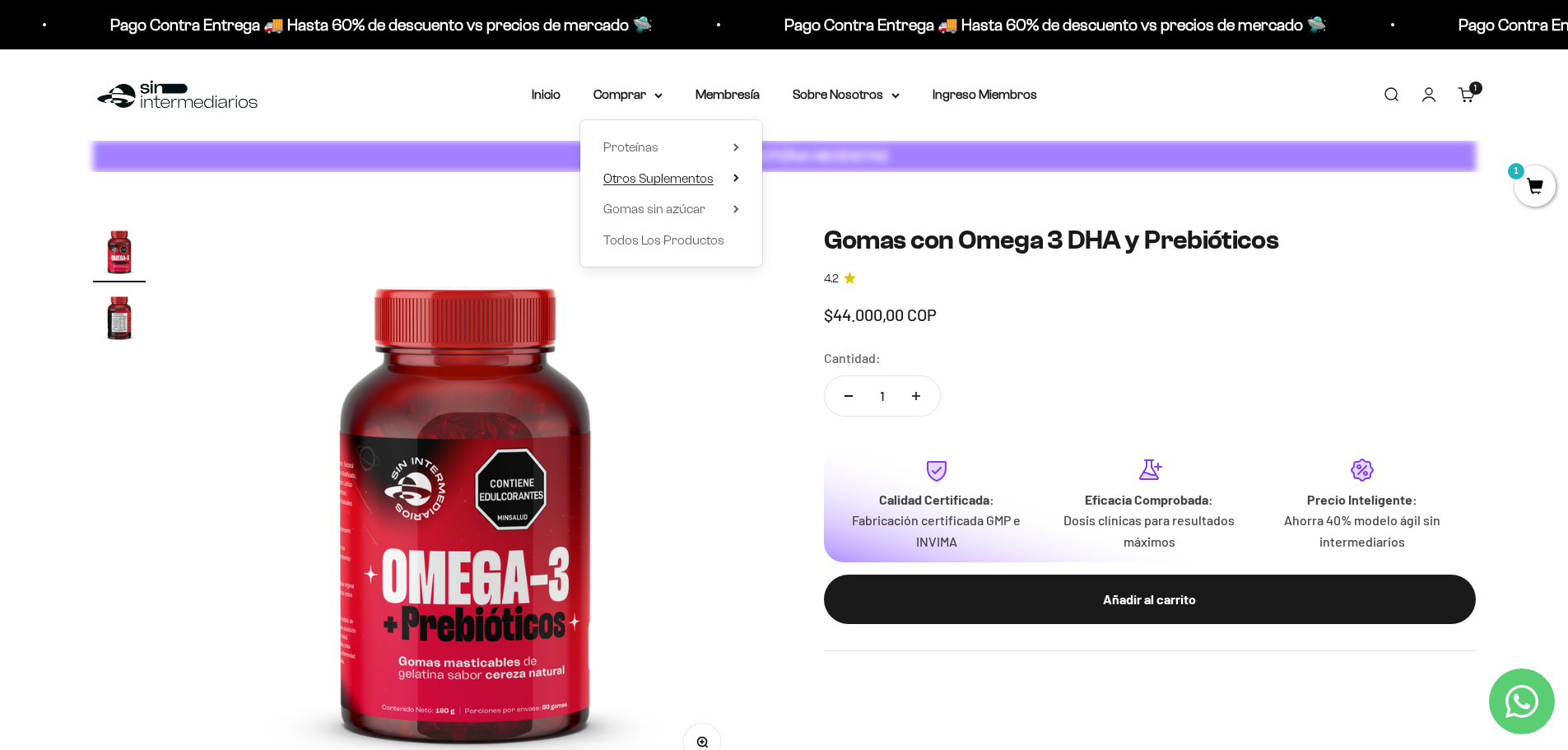
click at [692, 179] on span "Otros Suplementos" at bounding box center [658, 178] width 110 height 14
click at [683, 151] on summary "Proteínas" at bounding box center [671, 148] width 136 height 22
click at [799, 270] on span "Pancakes" at bounding box center [813, 270] width 55 height 14
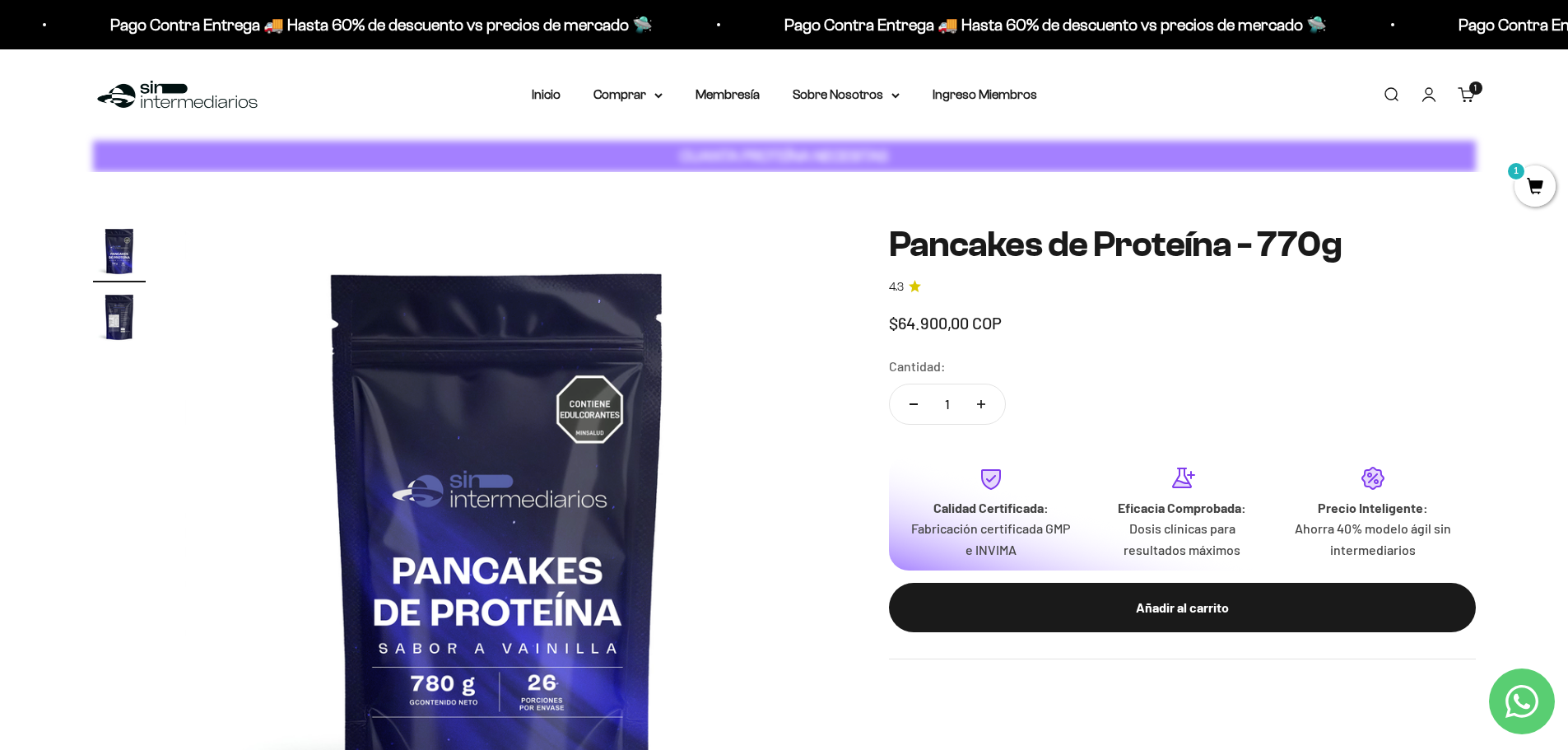
click at [118, 318] on img "Ir al artículo 2" at bounding box center [119, 316] width 53 height 53
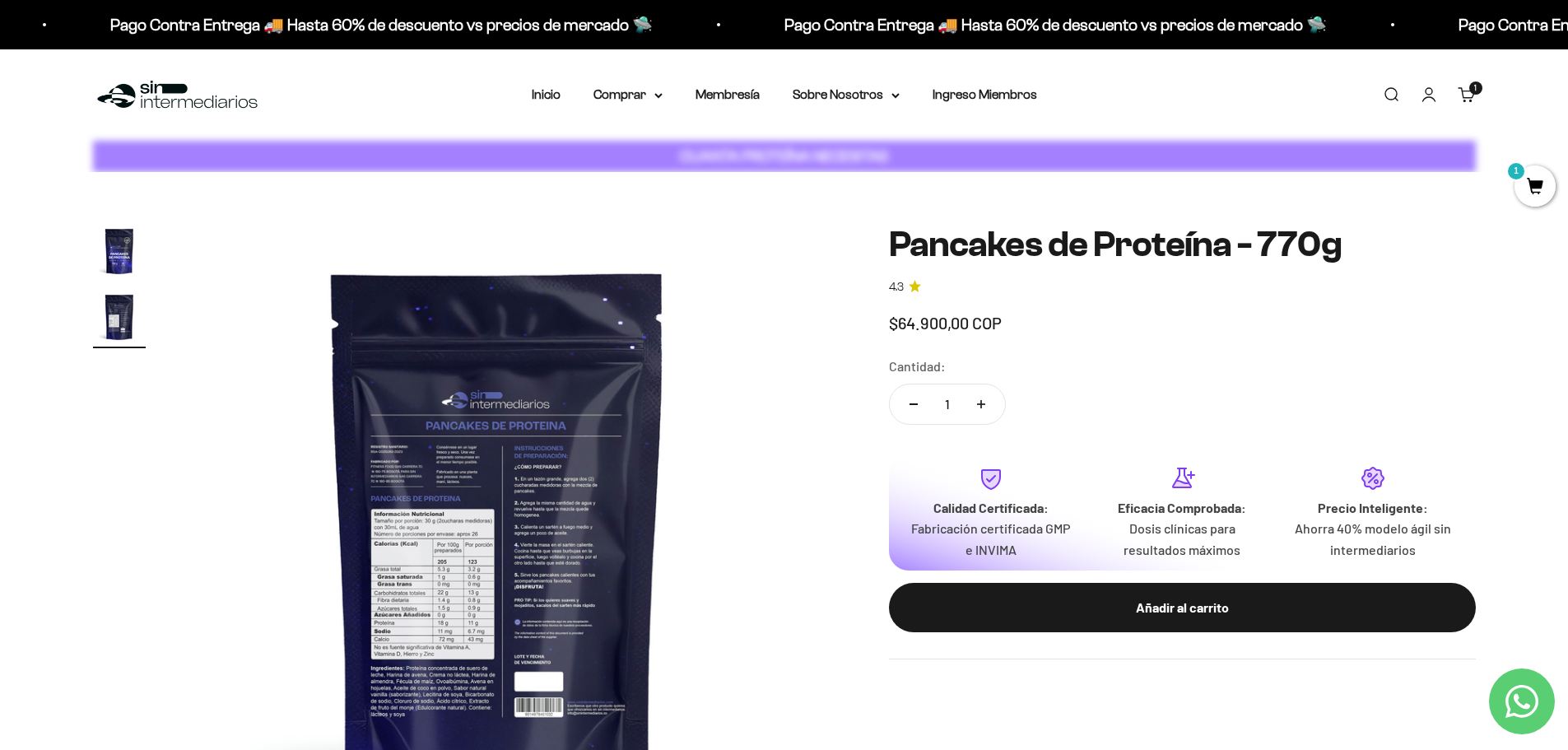
click at [420, 510] on img at bounding box center [497, 537] width 625 height 625
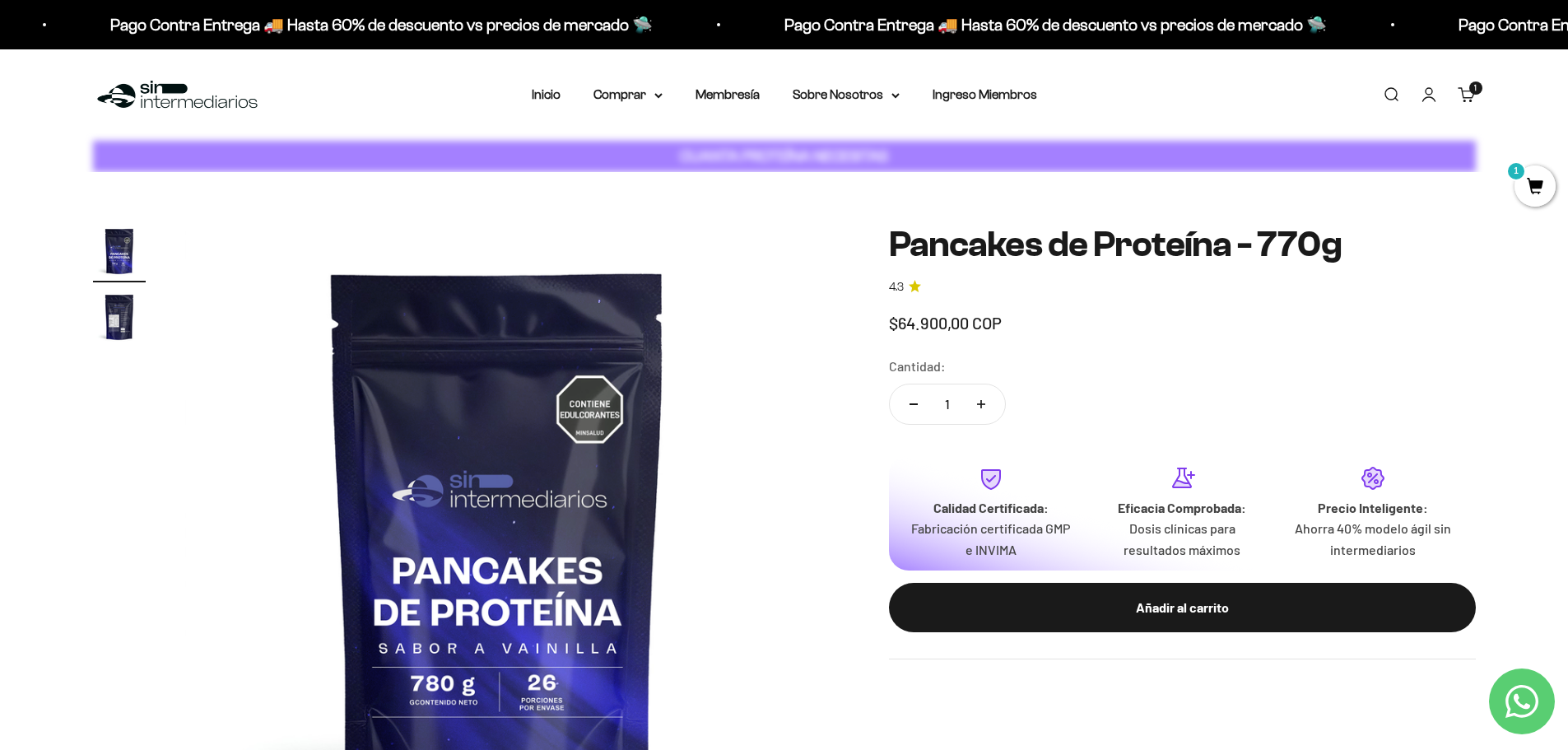
click at [520, 558] on img at bounding box center [497, 537] width 625 height 625
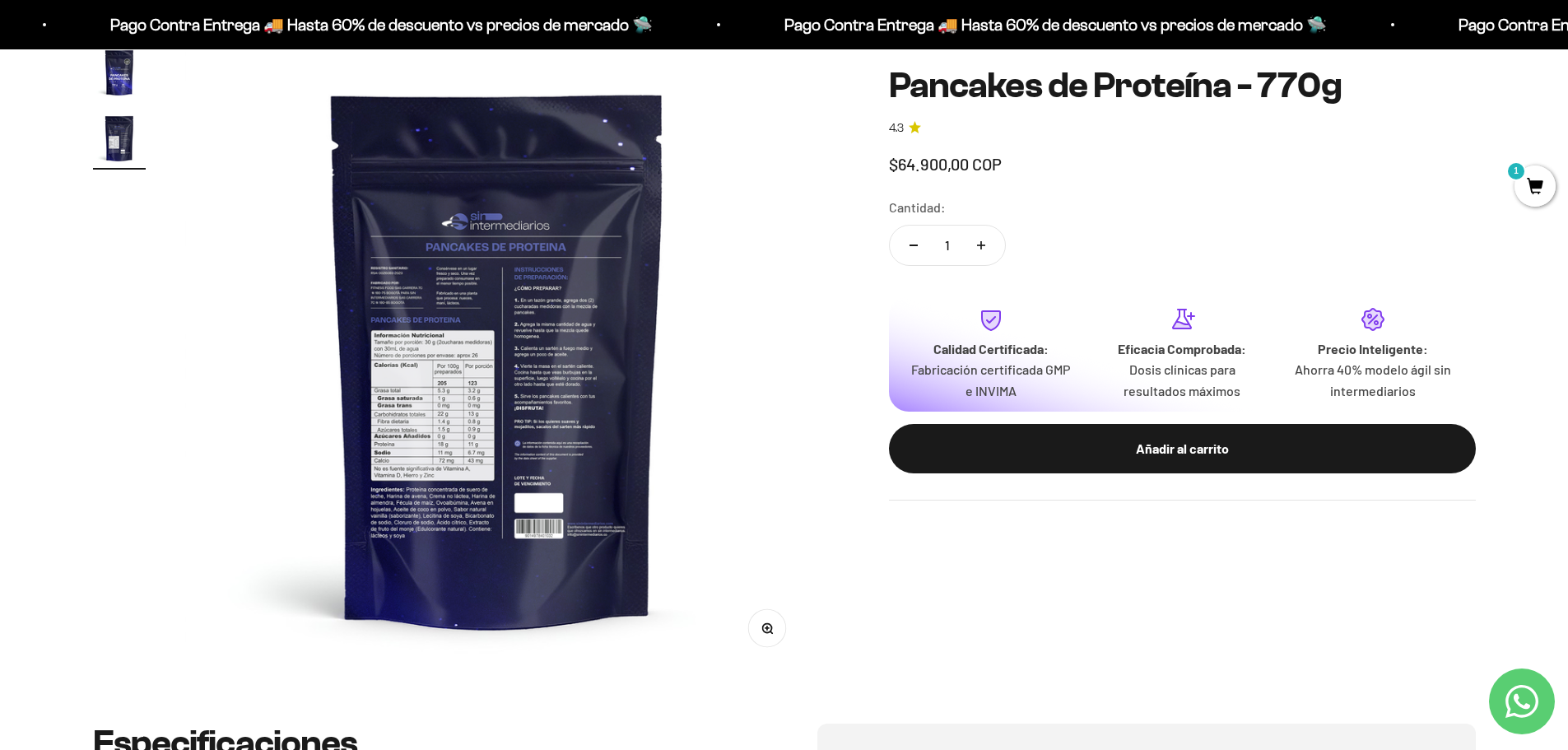
scroll to position [330, 0]
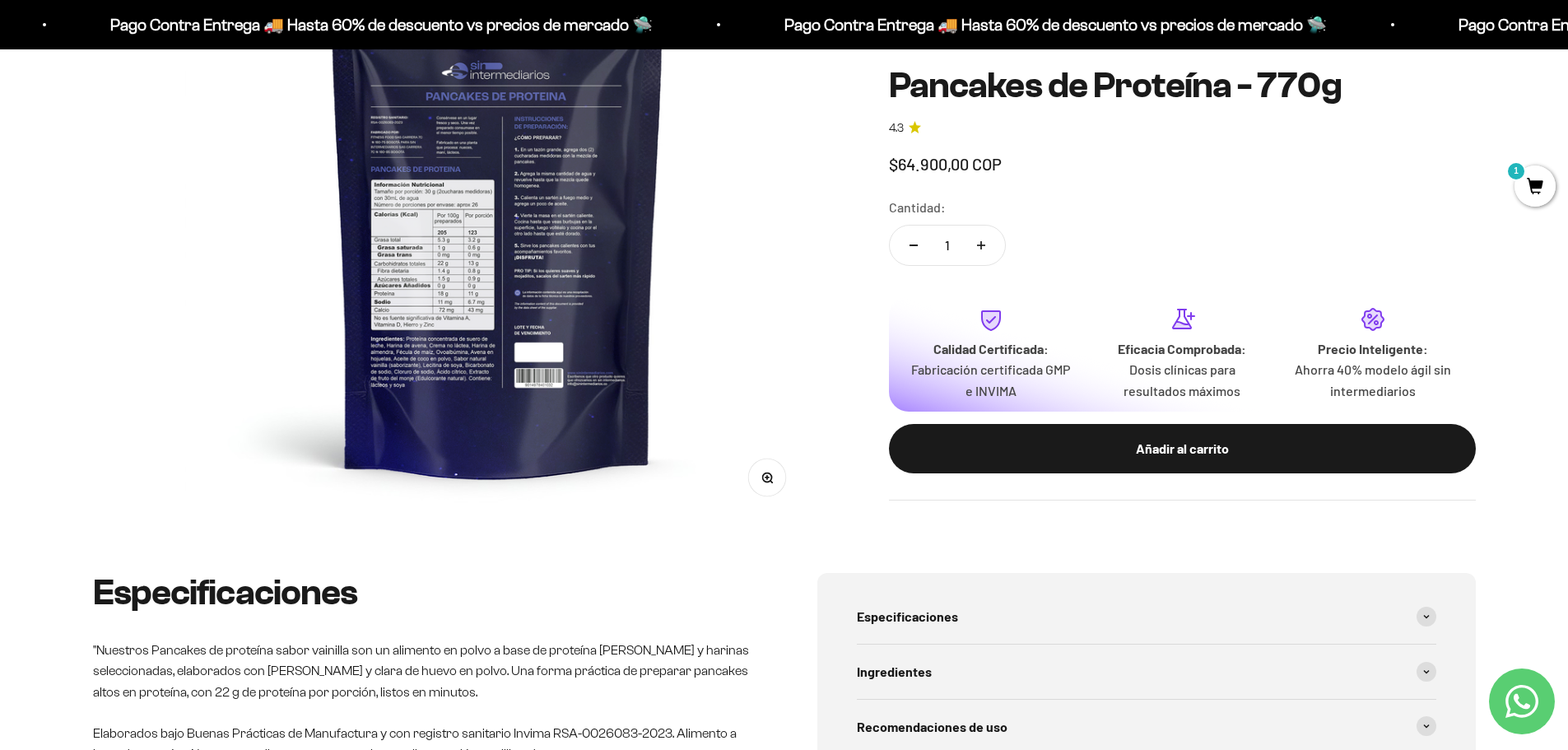
click at [764, 484] on button "Zoom" at bounding box center [767, 478] width 37 height 37
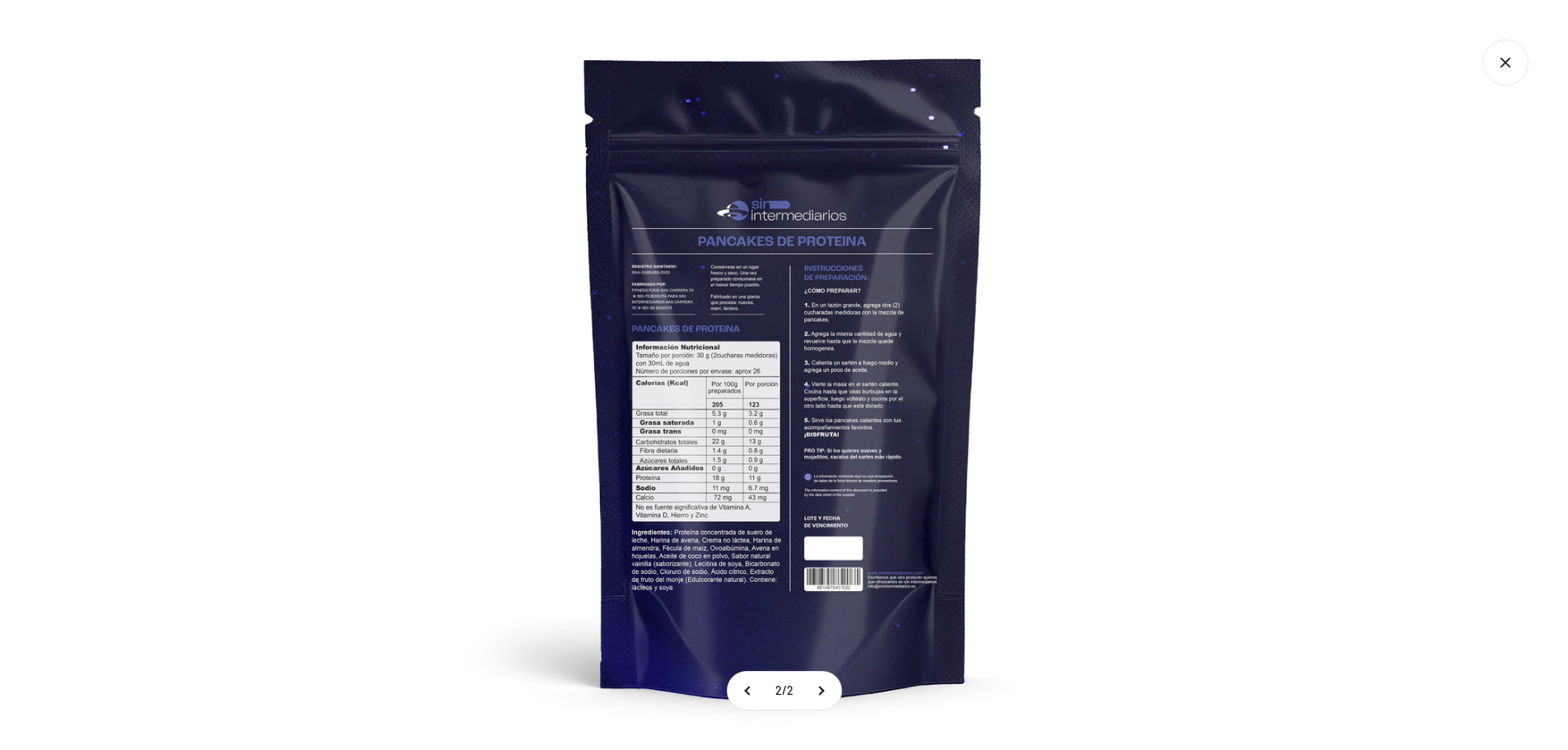
click at [696, 419] on img at bounding box center [784, 375] width 750 height 750
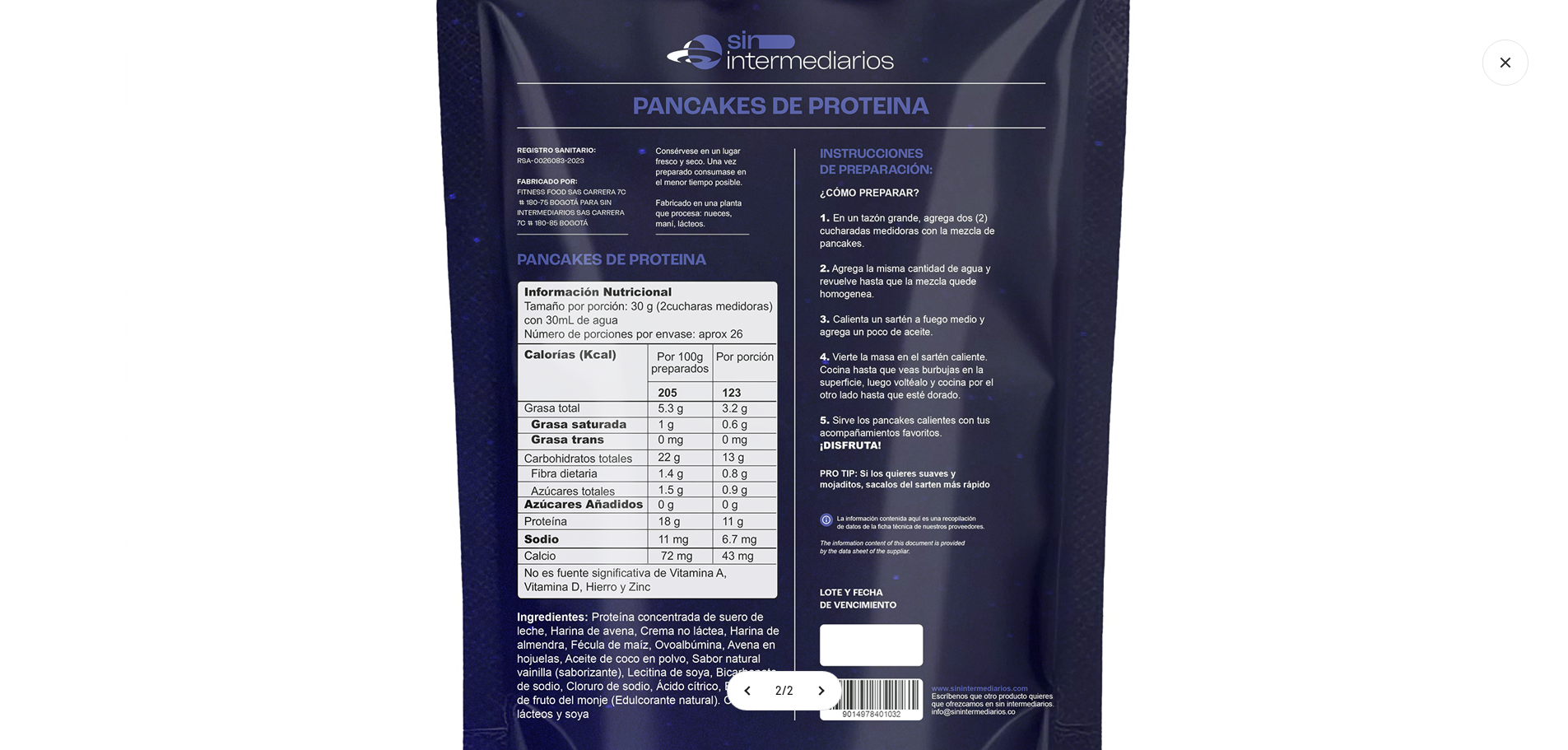
click at [1178, 175] on img at bounding box center [784, 341] width 1317 height 1317
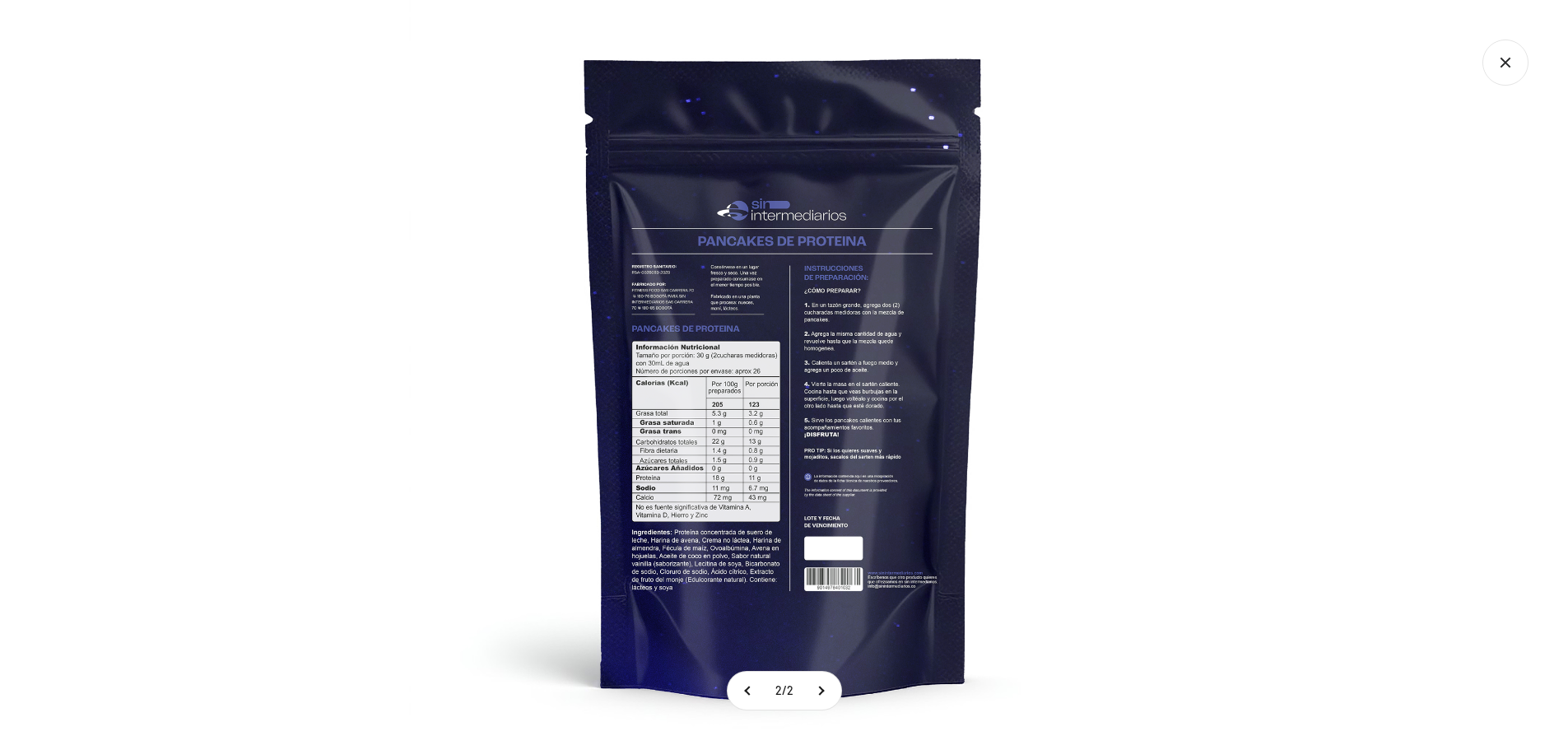
click at [1234, 208] on div at bounding box center [784, 375] width 1568 height 750
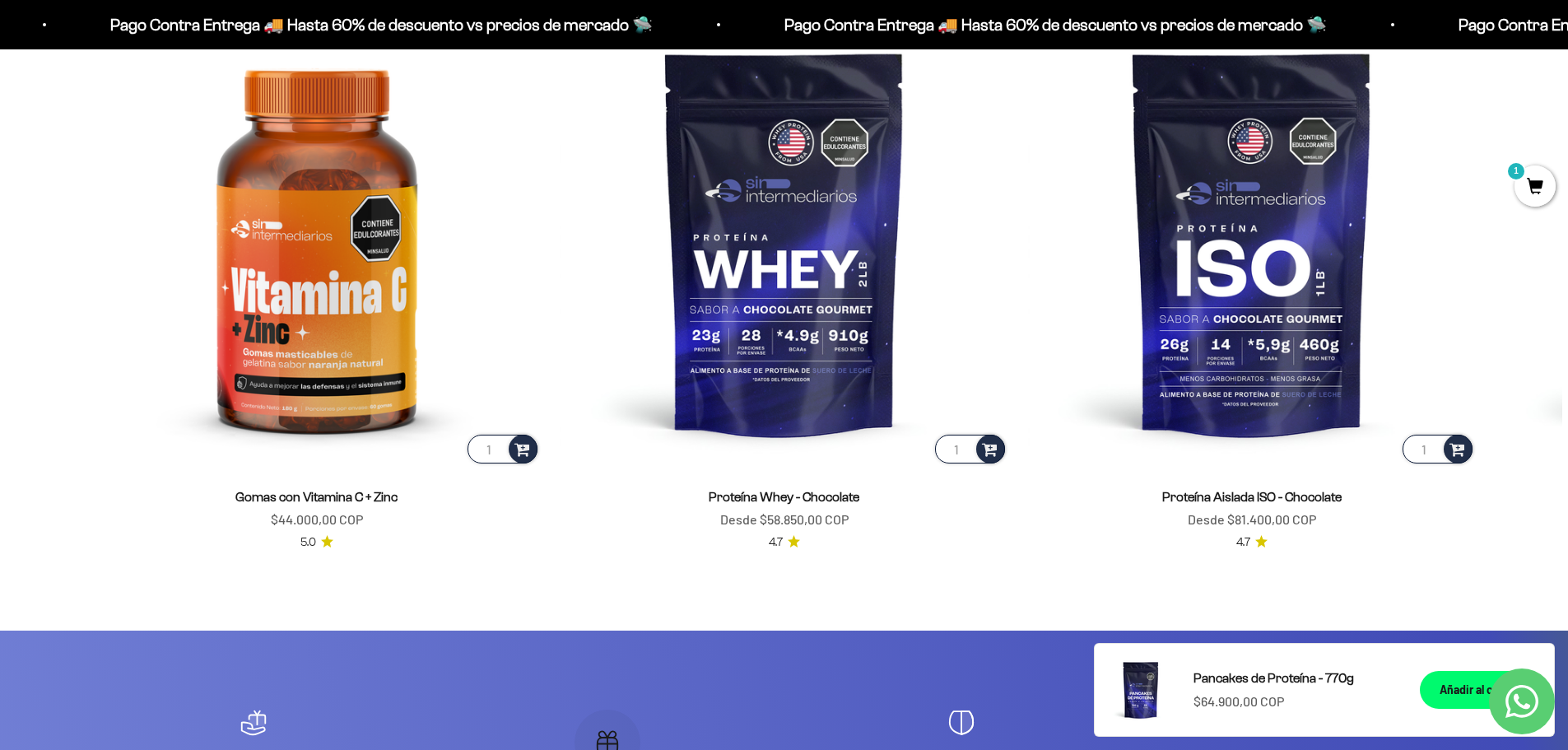
scroll to position [3211, 0]
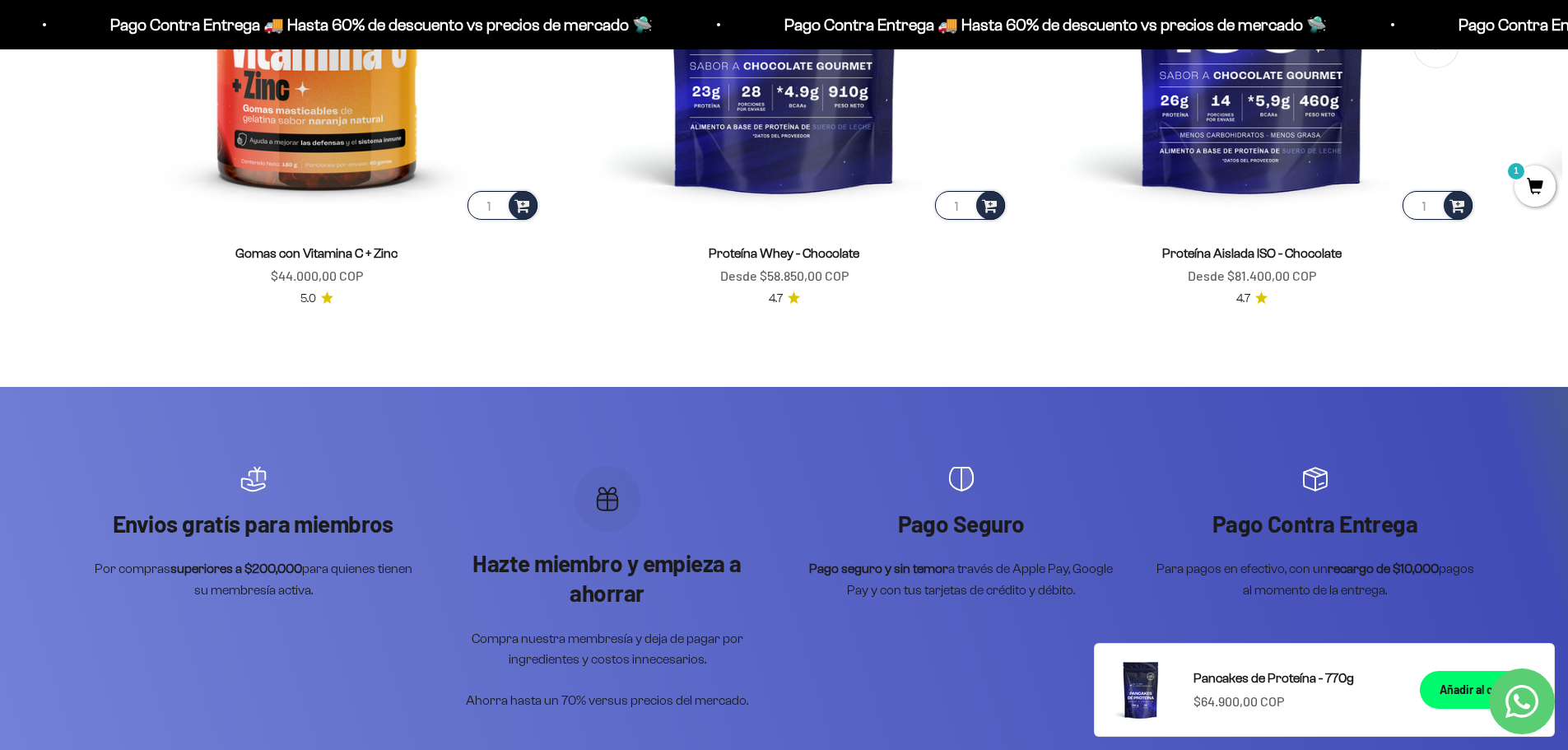
click at [170, 258] on div "Gomas con Vitamina C + Zinc Precio de oferta $44.000,00 COP" at bounding box center [317, 264] width 448 height 44
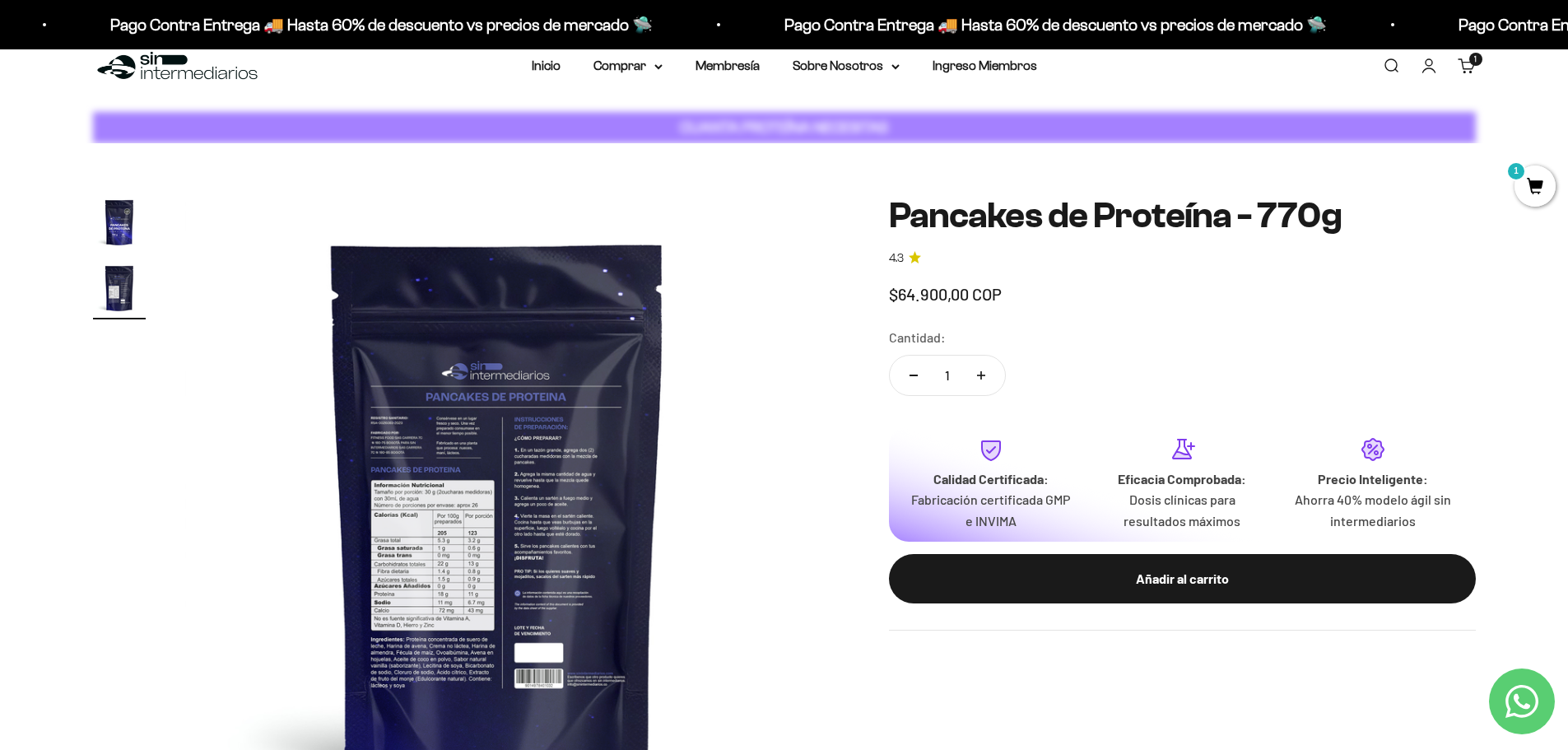
scroll to position [0, 0]
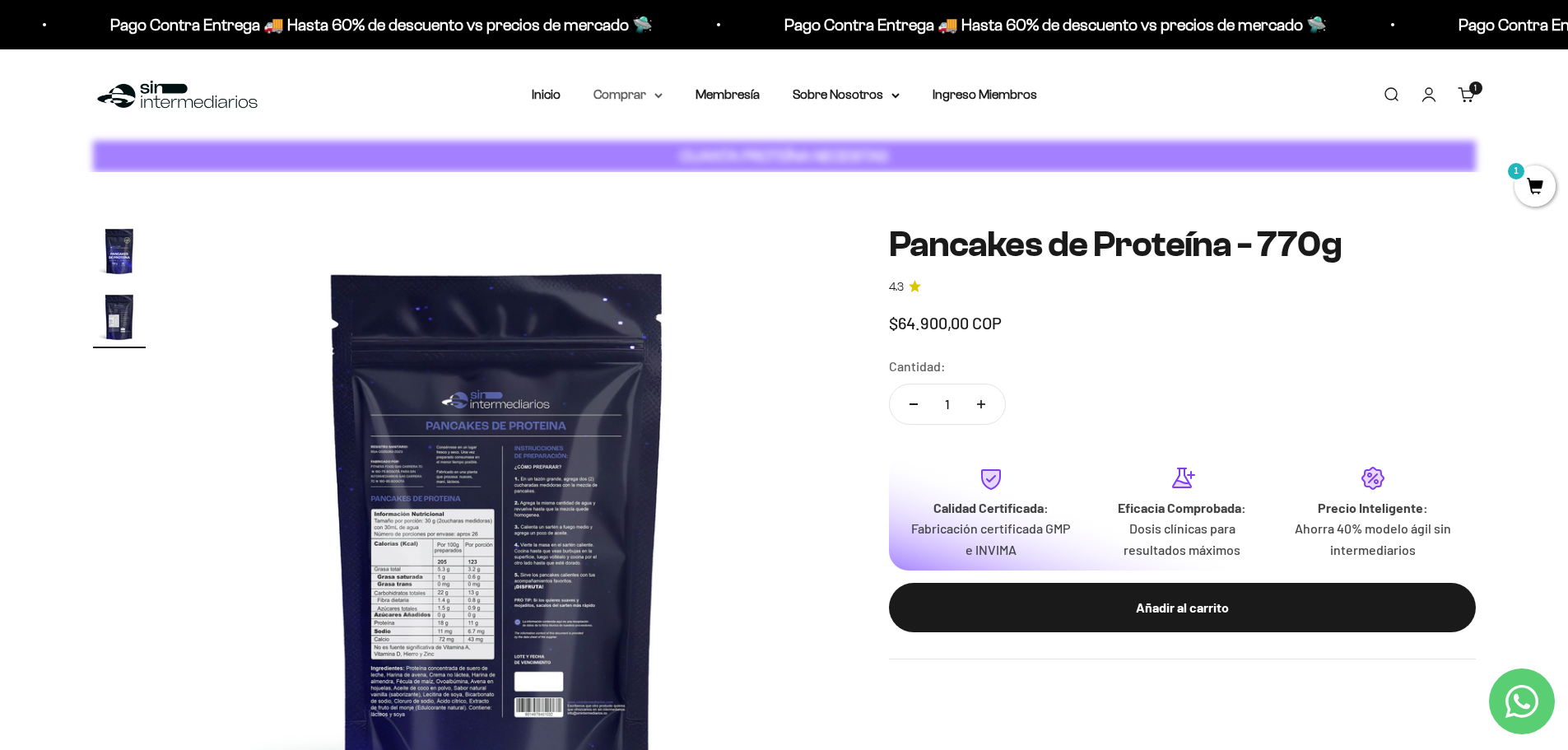
click at [657, 100] on summary "Comprar" at bounding box center [628, 95] width 69 height 22
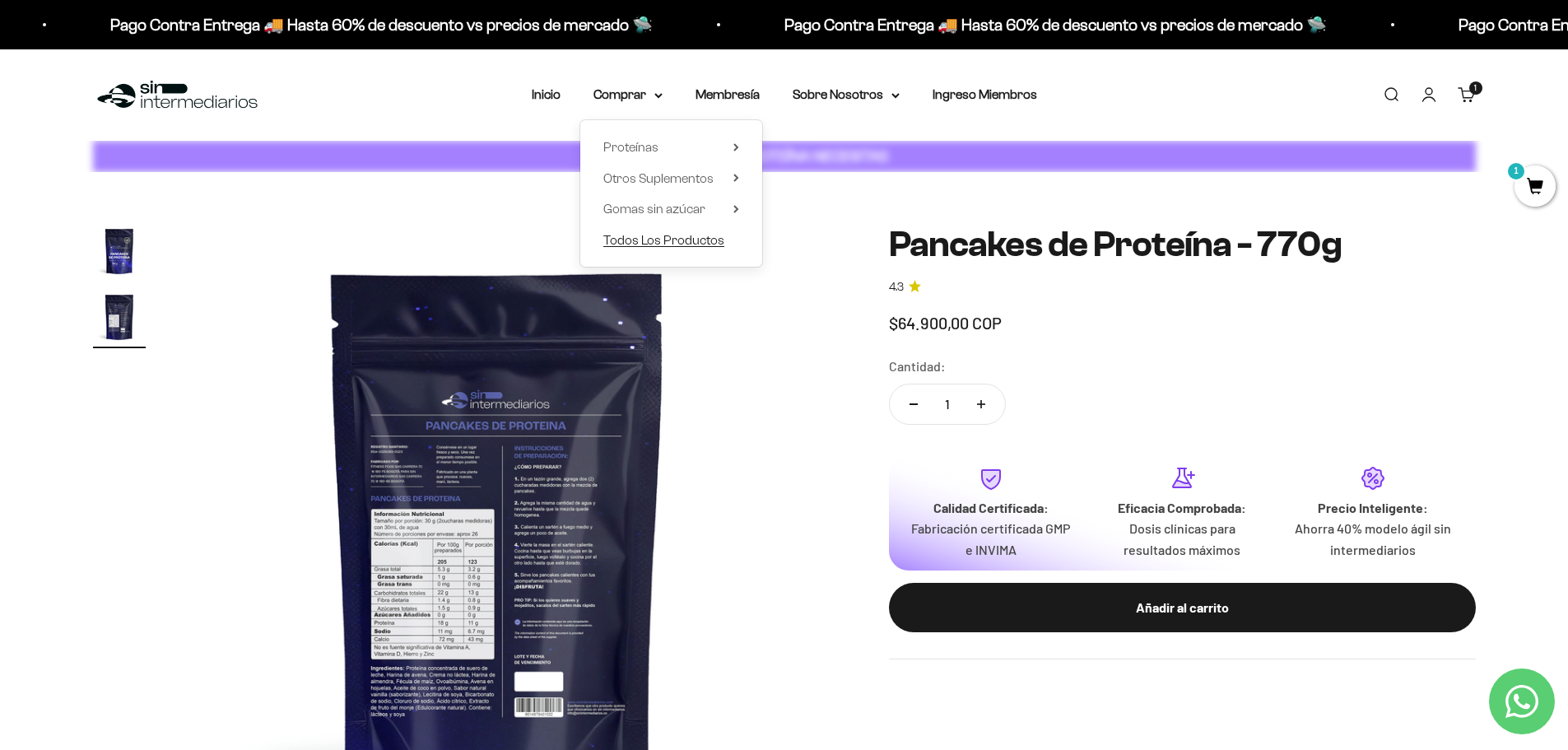
click at [696, 237] on span "Todos Los Productos" at bounding box center [664, 240] width 121 height 14
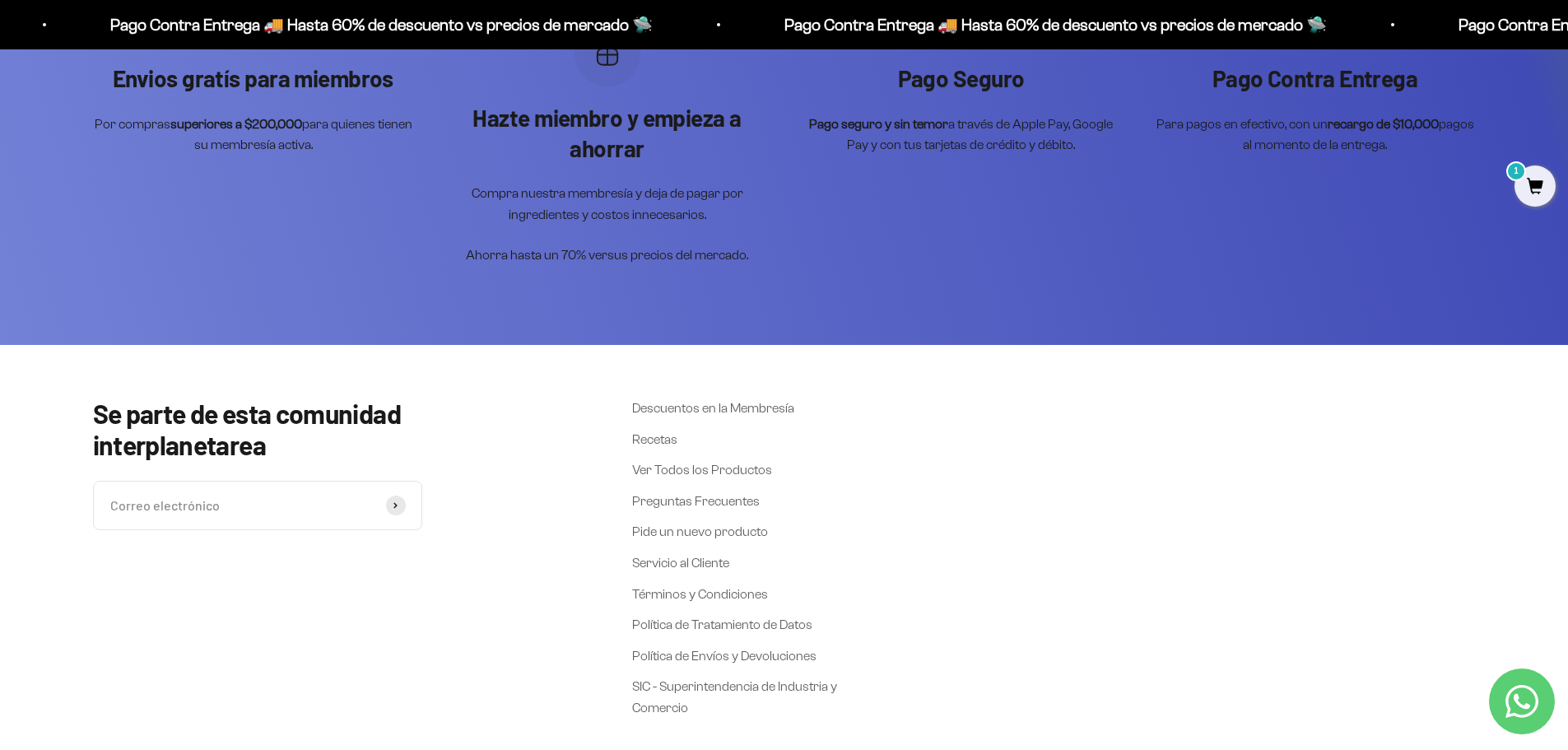
scroll to position [3078, 0]
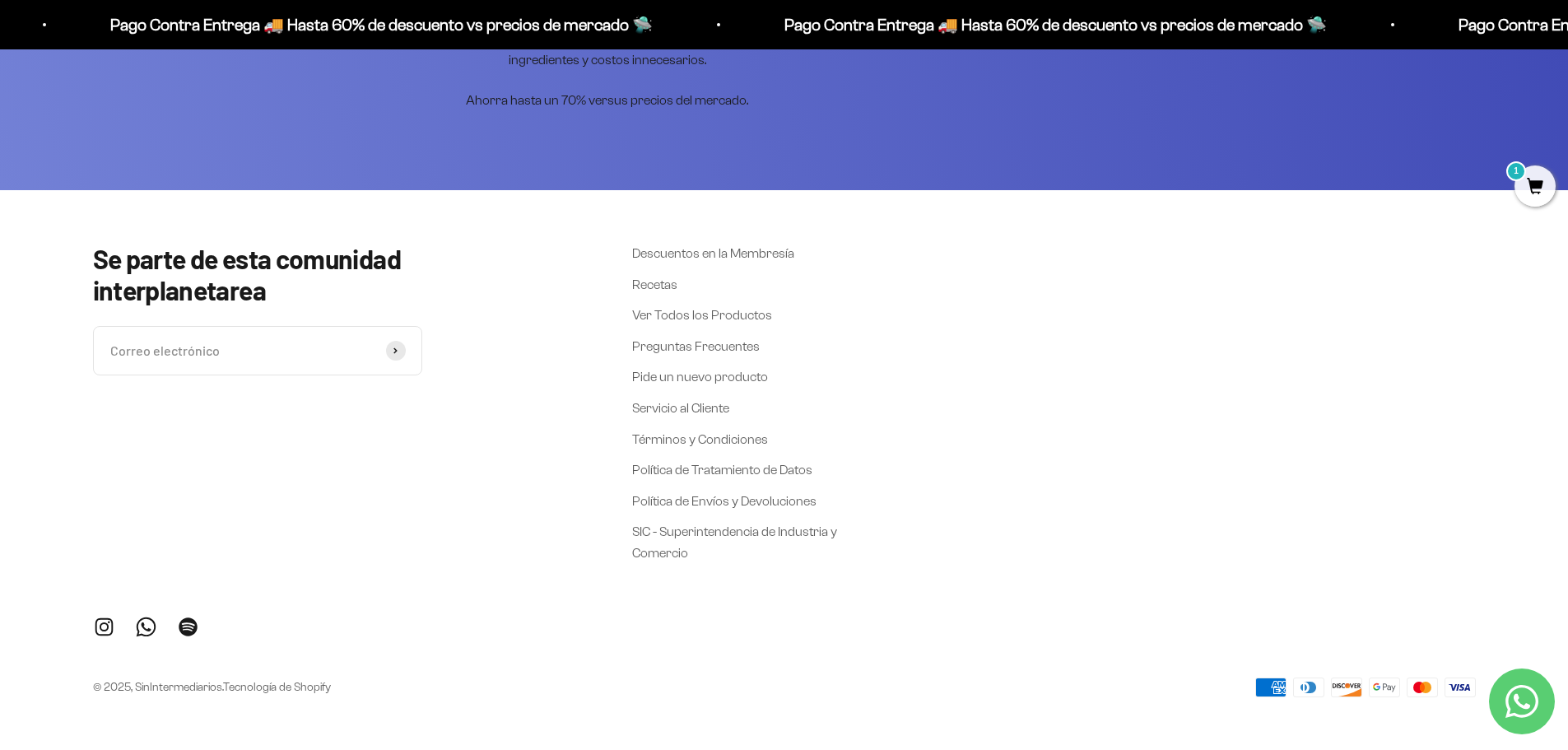
drag, startPoint x: 1043, startPoint y: 296, endPoint x: 1005, endPoint y: 91, distance: 208.5
click at [1043, 294] on div "Se parte de esta comunidad interplanetarea Correo electrónico Suscribirse Descu…" at bounding box center [784, 403] width 1383 height 321
